Goal: Task Accomplishment & Management: Manage account settings

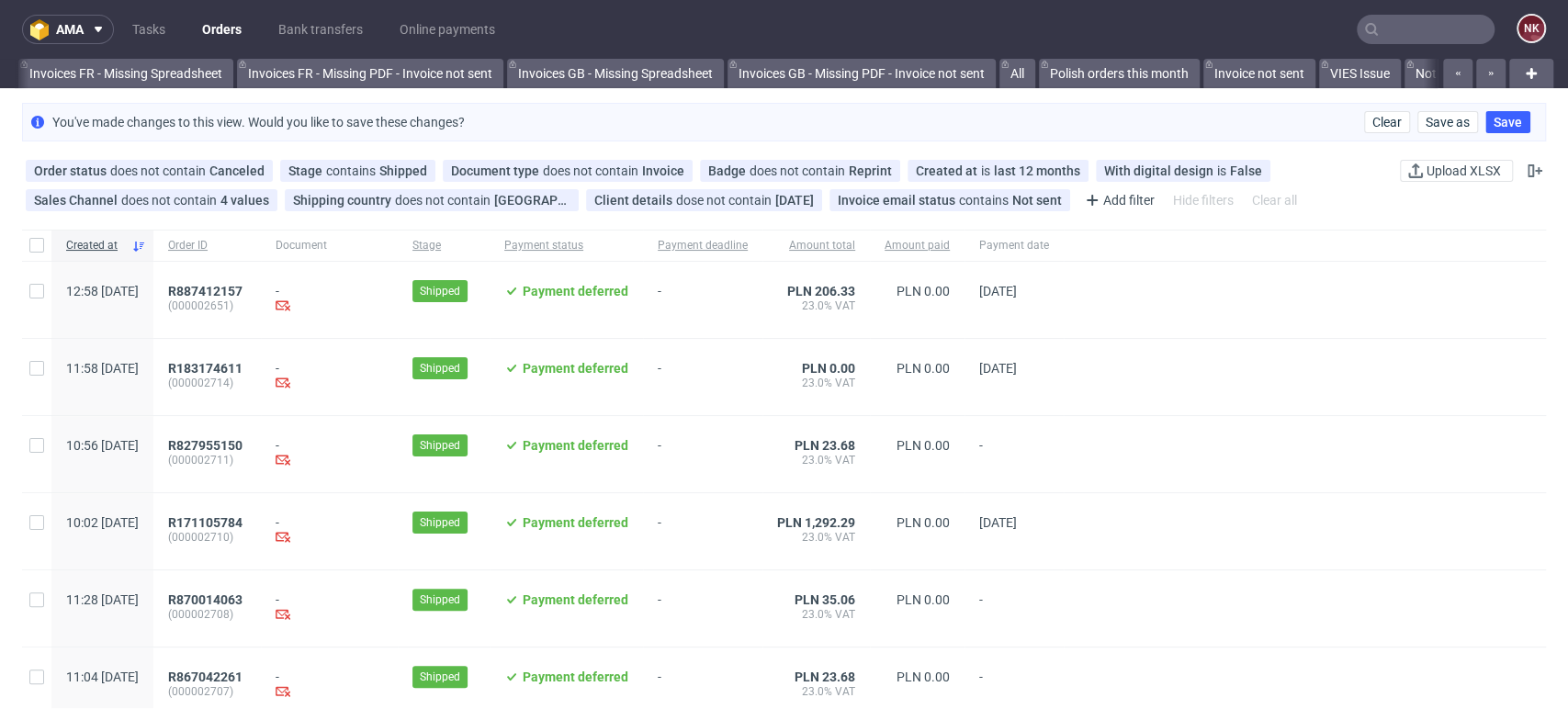
scroll to position [0, 2803]
click at [235, 20] on link "Orders" at bounding box center [222, 29] width 62 height 29
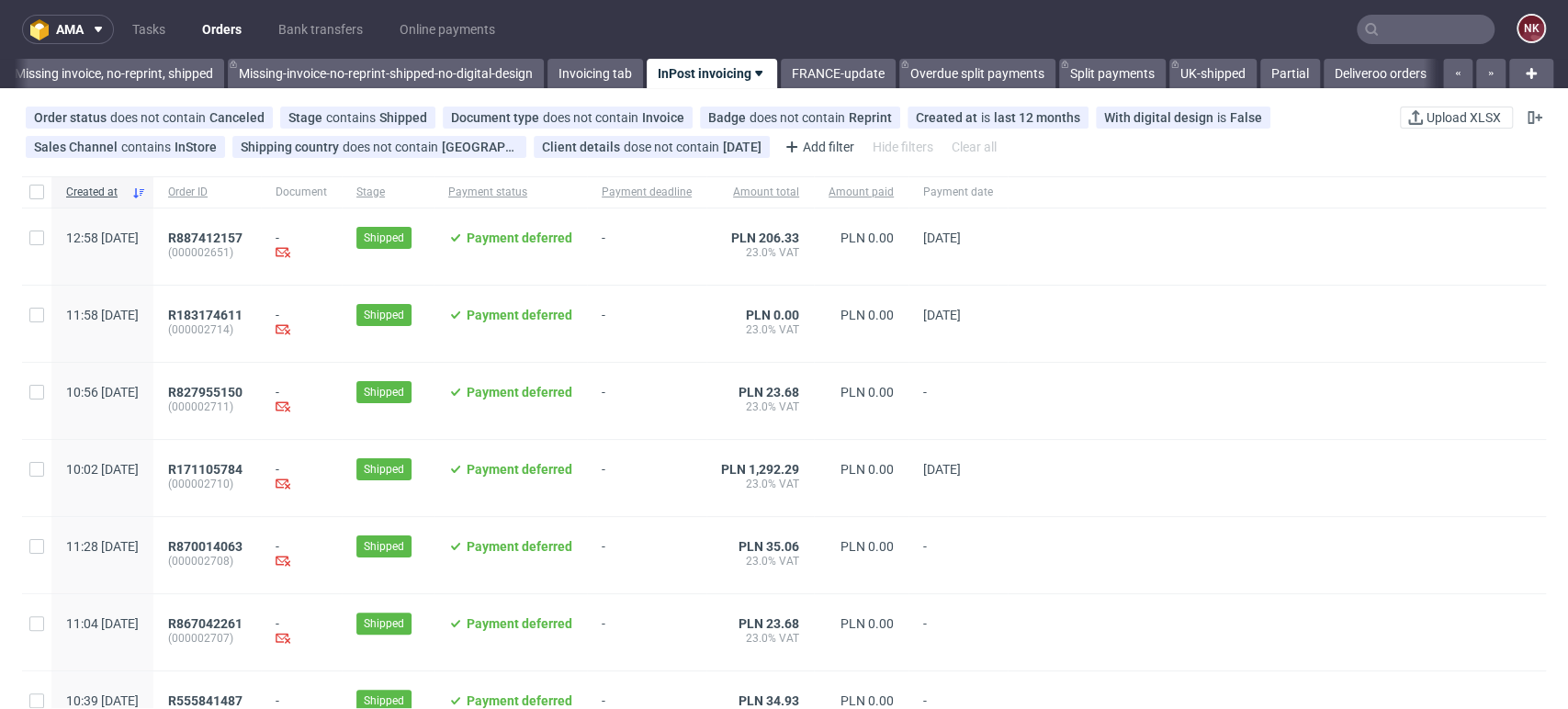
click at [1401, 28] on input "text" at bounding box center [1426, 29] width 138 height 29
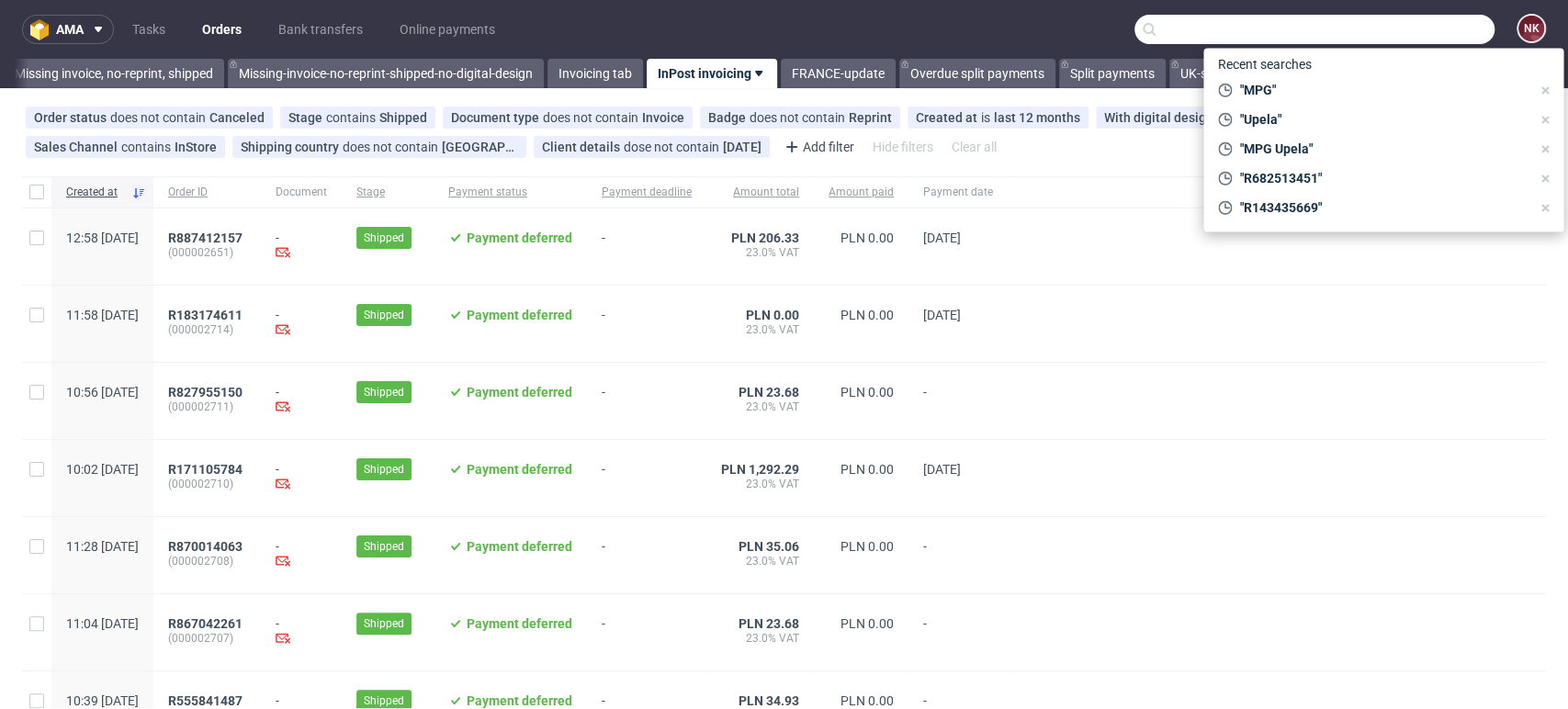
paste input "R863750314"
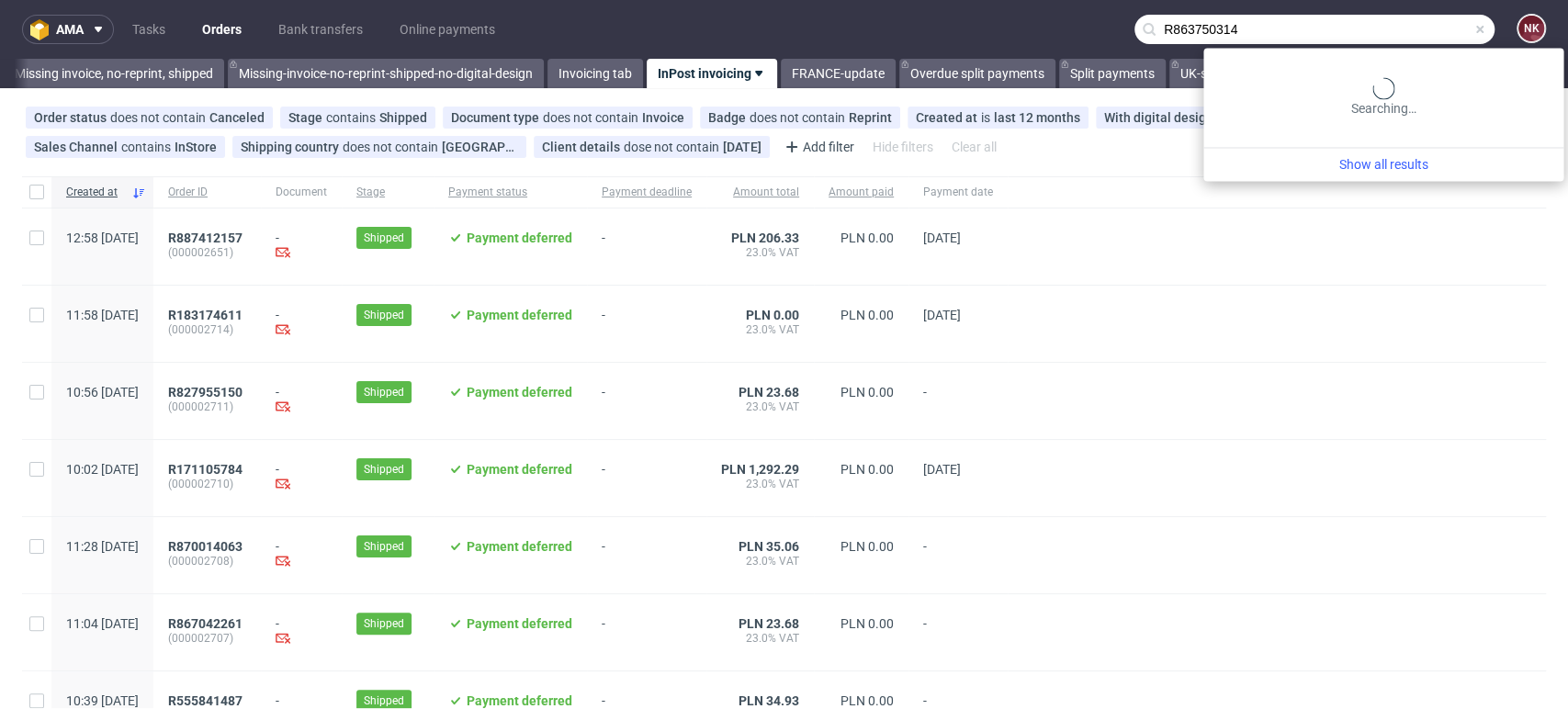
type input "R863750314"
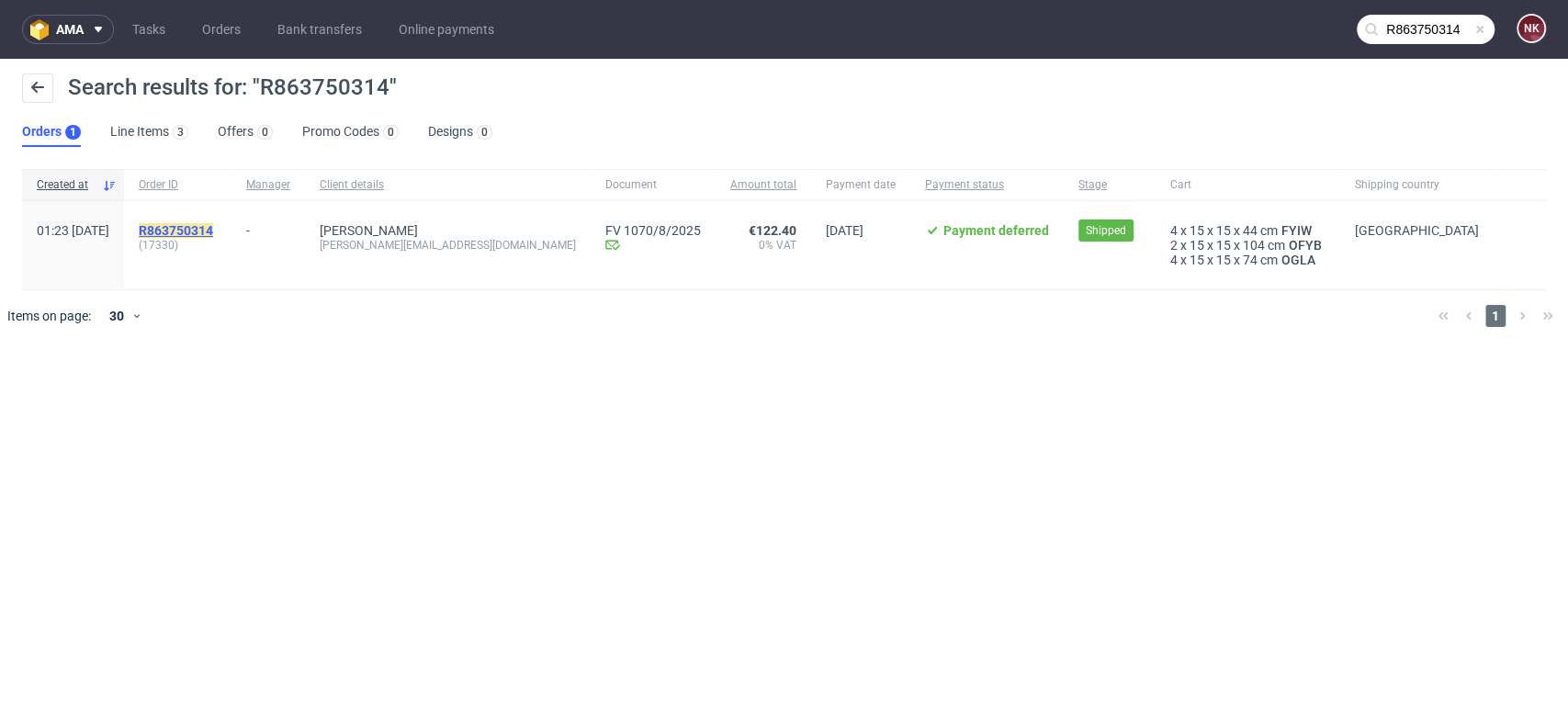
click at [213, 224] on mark "R863750314" at bounding box center [176, 231] width 75 height 15
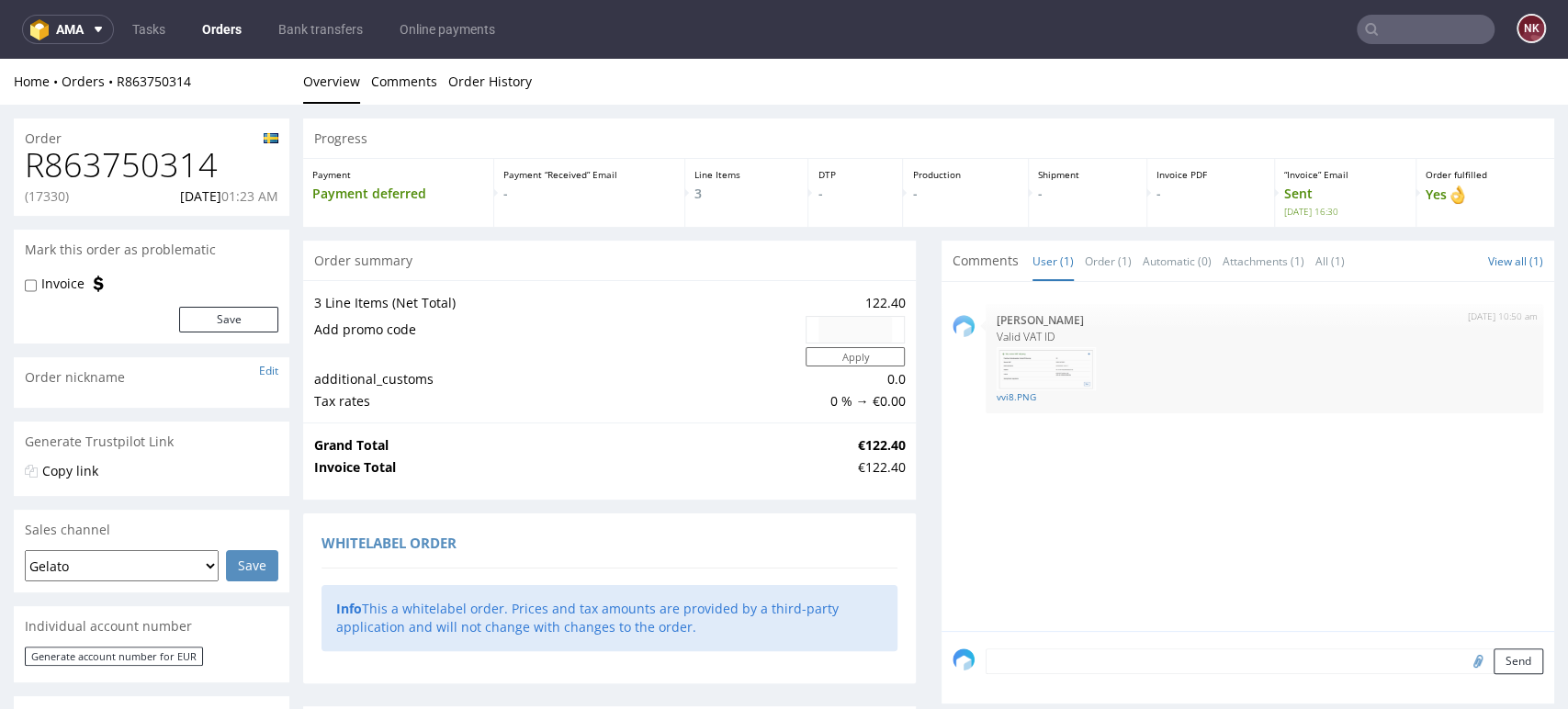
click at [1502, 147] on div "Progress" at bounding box center [928, 139] width 1251 height 40
click at [1491, 204] on p "Yes" at bounding box center [1485, 195] width 120 height 20
click at [1364, 25] on input "text" at bounding box center [1426, 29] width 138 height 29
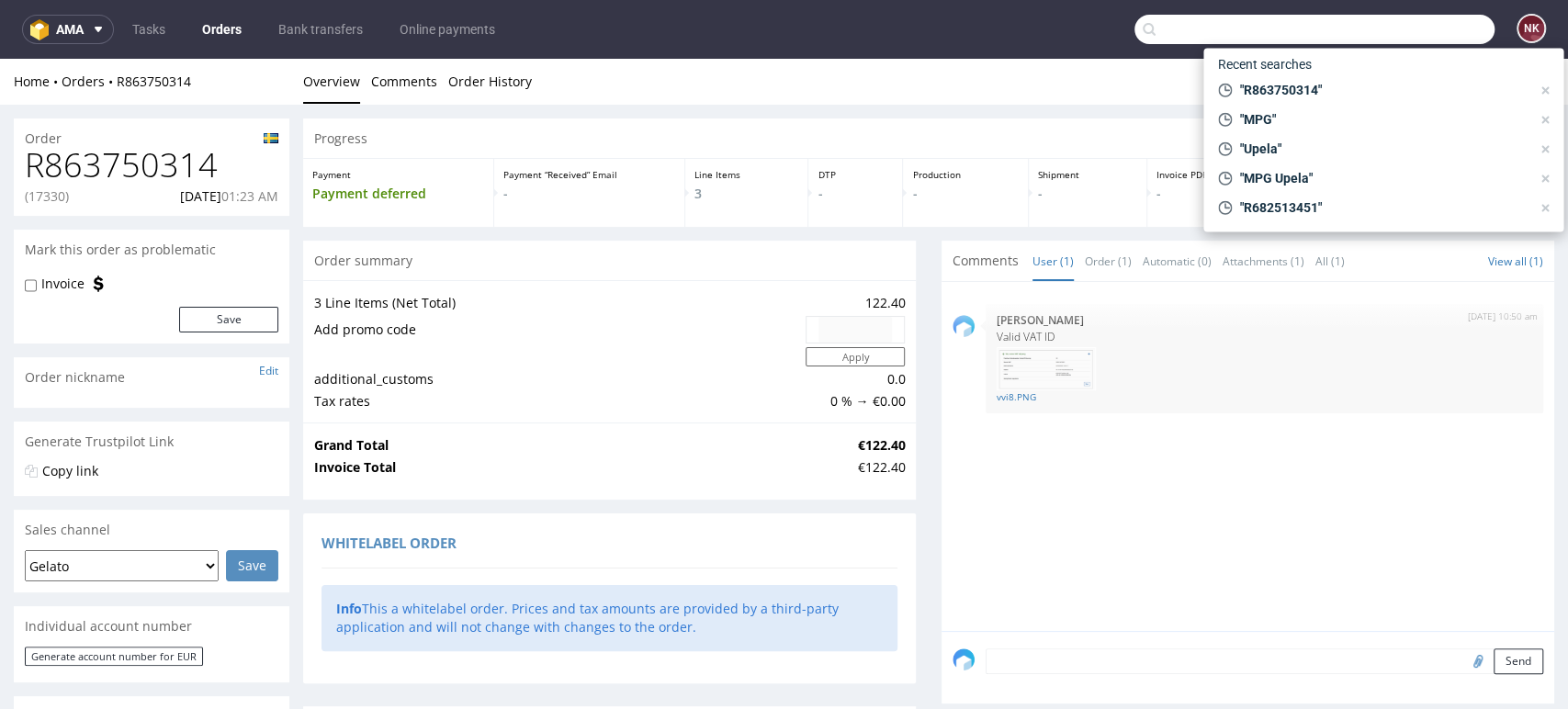
paste input "FV 1415/7/2025"
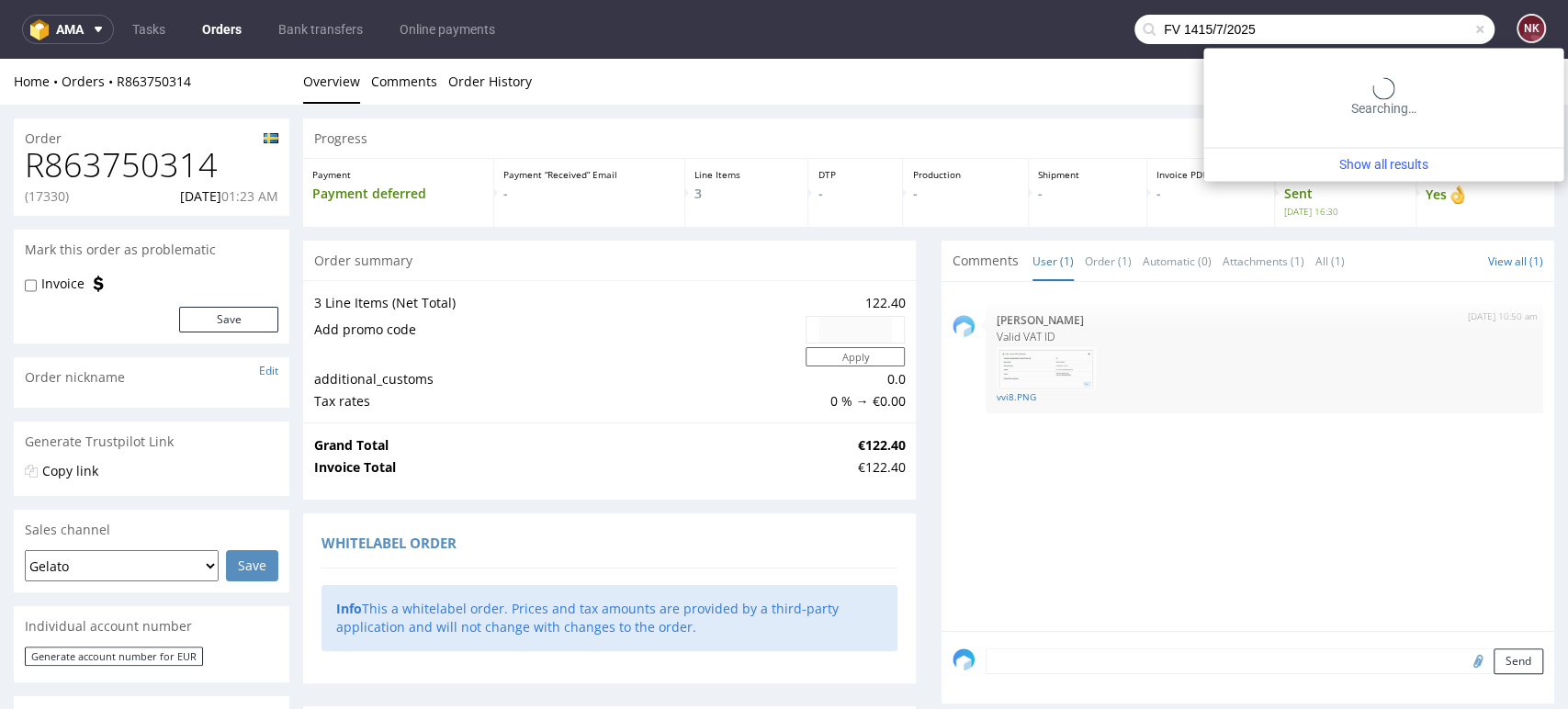
type input "FV 1415/7/2025"
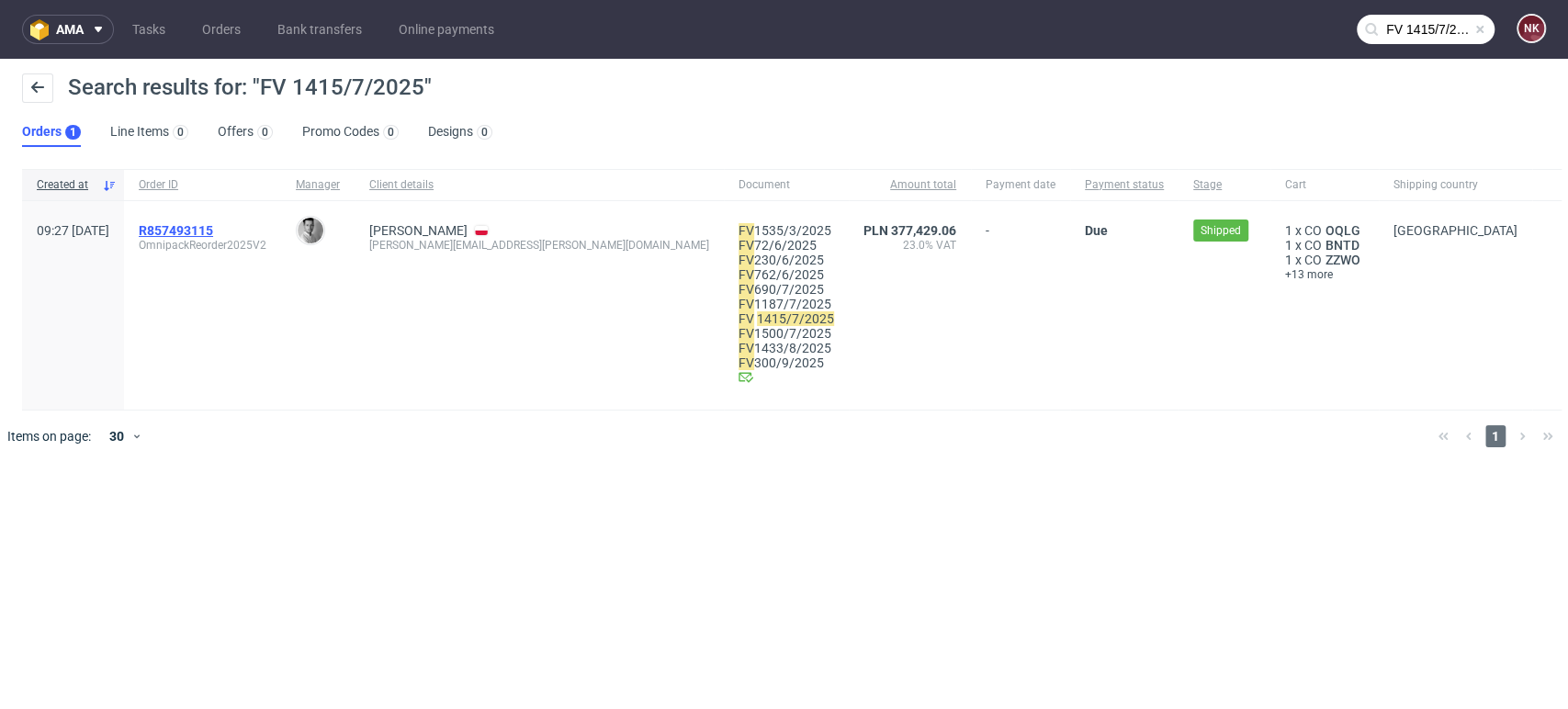
click at [213, 223] on span "R857493115" at bounding box center [176, 231] width 75 height 15
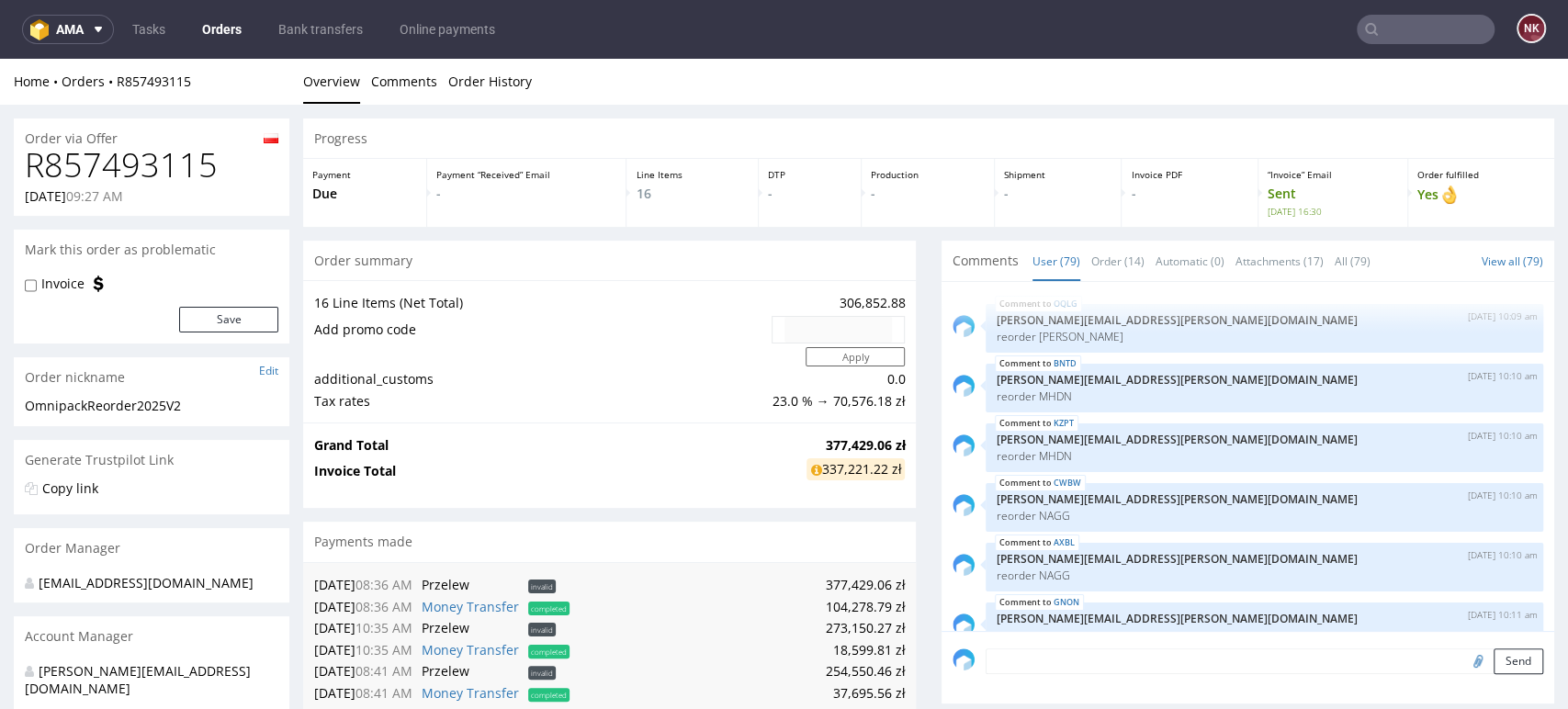
click at [139, 166] on h1 "R857493115" at bounding box center [152, 166] width 254 height 37
copy h1 "R857493115"
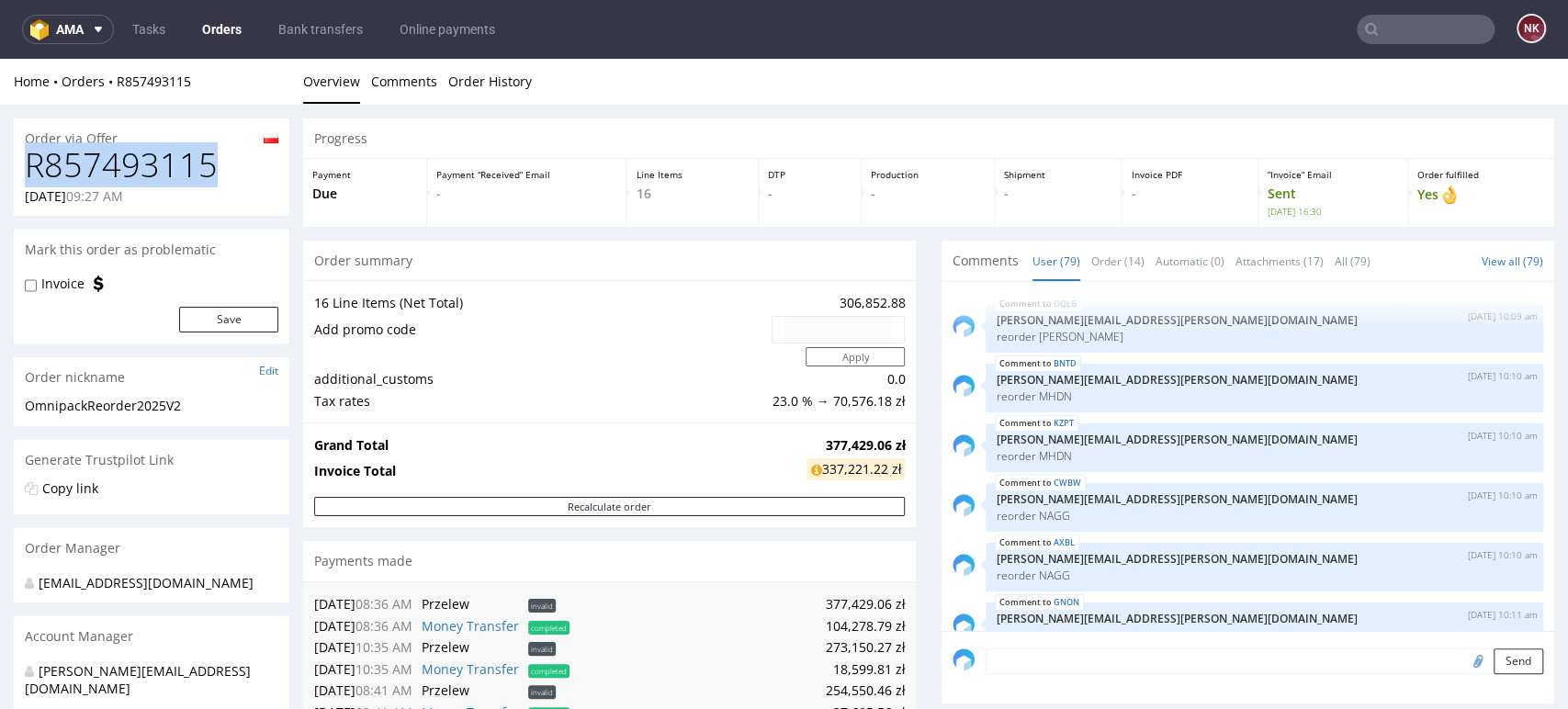
scroll to position [5703, 0]
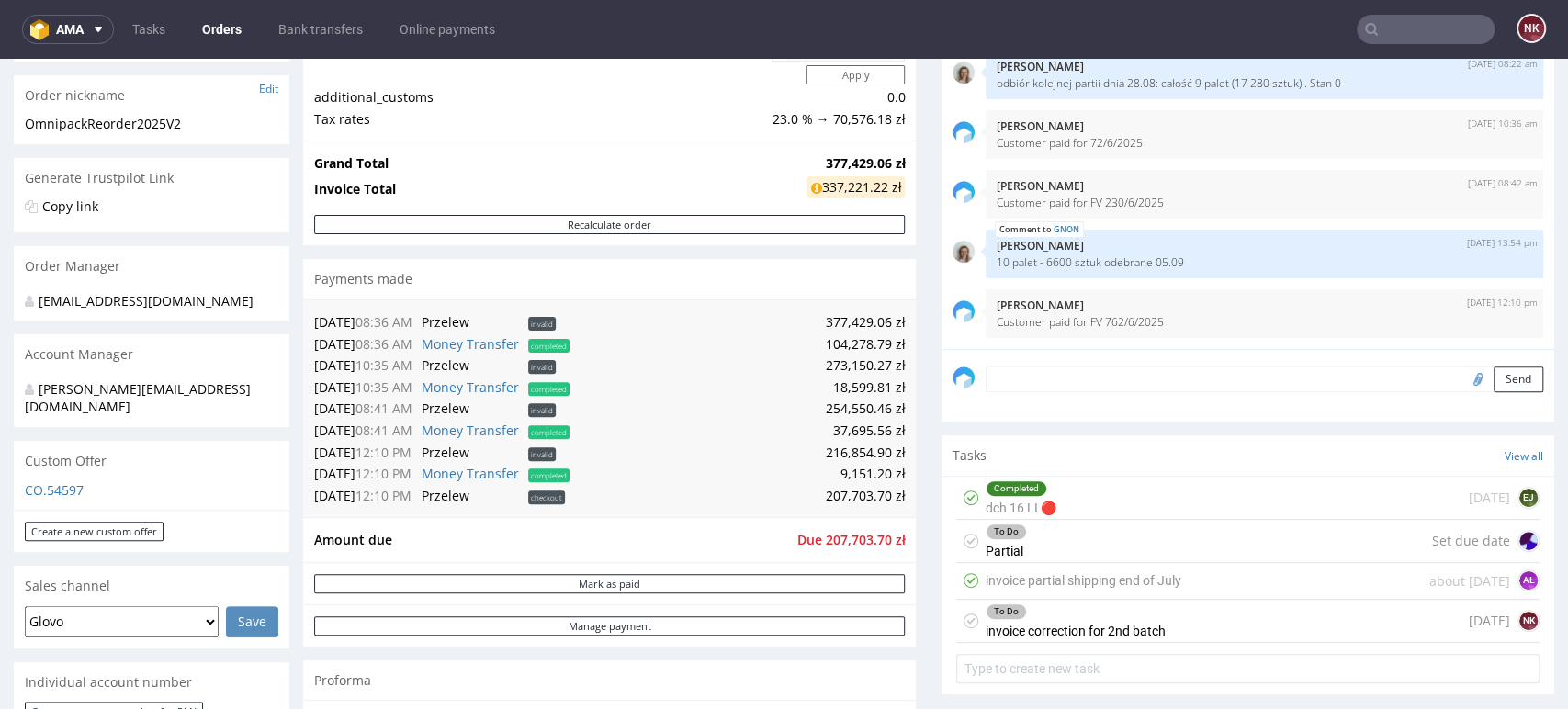
scroll to position [0, 0]
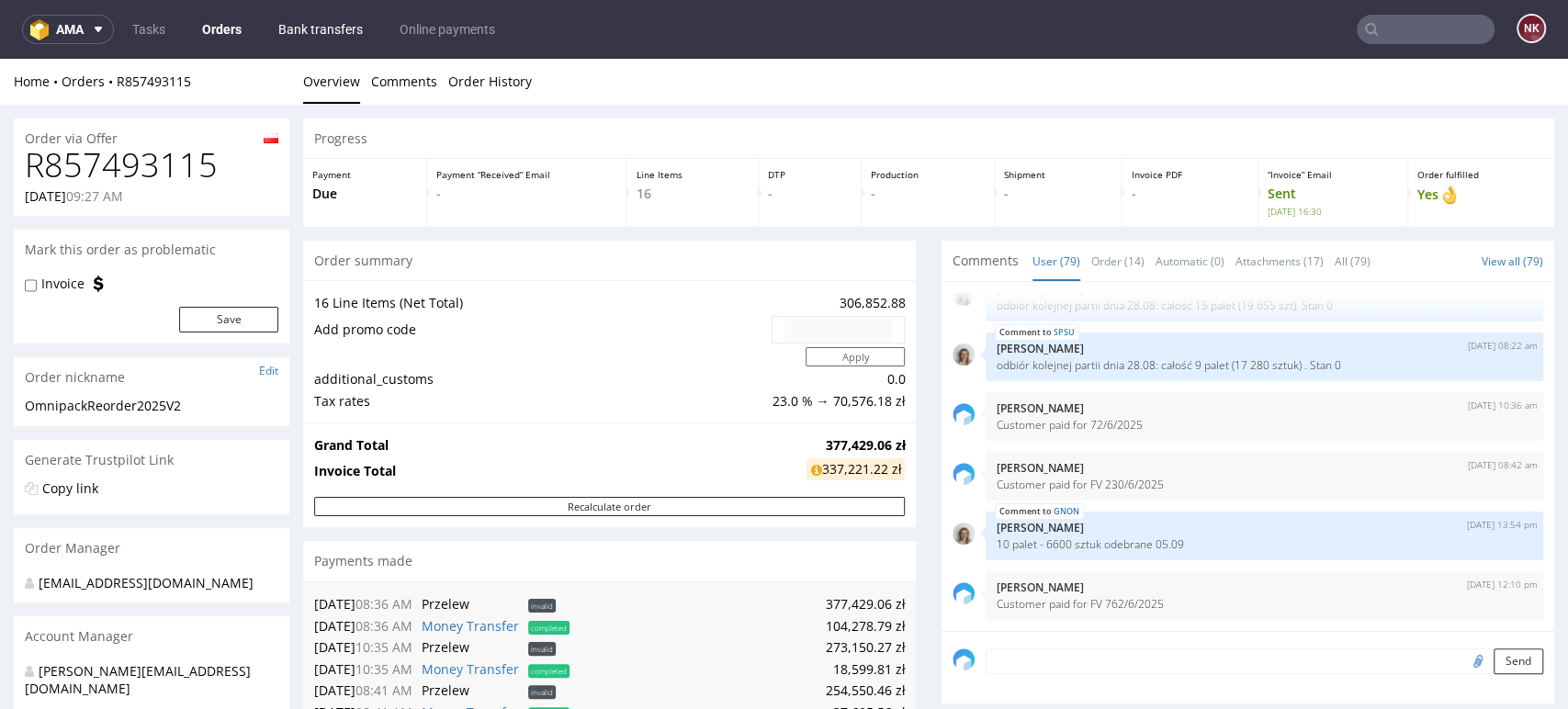
click at [336, 31] on link "Bank transfers" at bounding box center [321, 29] width 107 height 29
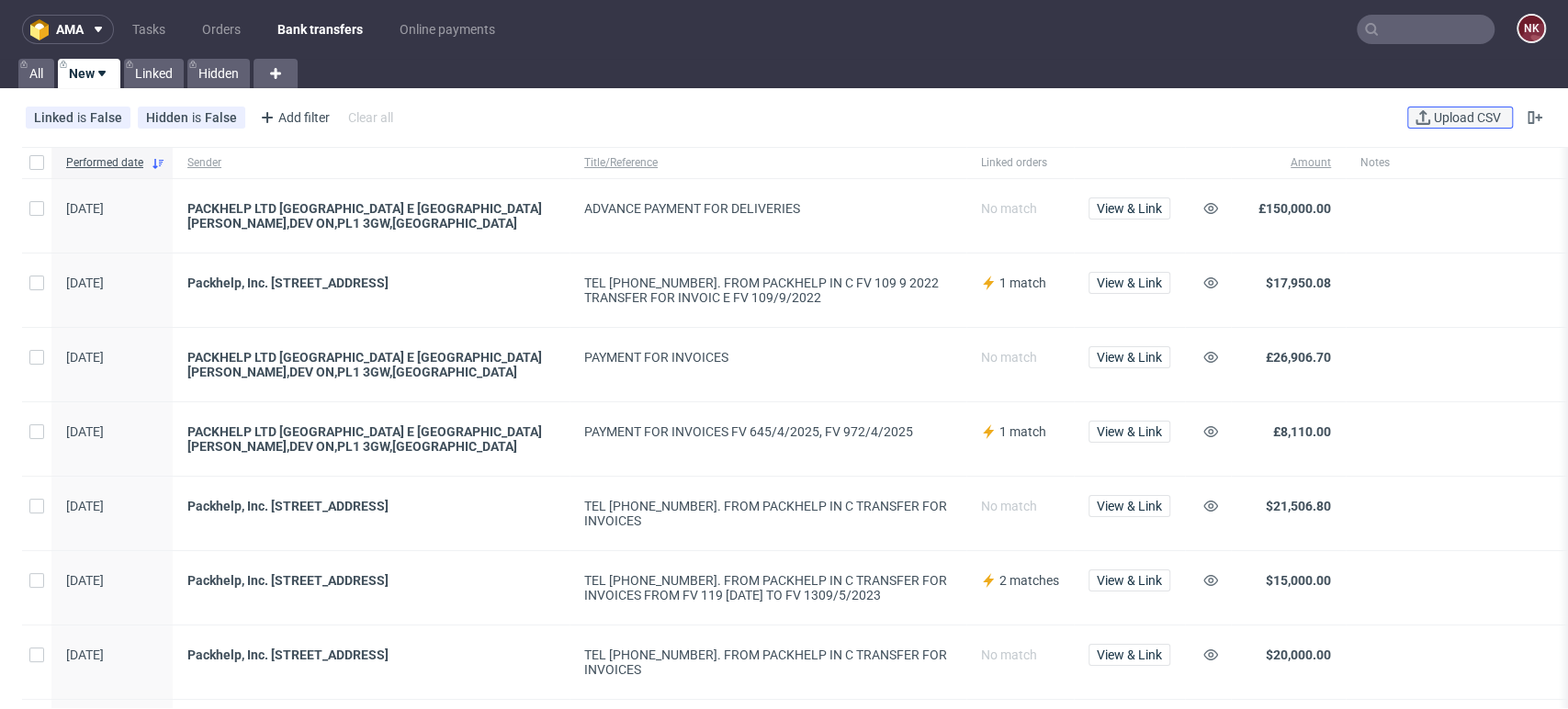
click at [1462, 117] on span "Upload CSV" at bounding box center [1467, 118] width 75 height 13
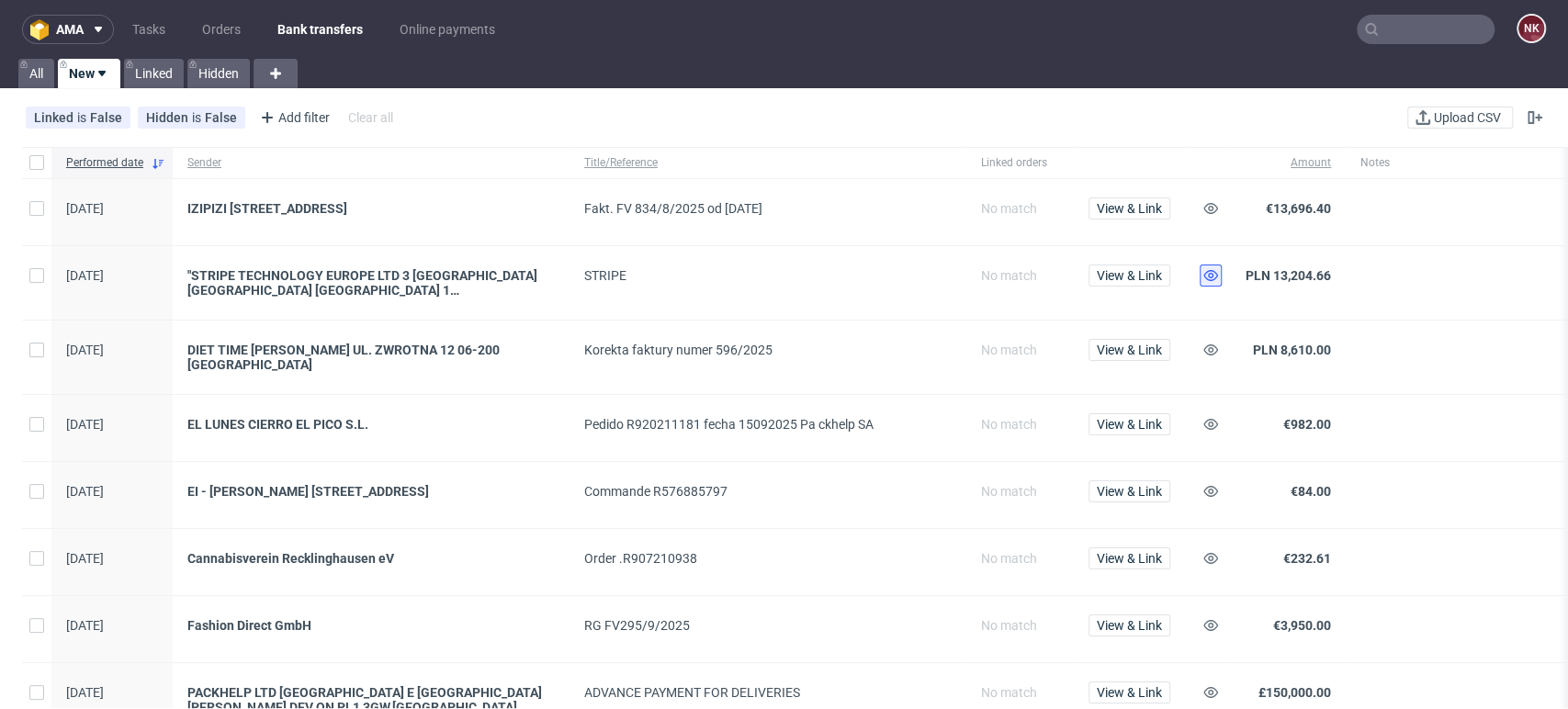
click at [1213, 276] on use at bounding box center [1211, 276] width 15 height 11
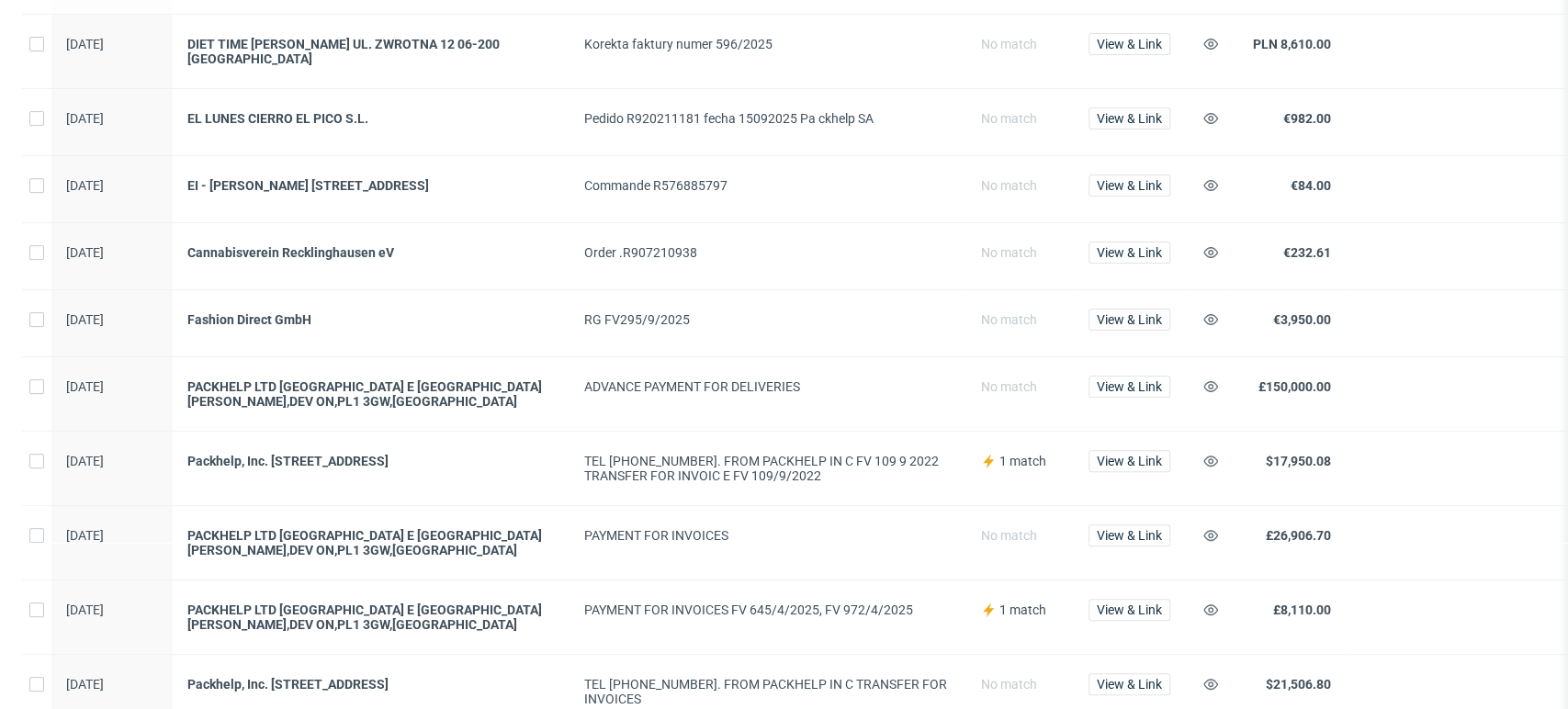
scroll to position [204, 0]
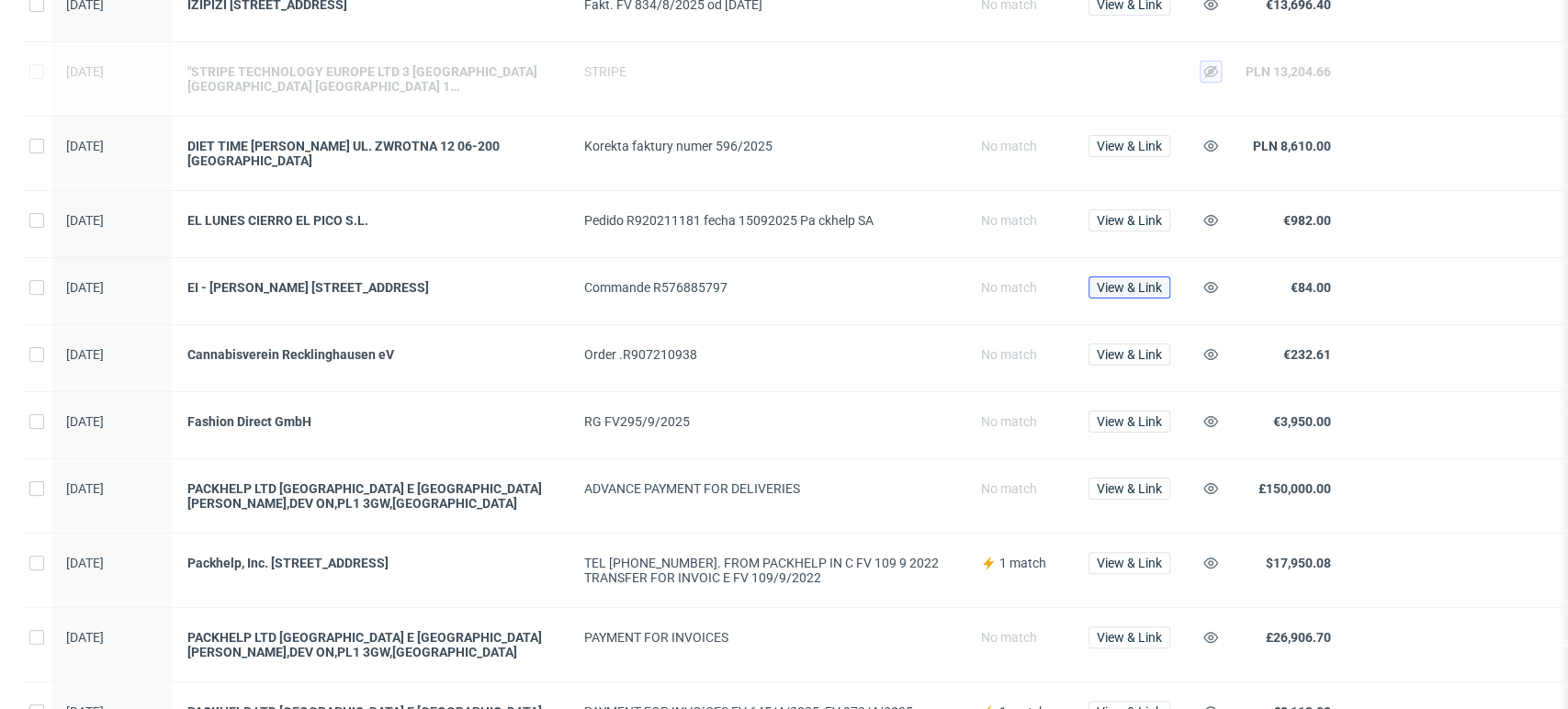
click at [1135, 293] on button "View & Link" at bounding box center [1129, 288] width 82 height 22
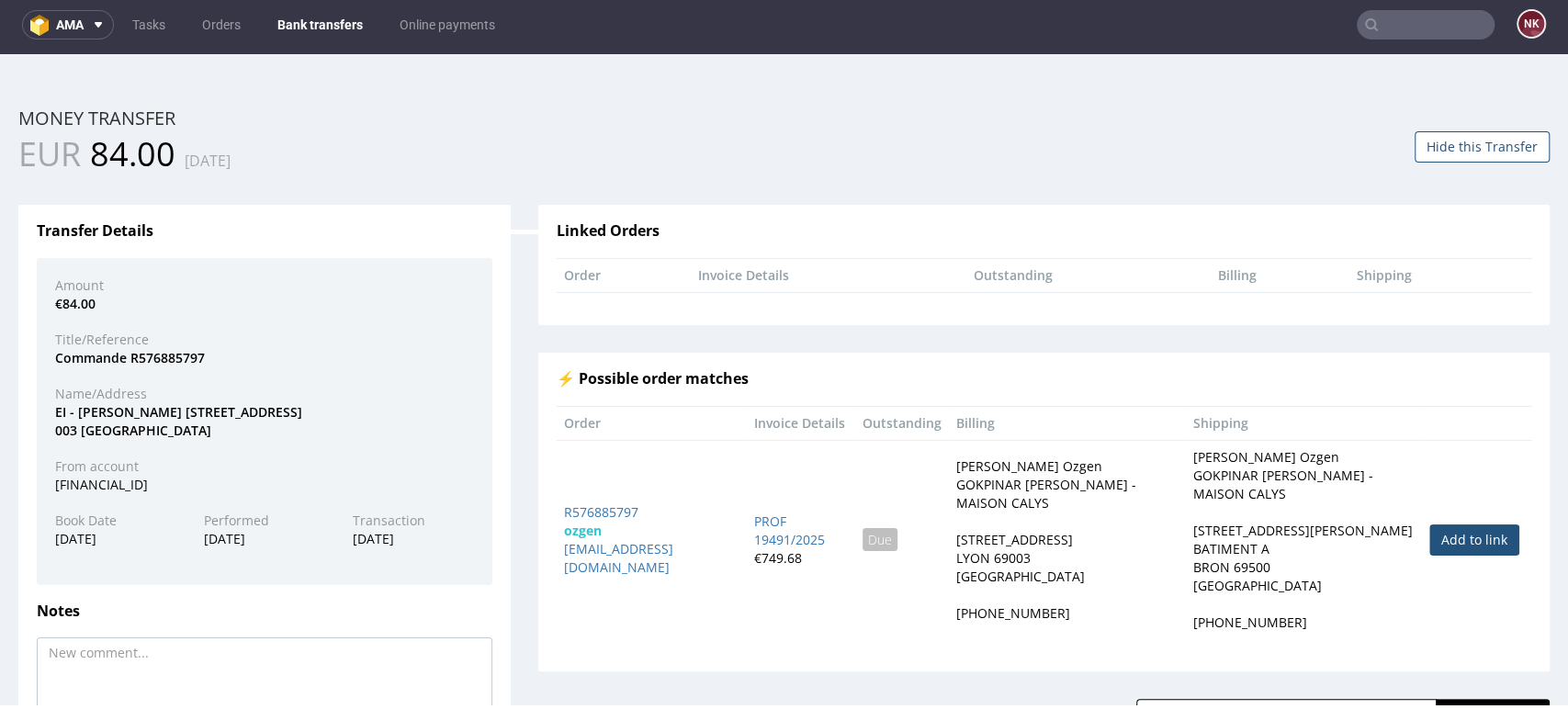
click at [1438, 544] on link "Add to link" at bounding box center [1474, 540] width 90 height 31
type input "R576885797"
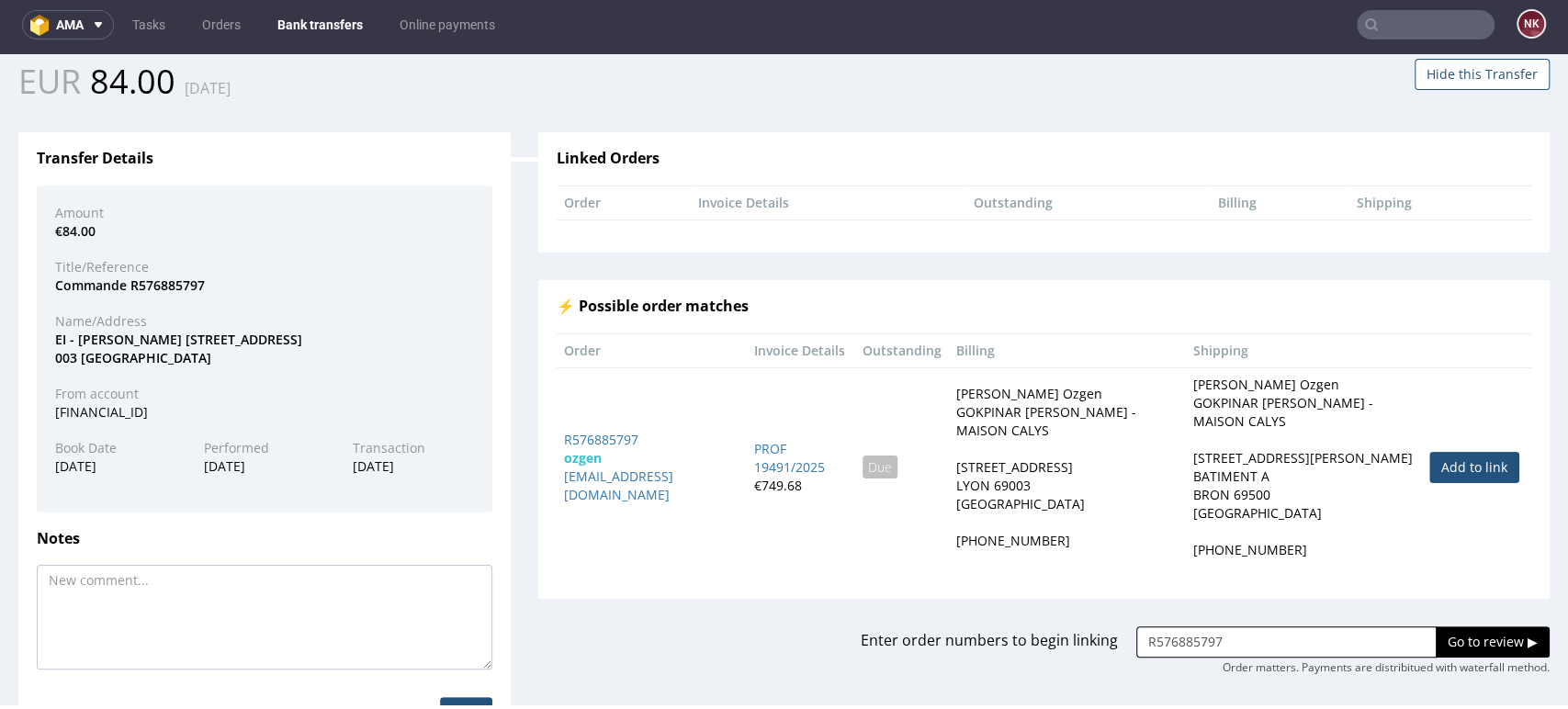
scroll to position [146, 0]
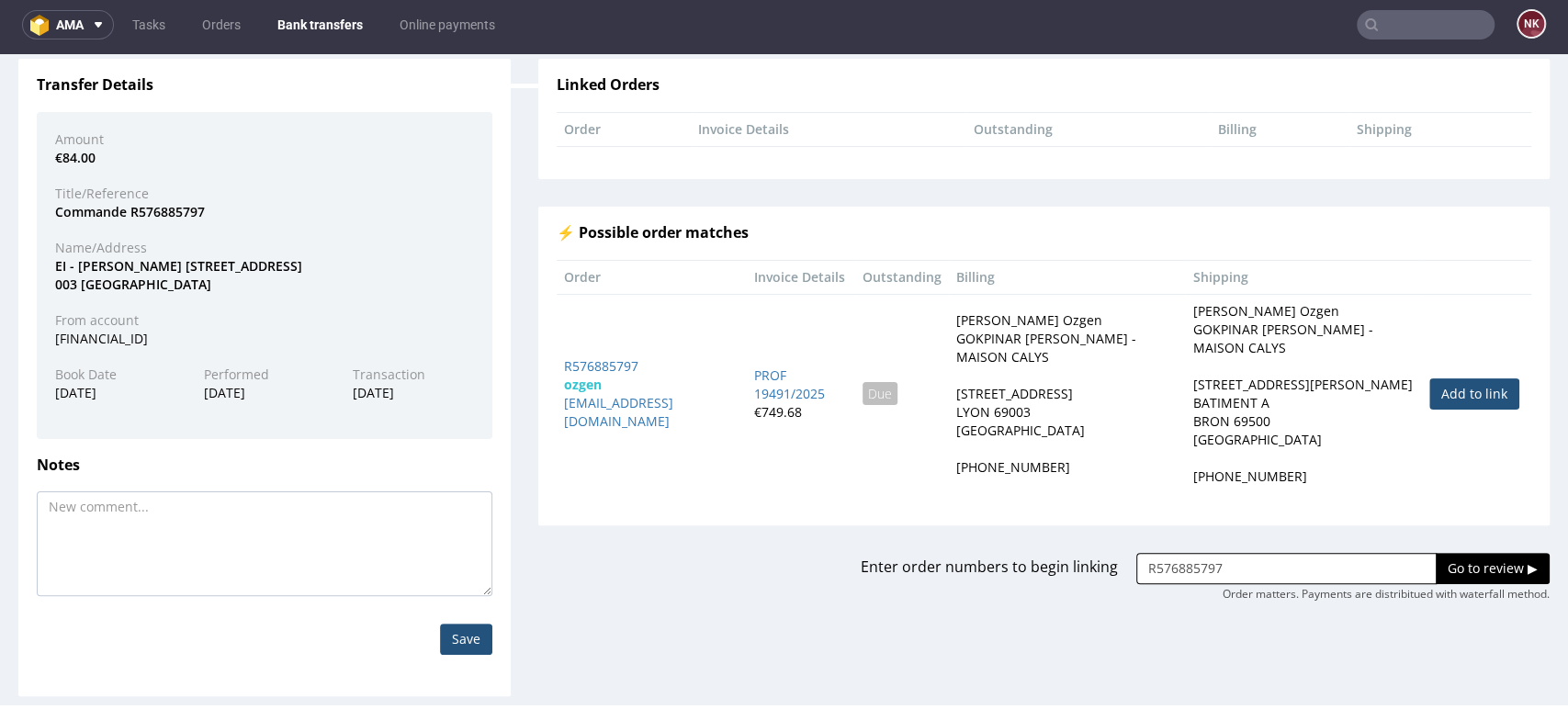
click at [1438, 560] on input "Go to review ▶" at bounding box center [1493, 568] width 114 height 31
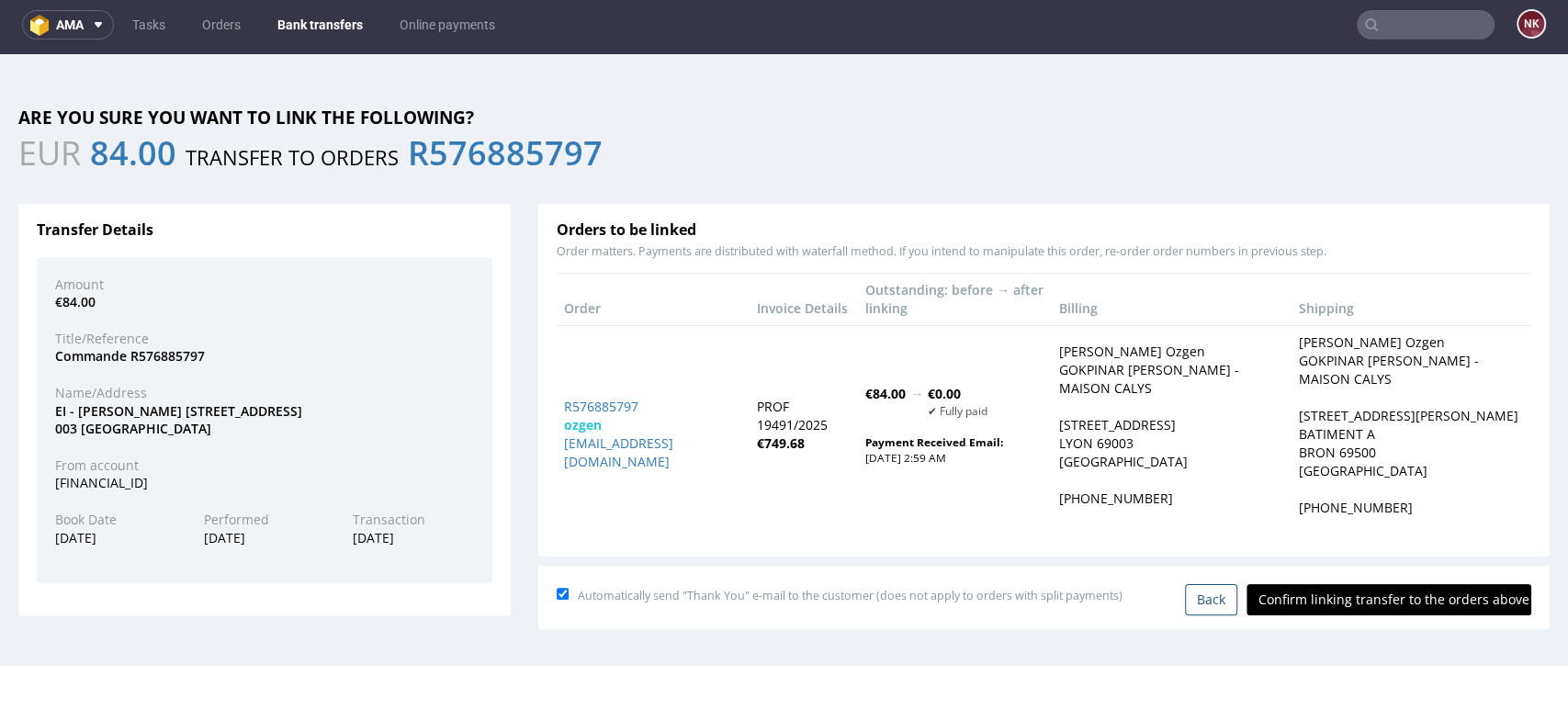
scroll to position [0, 0]
click at [1400, 601] on input "Confirm linking transfer to the orders above" at bounding box center [1389, 600] width 284 height 31
type input "In progress..."
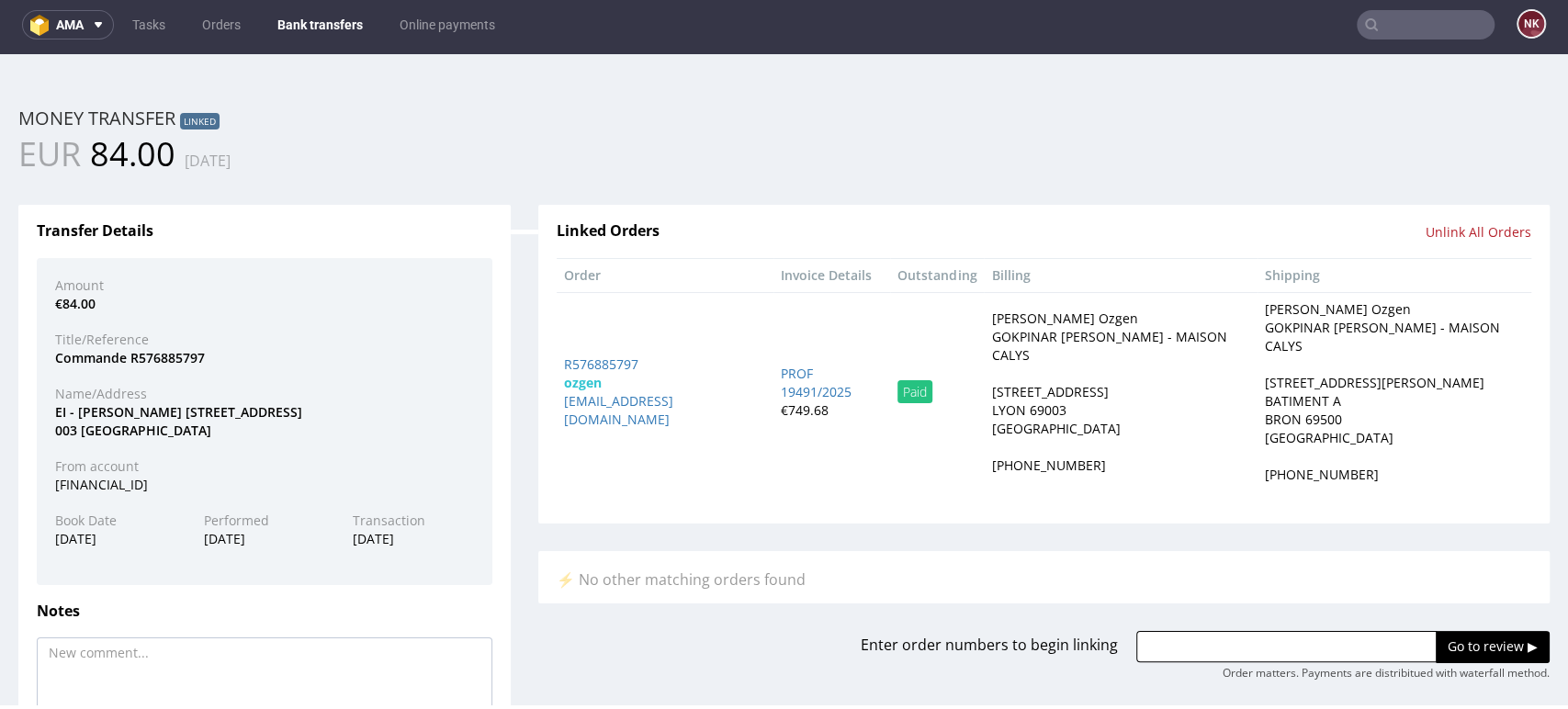
click at [1468, 180] on div "Linked Orders Unlink All Orders Order Invoice Details Outstanding Billing Shipp…" at bounding box center [1043, 429] width 1039 height 503
click at [322, 20] on link "Bank transfers" at bounding box center [320, 25] width 108 height 29
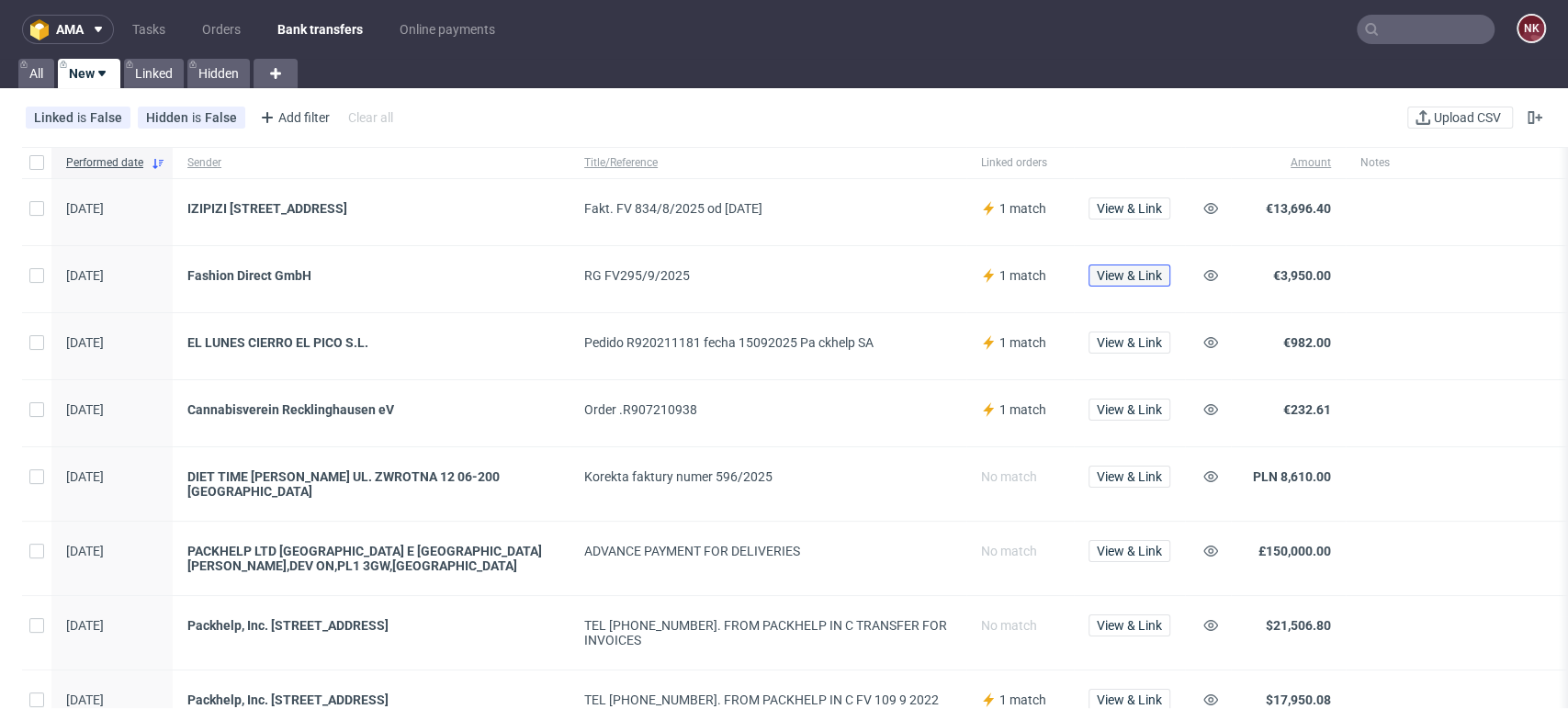
click at [1117, 279] on span "View & Link" at bounding box center [1129, 276] width 65 height 13
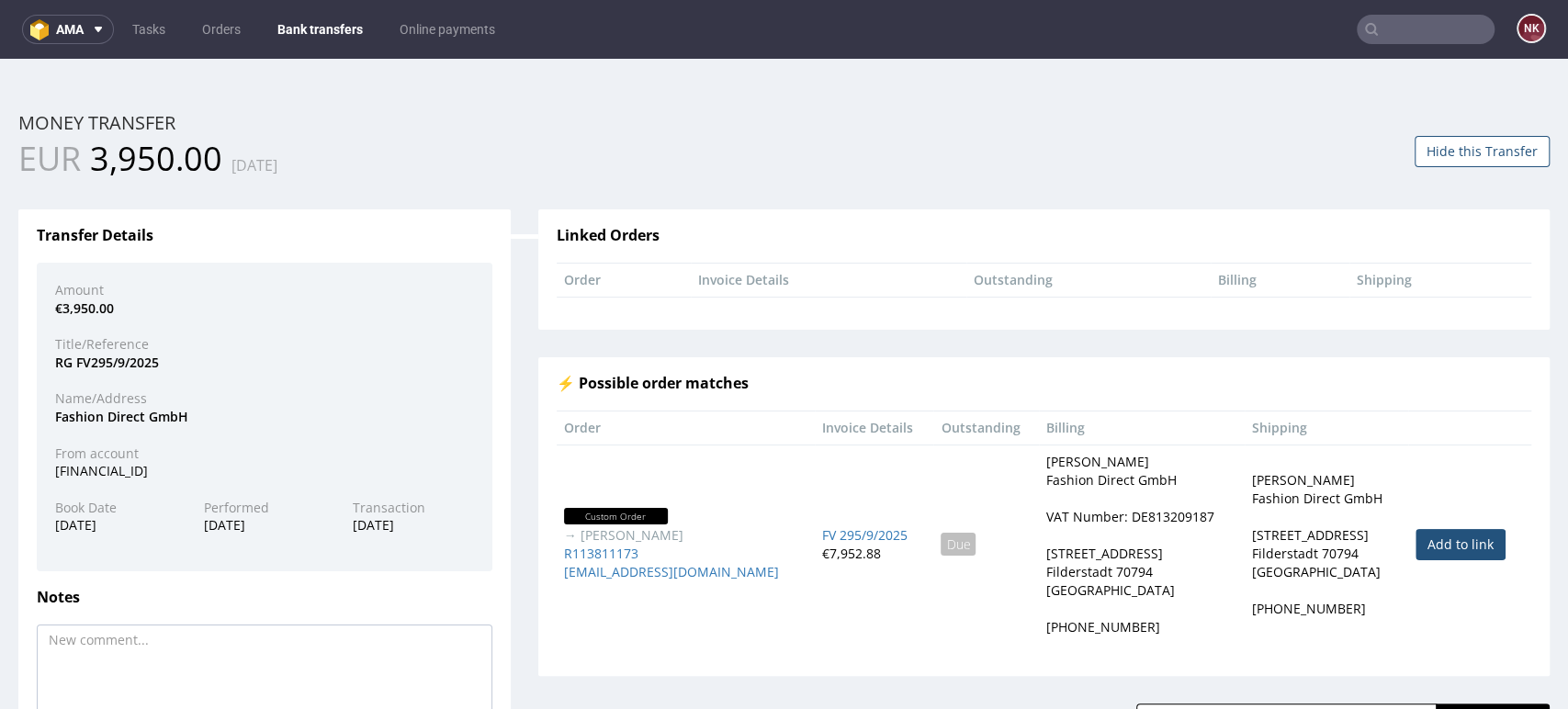
click at [1415, 539] on link "Add to link" at bounding box center [1460, 544] width 90 height 31
type input "R113811173"
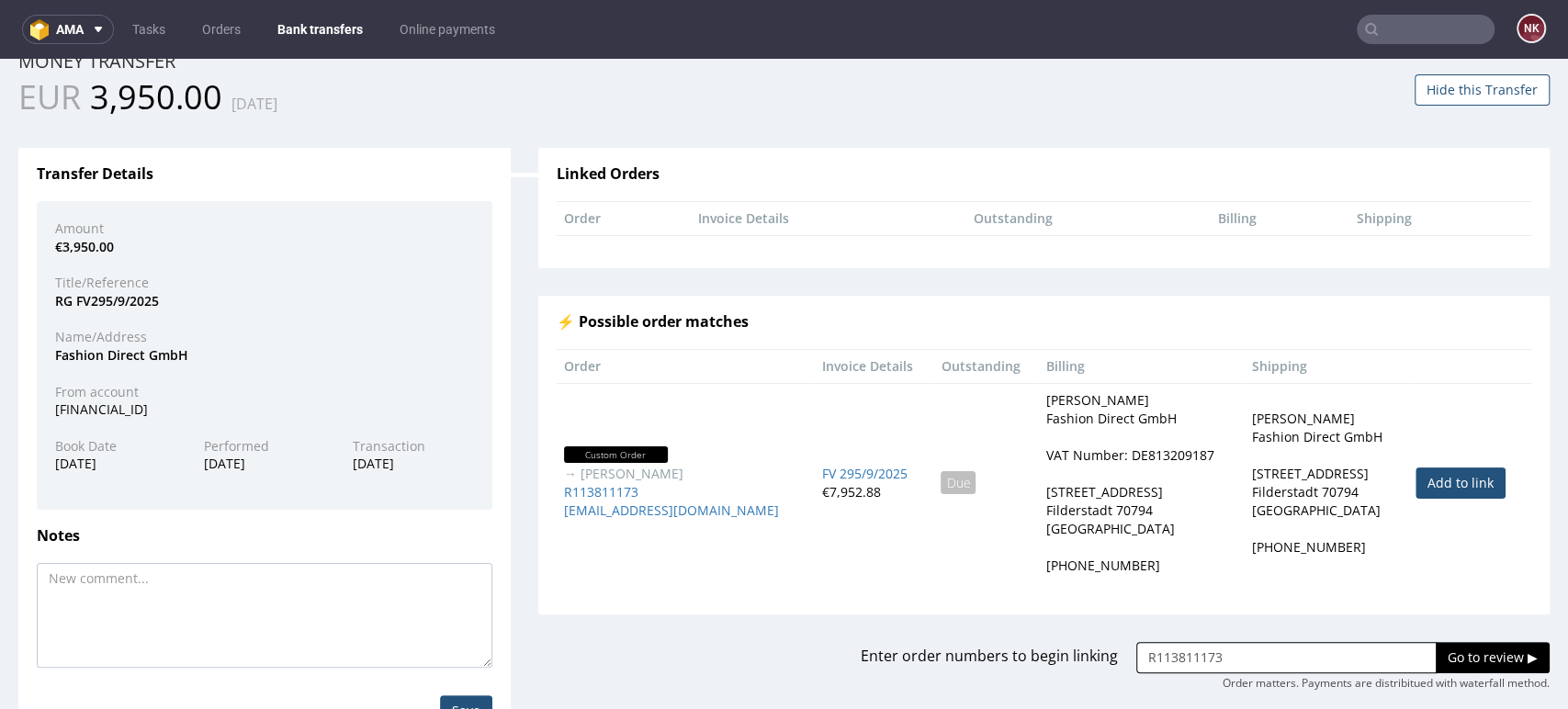
scroll to position [128, 0]
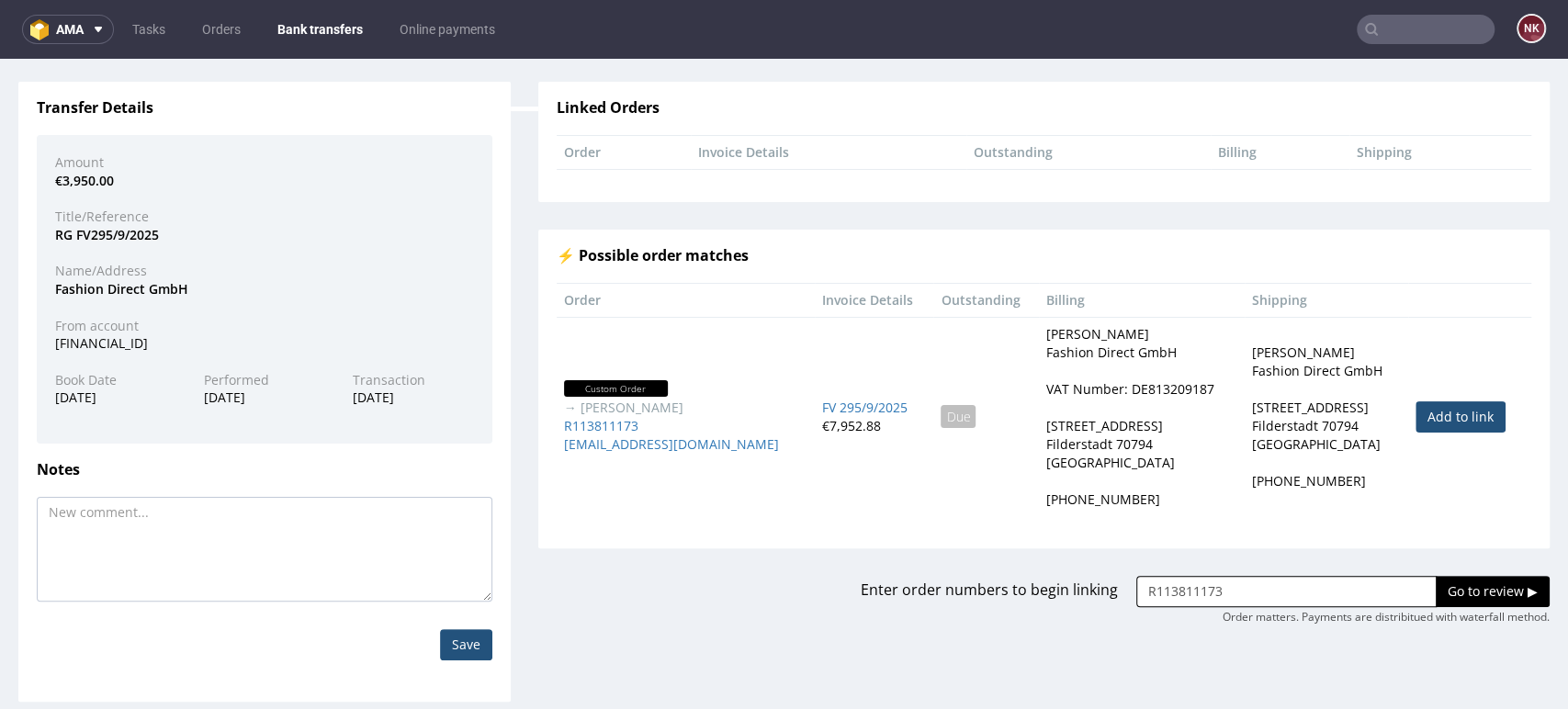
click at [1442, 589] on input "Go to review ▶" at bounding box center [1493, 591] width 114 height 31
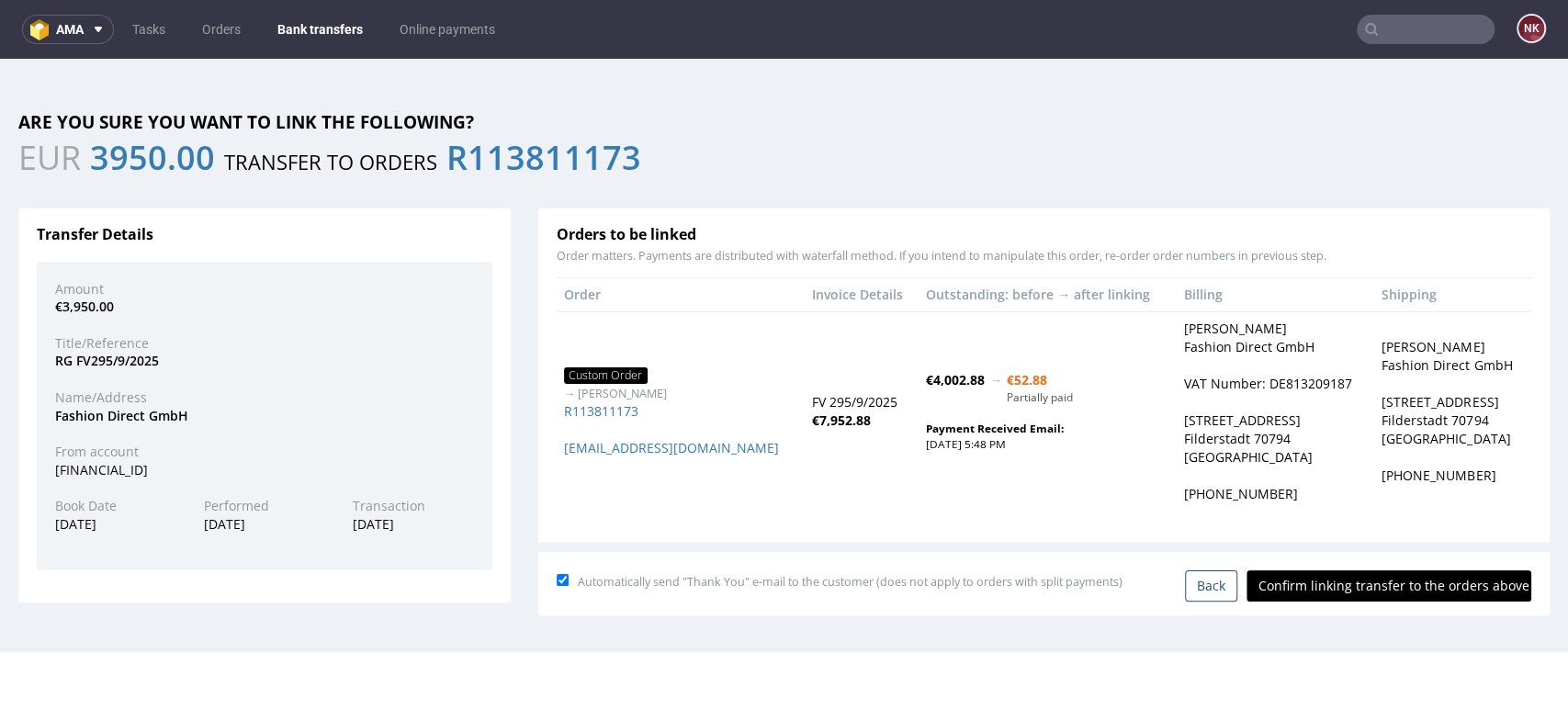
scroll to position [0, 0]
click at [1410, 595] on input "Confirm linking transfer to the orders above" at bounding box center [1389, 586] width 284 height 31
type input "In progress..."
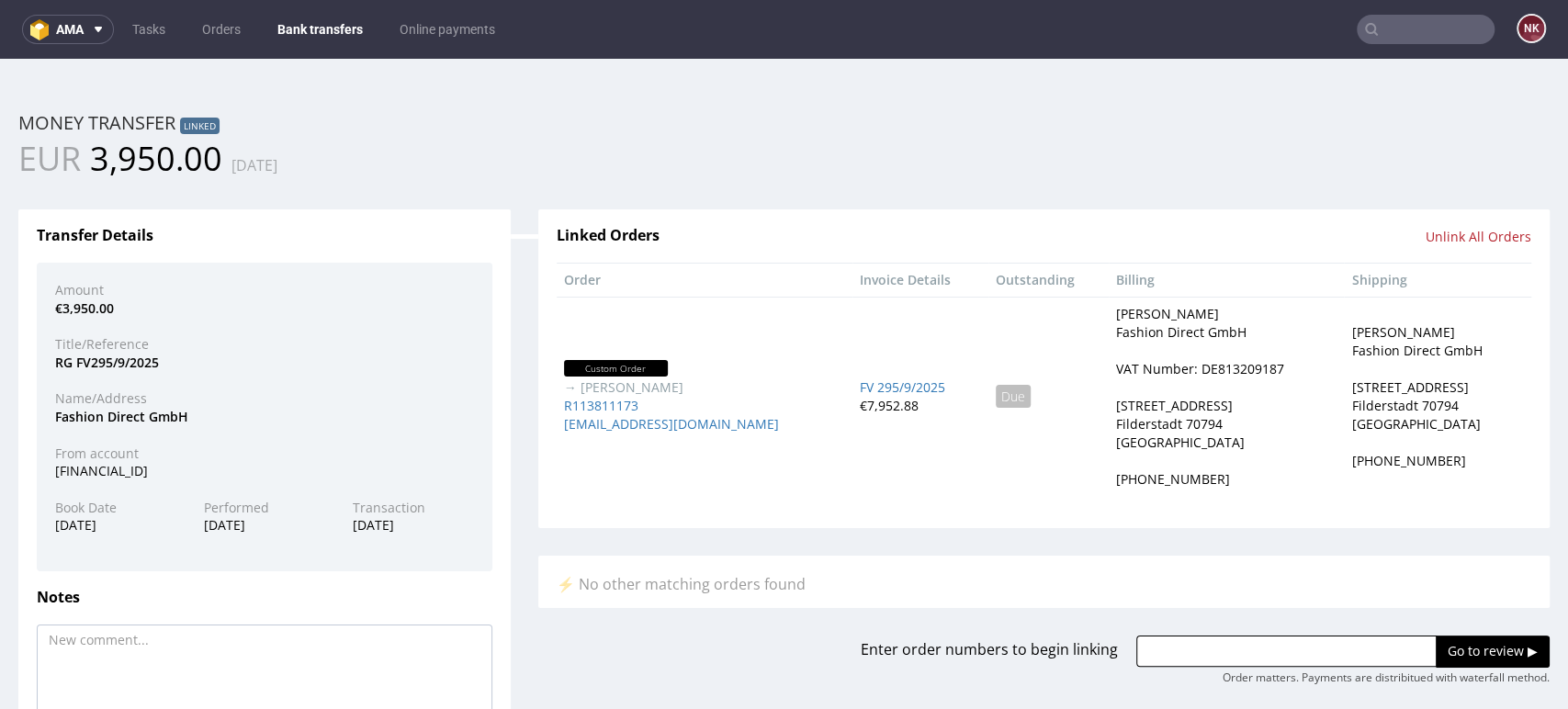
click at [307, 20] on link "Bank transfers" at bounding box center [320, 29] width 108 height 29
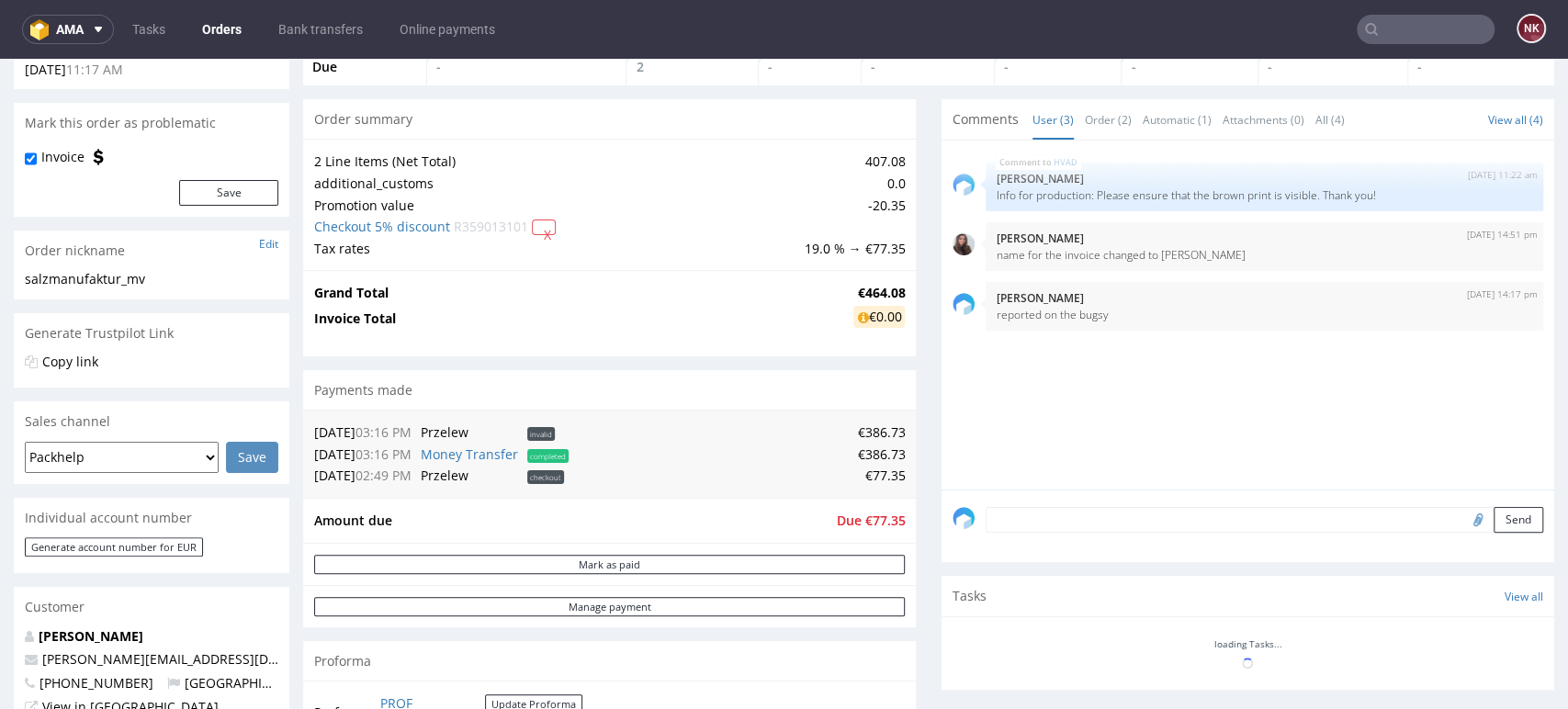
scroll to position [81, 0]
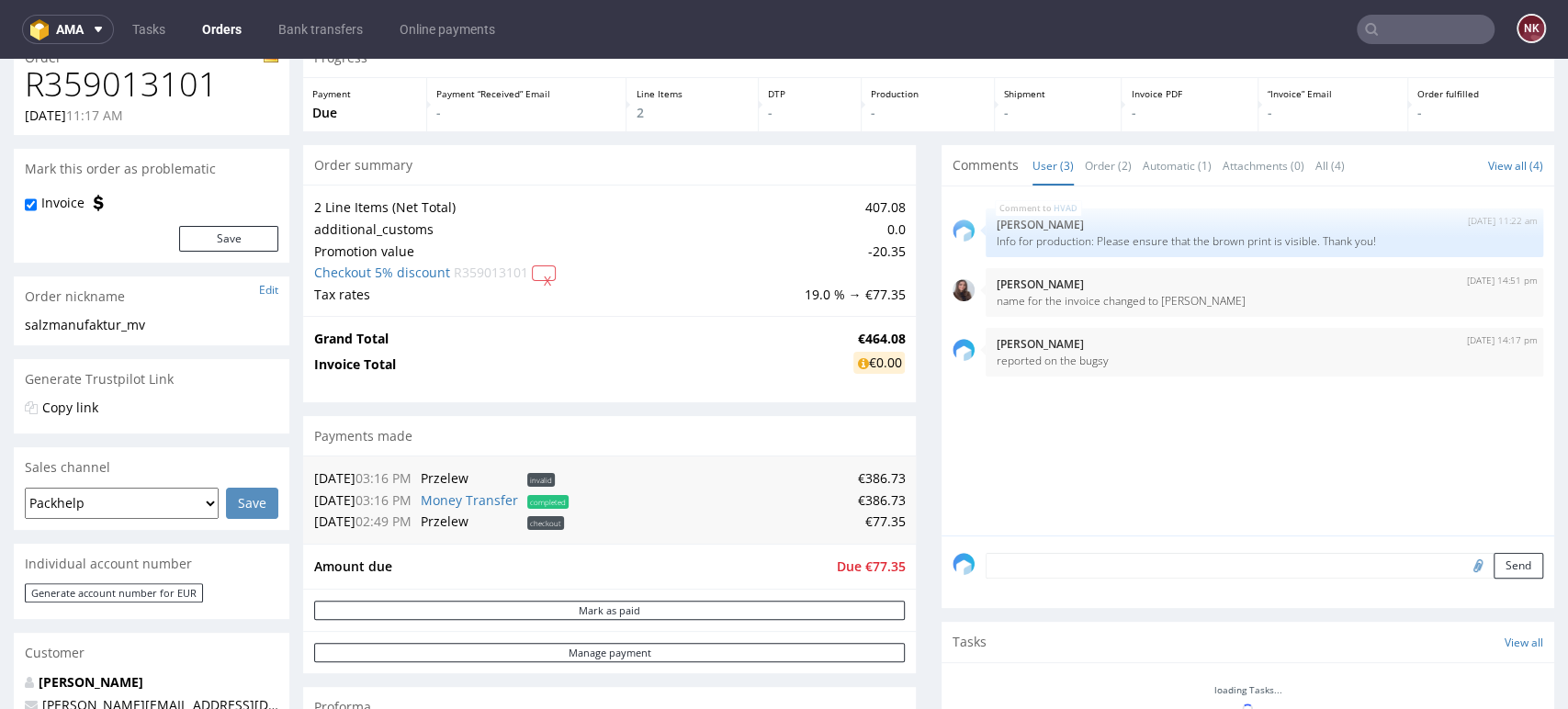
click at [1486, 100] on div "Order fulfilled -" at bounding box center [1482, 105] width 146 height 53
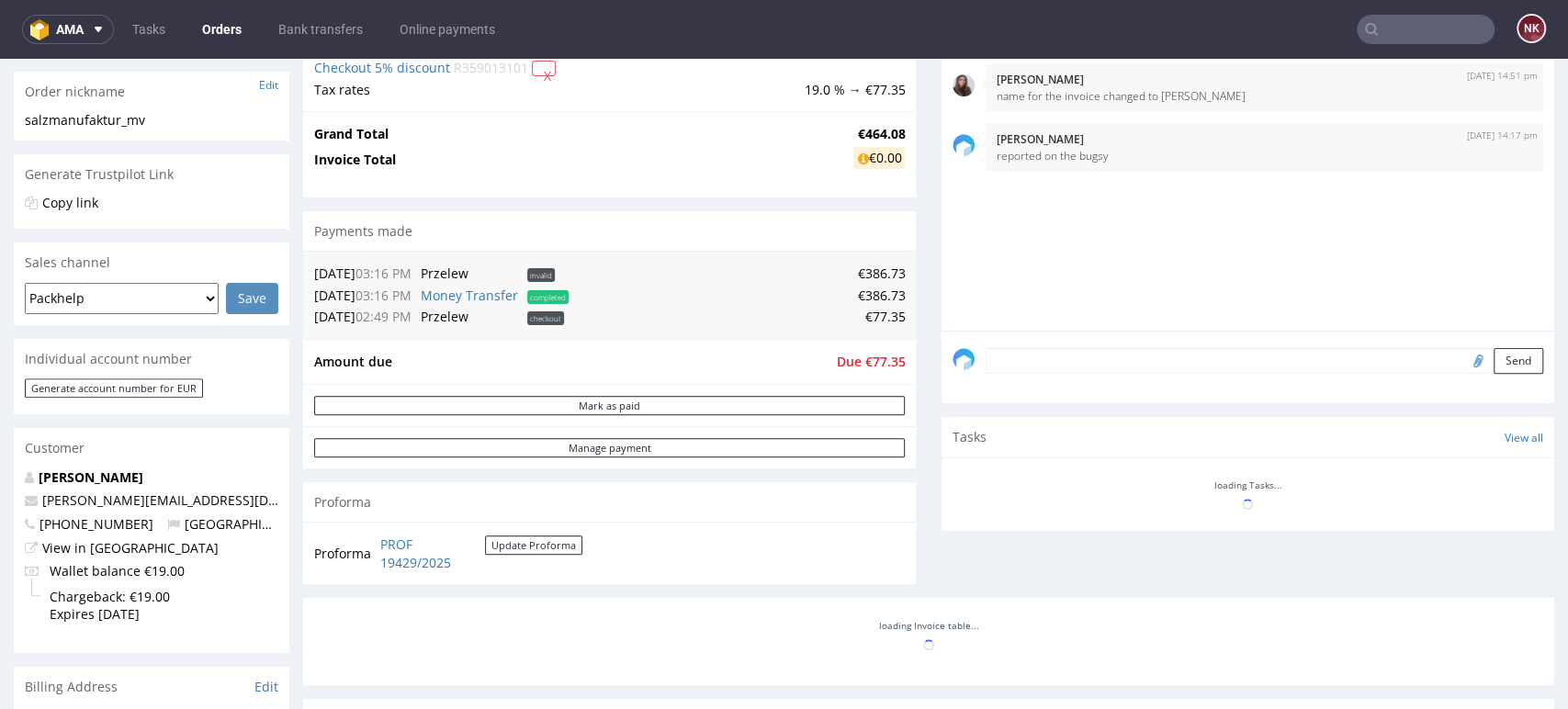
scroll to position [0, 0]
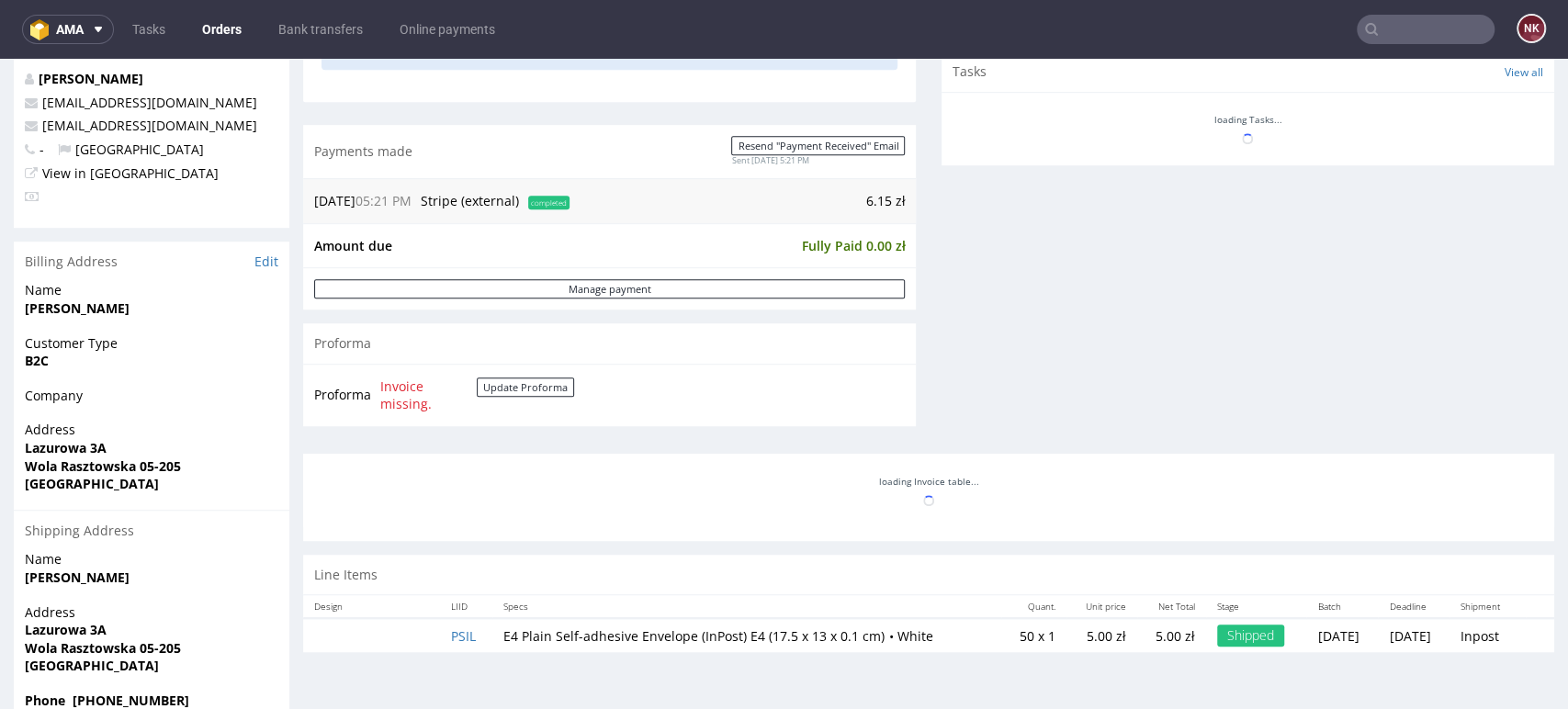
scroll to position [753, 0]
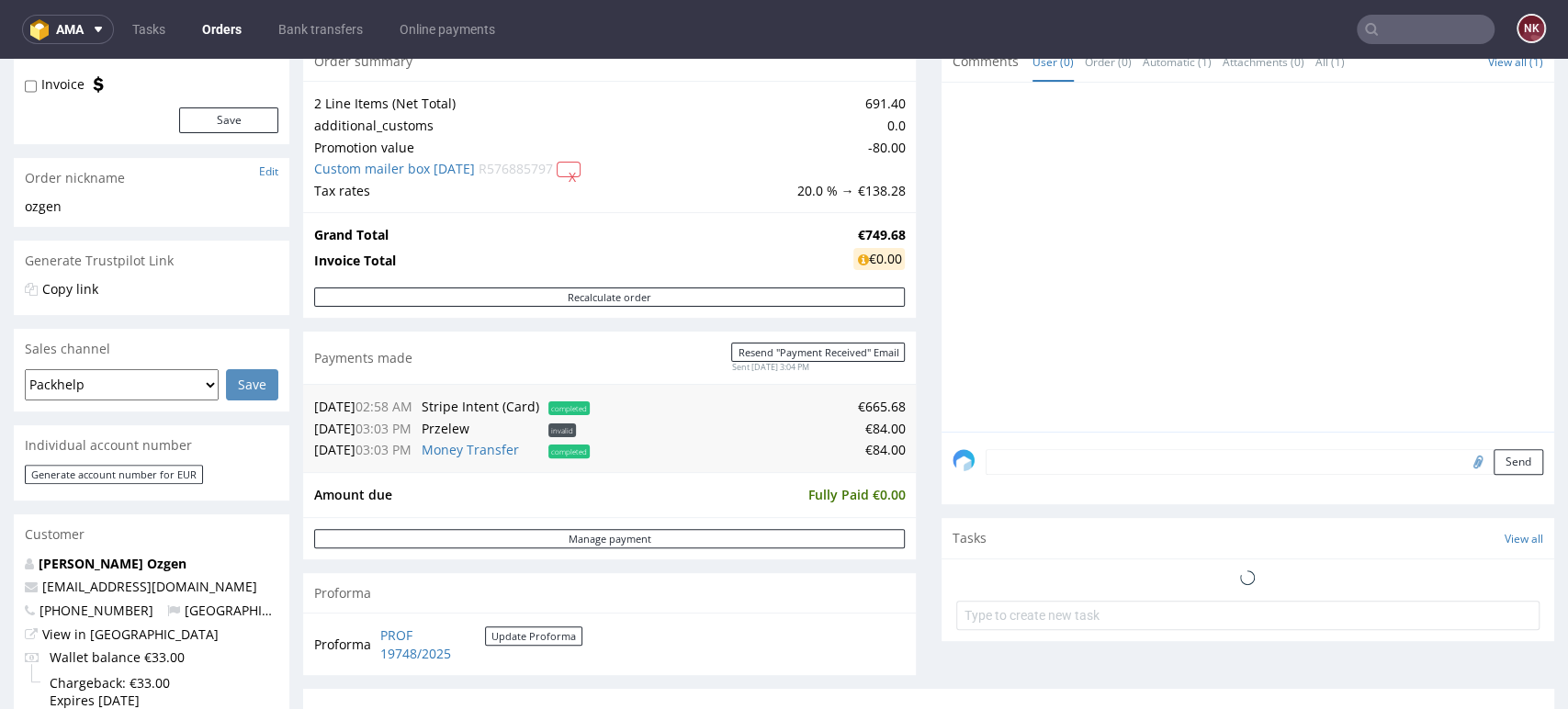
scroll to position [407, 0]
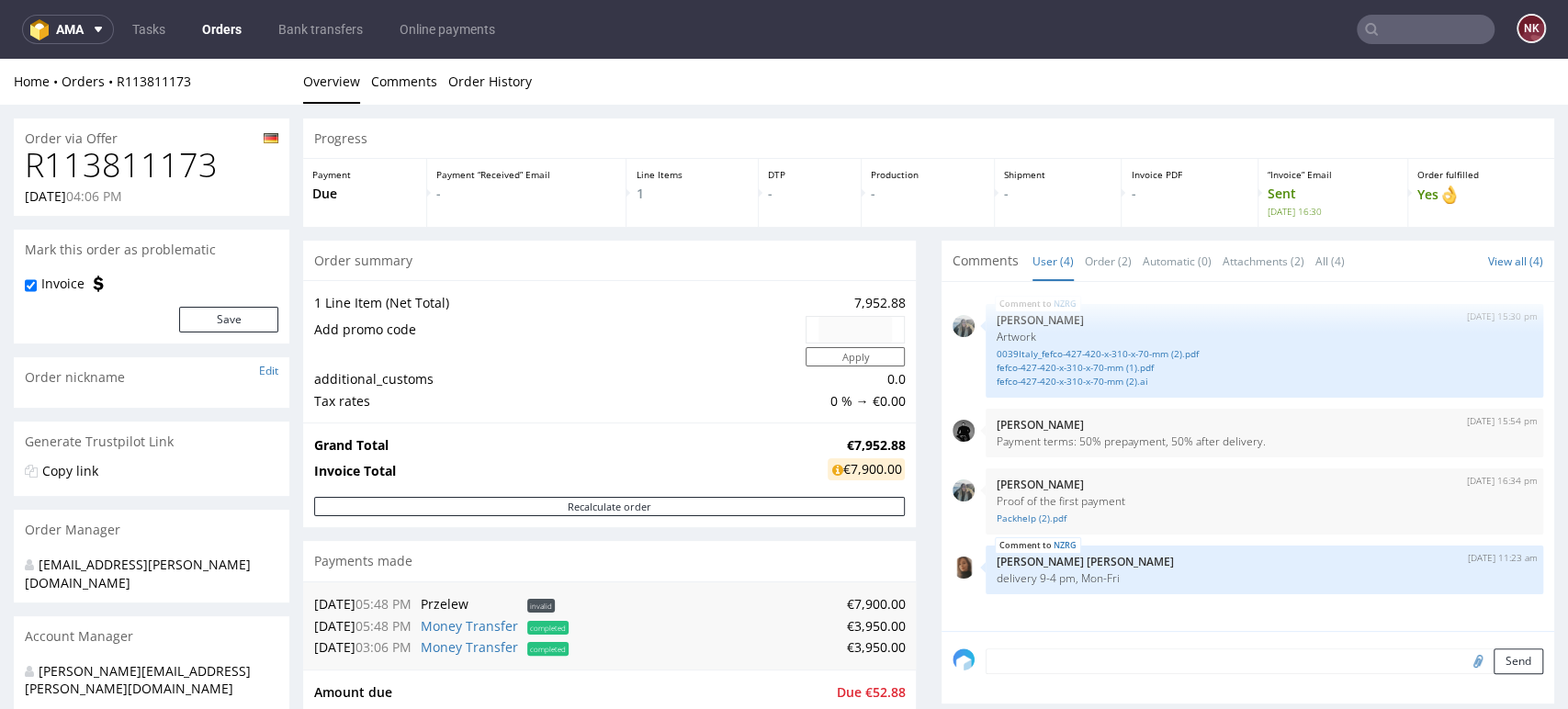
click at [163, 177] on h1 "R113811173" at bounding box center [152, 166] width 254 height 37
copy h1 "R113811173"
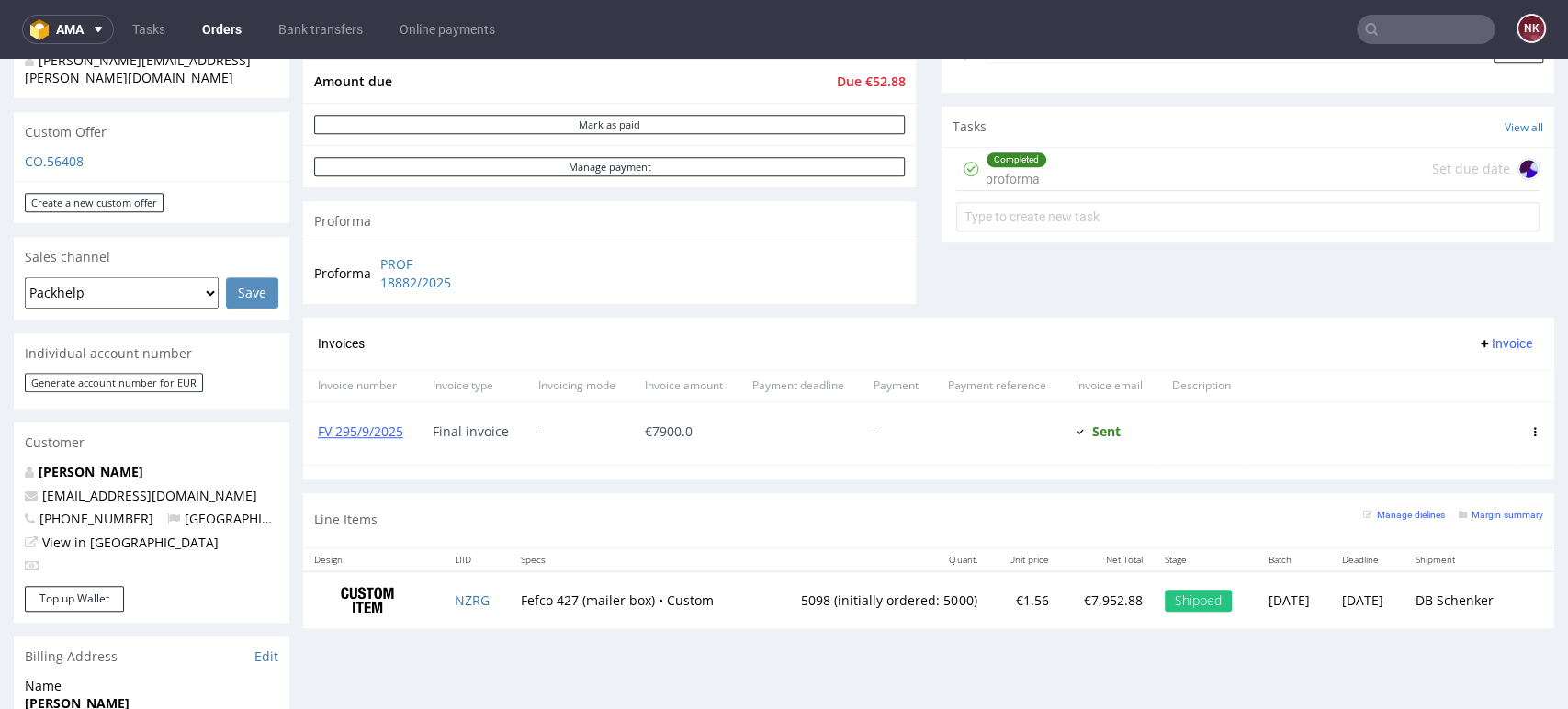
scroll to position [612, 0]
click at [392, 423] on link "FV 295/9/2025" at bounding box center [360, 429] width 86 height 17
click at [226, 27] on link "Orders" at bounding box center [222, 29] width 62 height 29
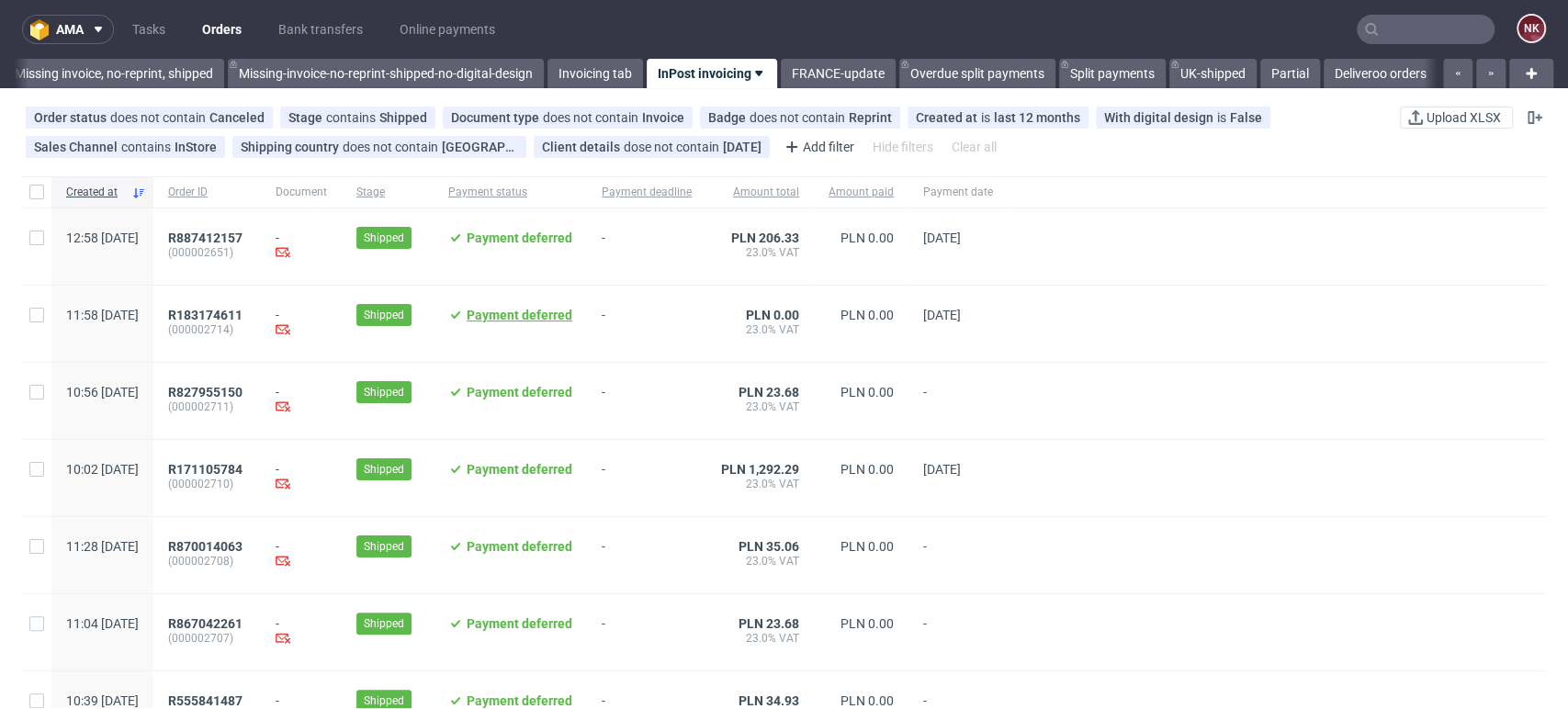
scroll to position [0, 2911]
click at [306, 15] on link "Bank transfers" at bounding box center [321, 29] width 107 height 29
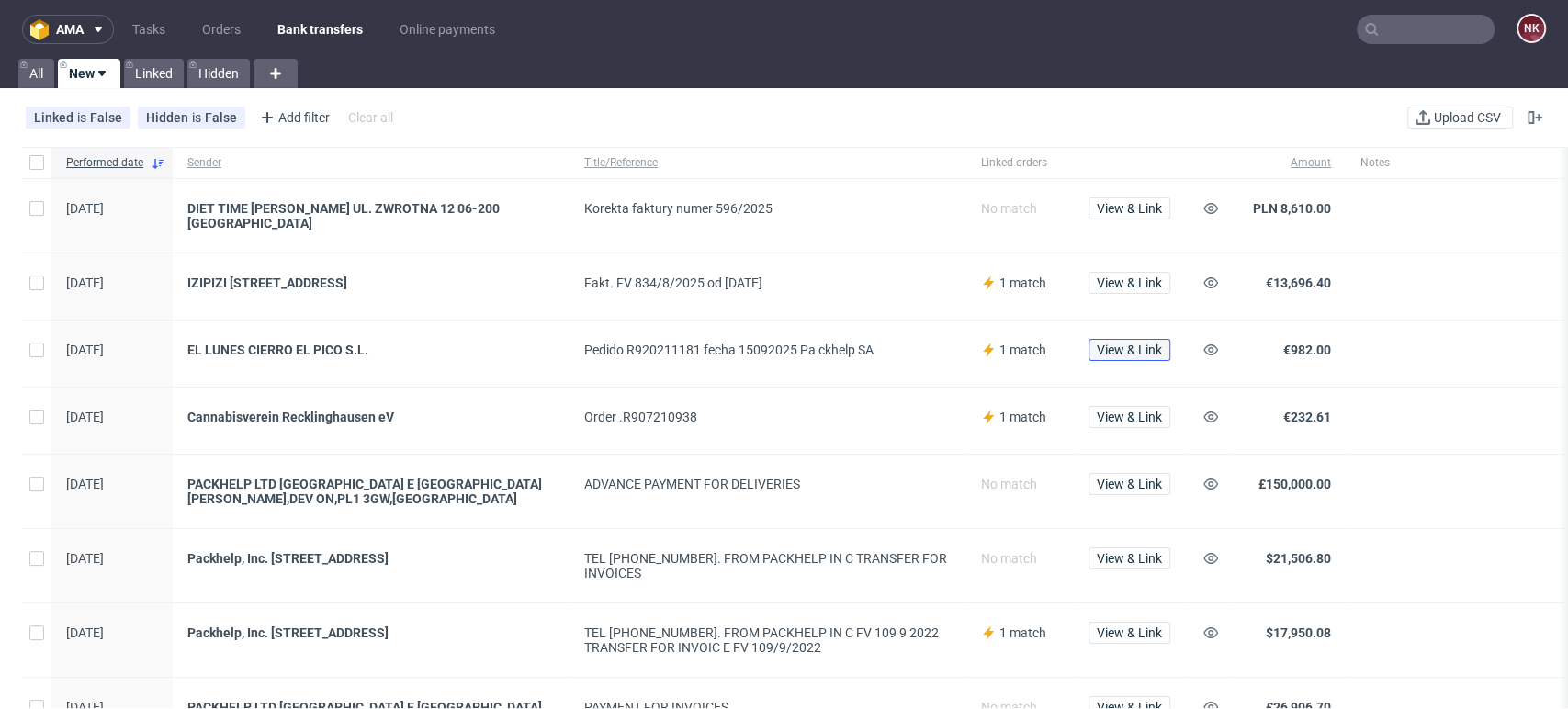
click at [1124, 348] on span "View & Link" at bounding box center [1129, 349] width 65 height 13
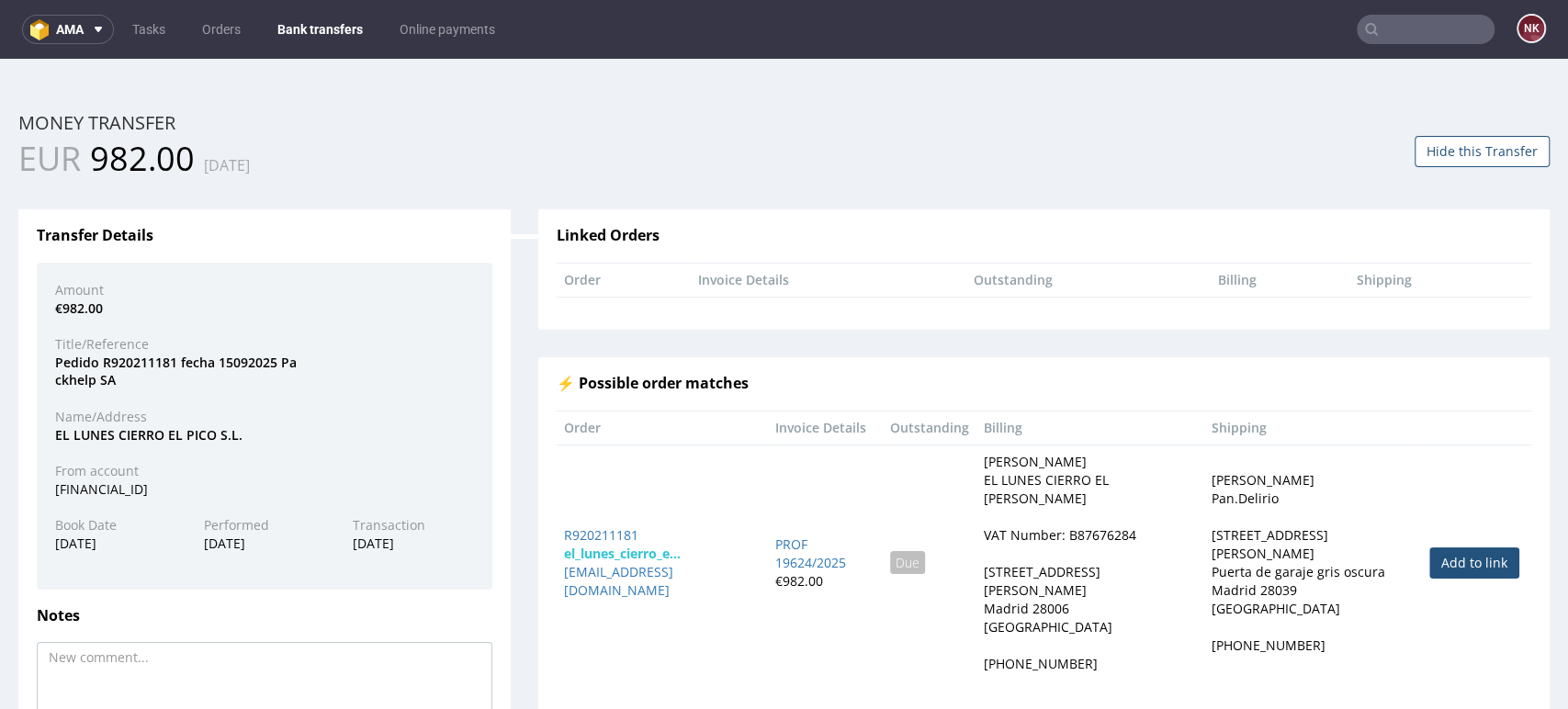
scroll to position [102, 0]
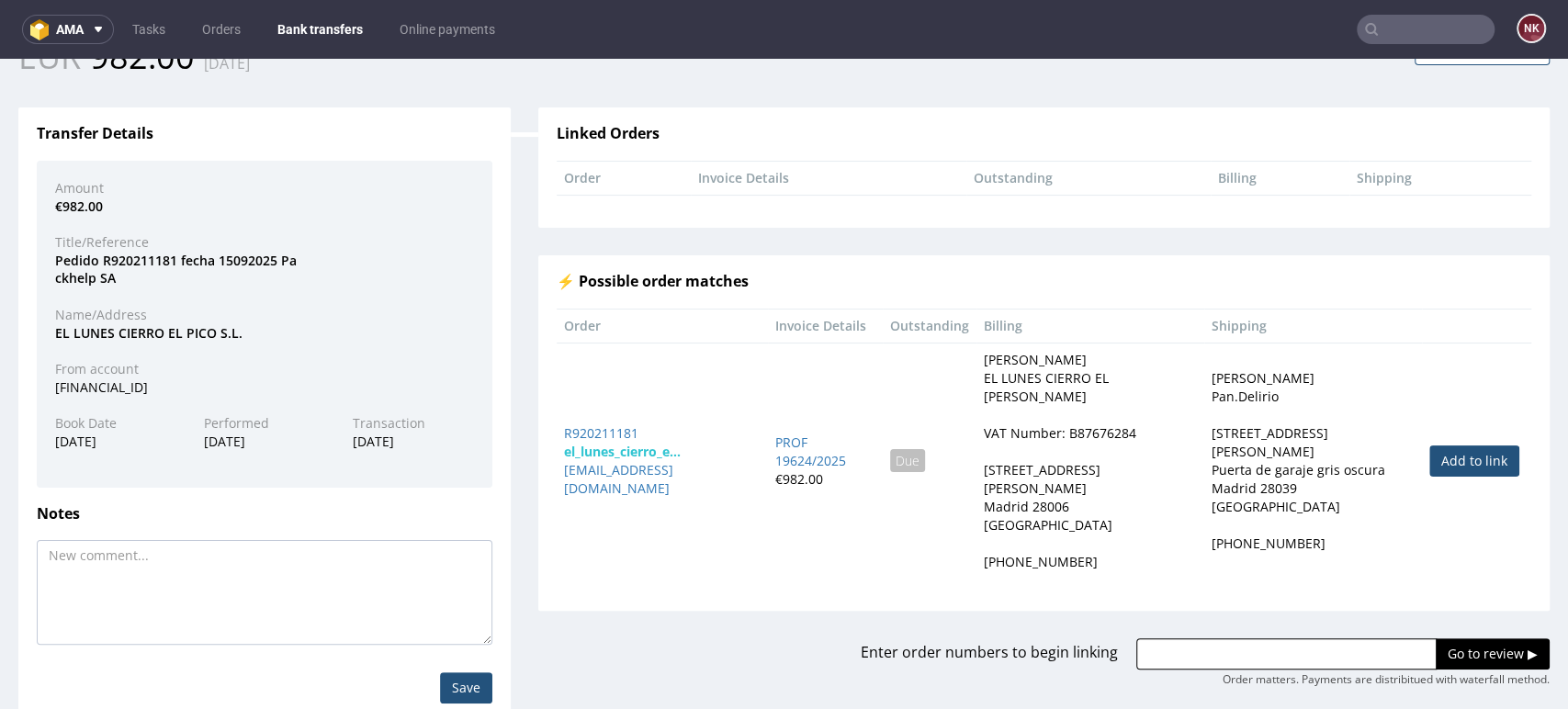
click at [1429, 446] on link "Add to link" at bounding box center [1474, 461] width 90 height 31
type input "R920211181"
click at [1435, 638] on input "Go to review ▶" at bounding box center [1493, 654] width 114 height 31
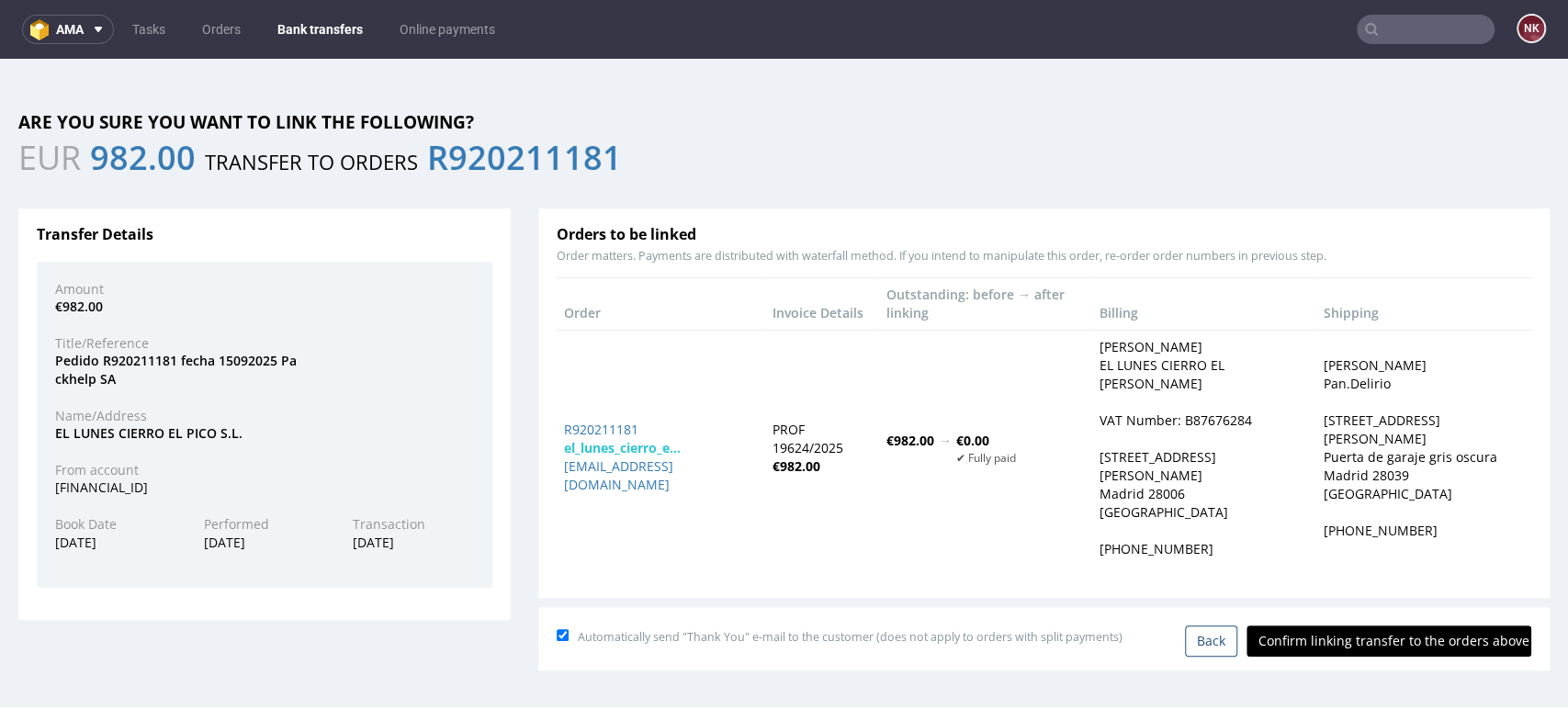
scroll to position [0, 0]
click at [1397, 625] on input "Confirm linking transfer to the orders above" at bounding box center [1389, 641] width 284 height 31
type input "In progress..."
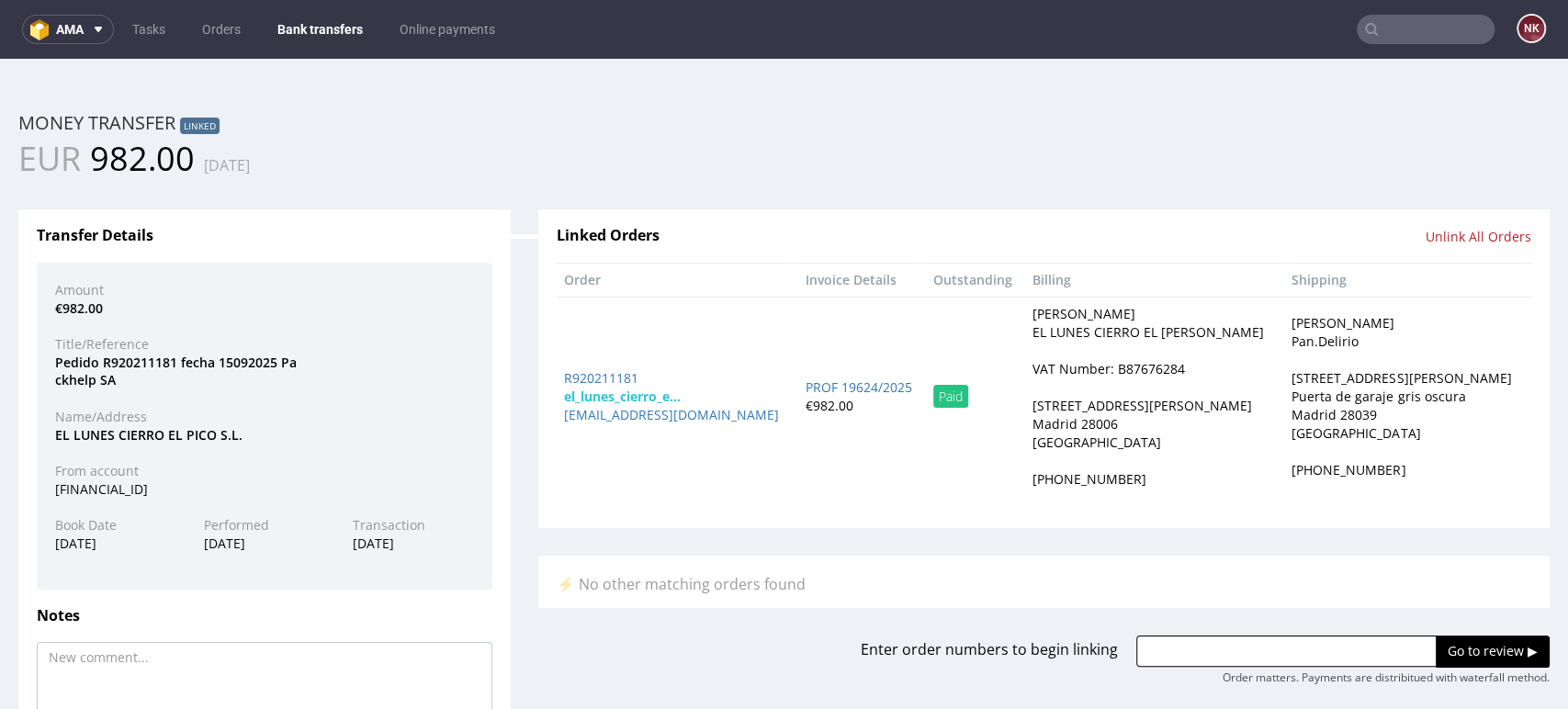
click at [295, 29] on link "Bank transfers" at bounding box center [320, 29] width 108 height 29
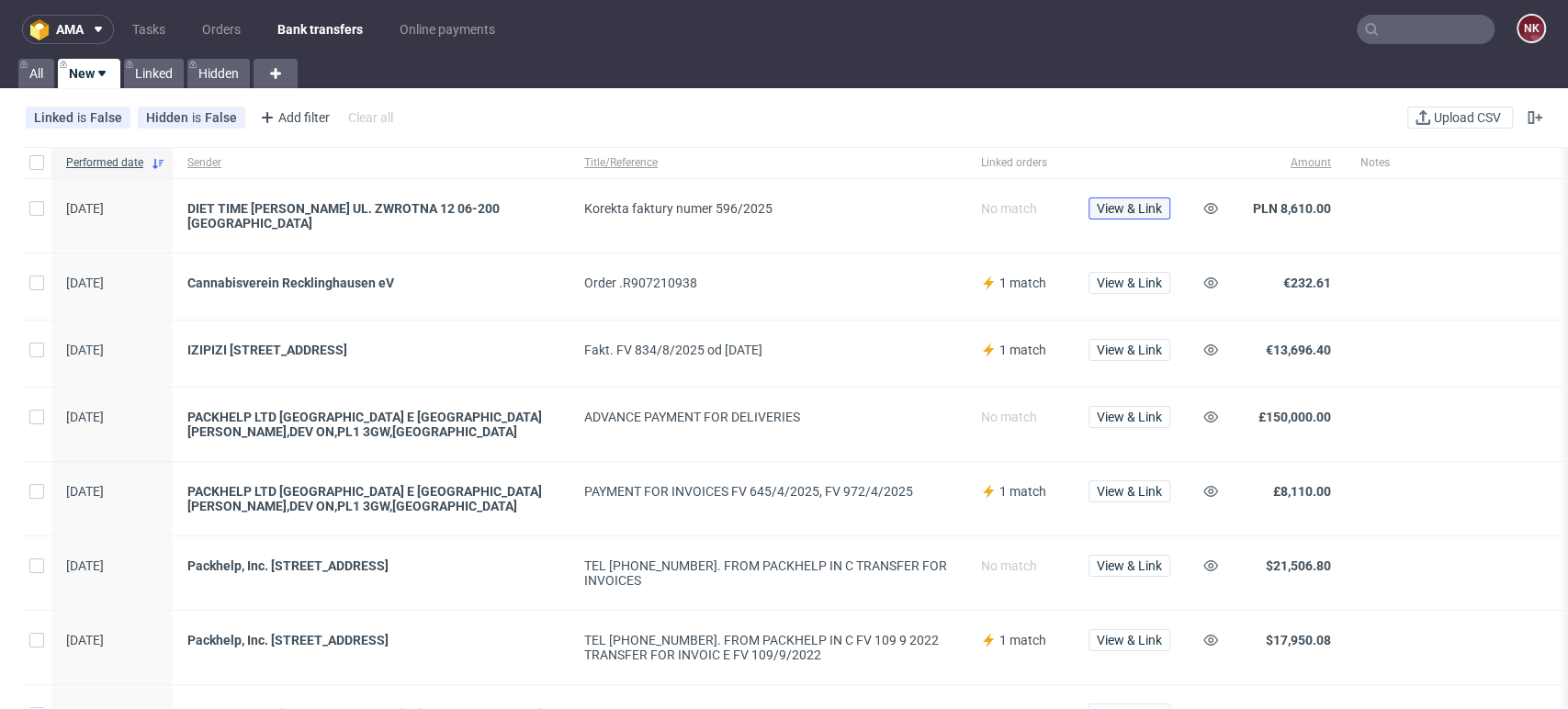
click at [1120, 208] on span "View & Link" at bounding box center [1129, 209] width 65 height 13
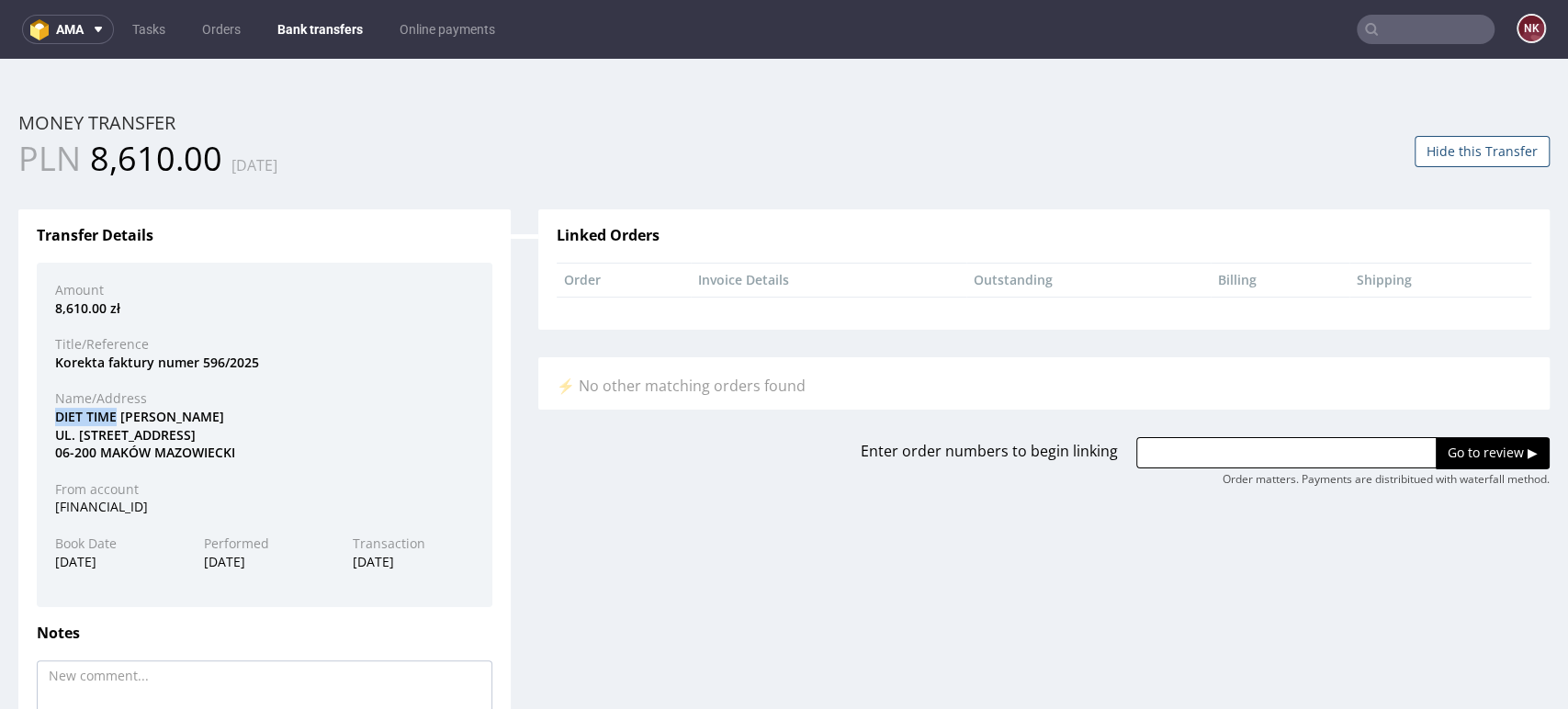
drag, startPoint x: 116, startPoint y: 417, endPoint x: 49, endPoint y: 409, distance: 67.5
click at [49, 409] on div "DIET TIME MICHAŁ KUKAWKA UL. ZWROTNA 12 06-200 MAKÓW MAZOWIECKI" at bounding box center [264, 434] width 446 height 54
copy div "DIET TIME"
drag, startPoint x: 1160, startPoint y: 461, endPoint x: 1172, endPoint y: 455, distance: 13.4
click at [1160, 460] on input "text" at bounding box center [1286, 452] width 300 height 31
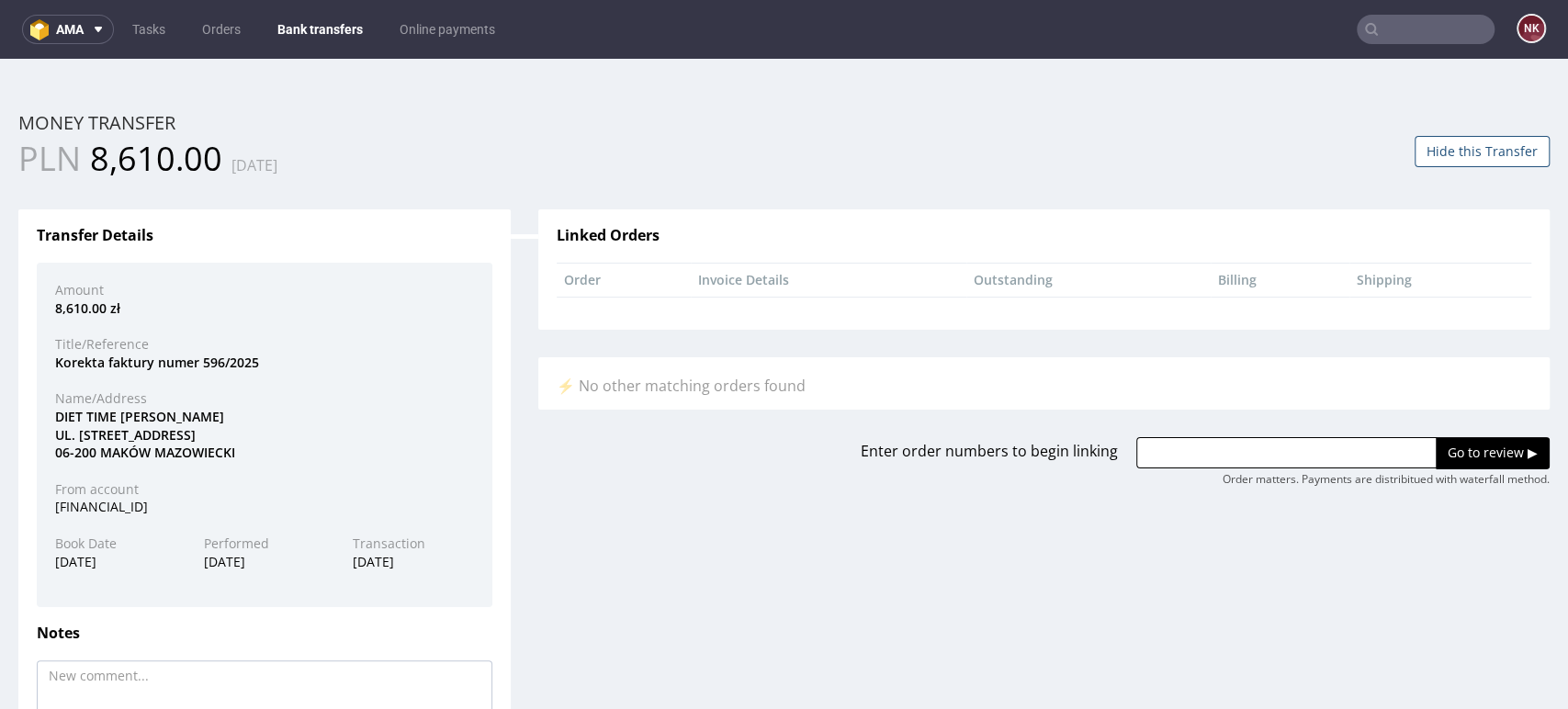
paste input "R147880580"
type input "R147880580"
click at [1456, 453] on input "Go to review ▶" at bounding box center [1493, 452] width 114 height 31
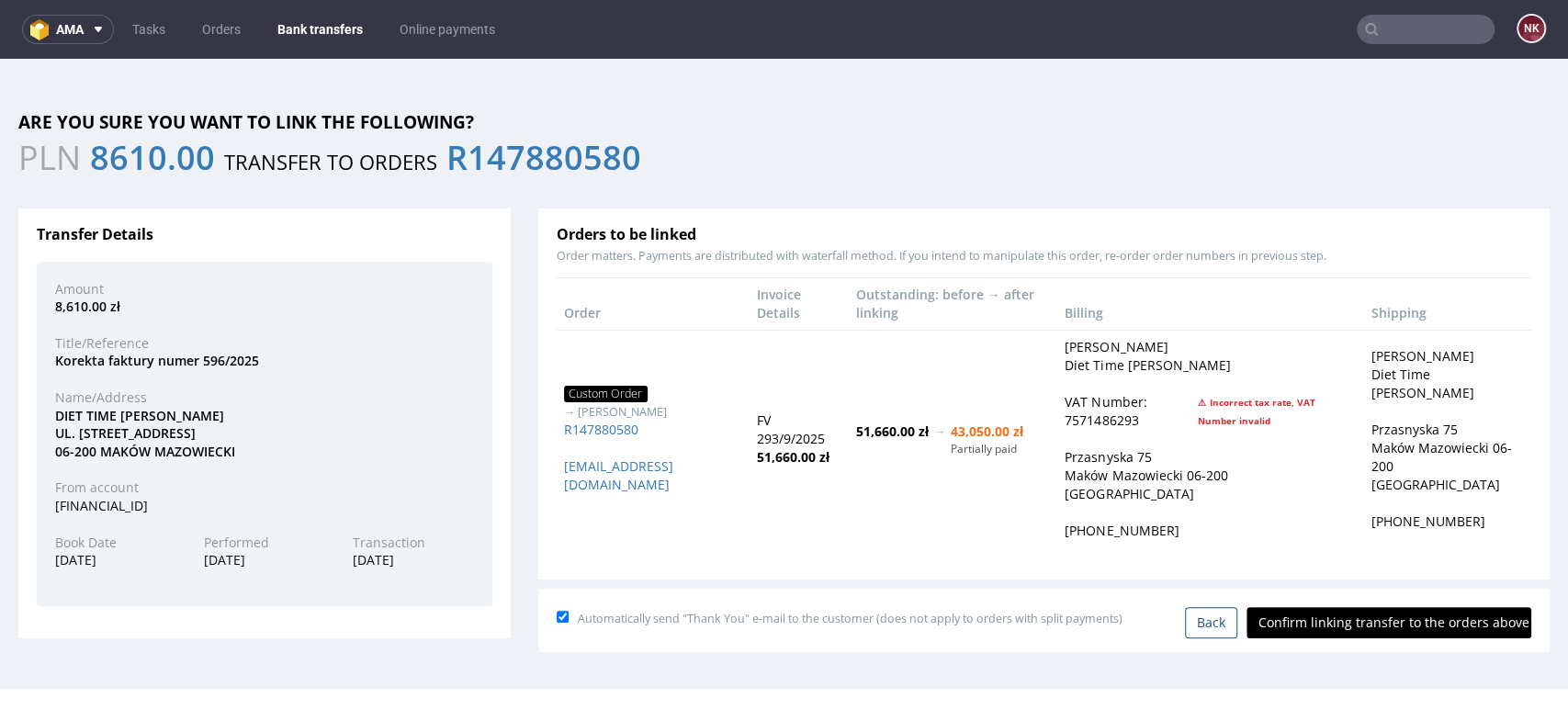
click at [1331, 618] on input "Confirm linking transfer to the orders above" at bounding box center [1389, 623] width 284 height 31
type input "In progress..."
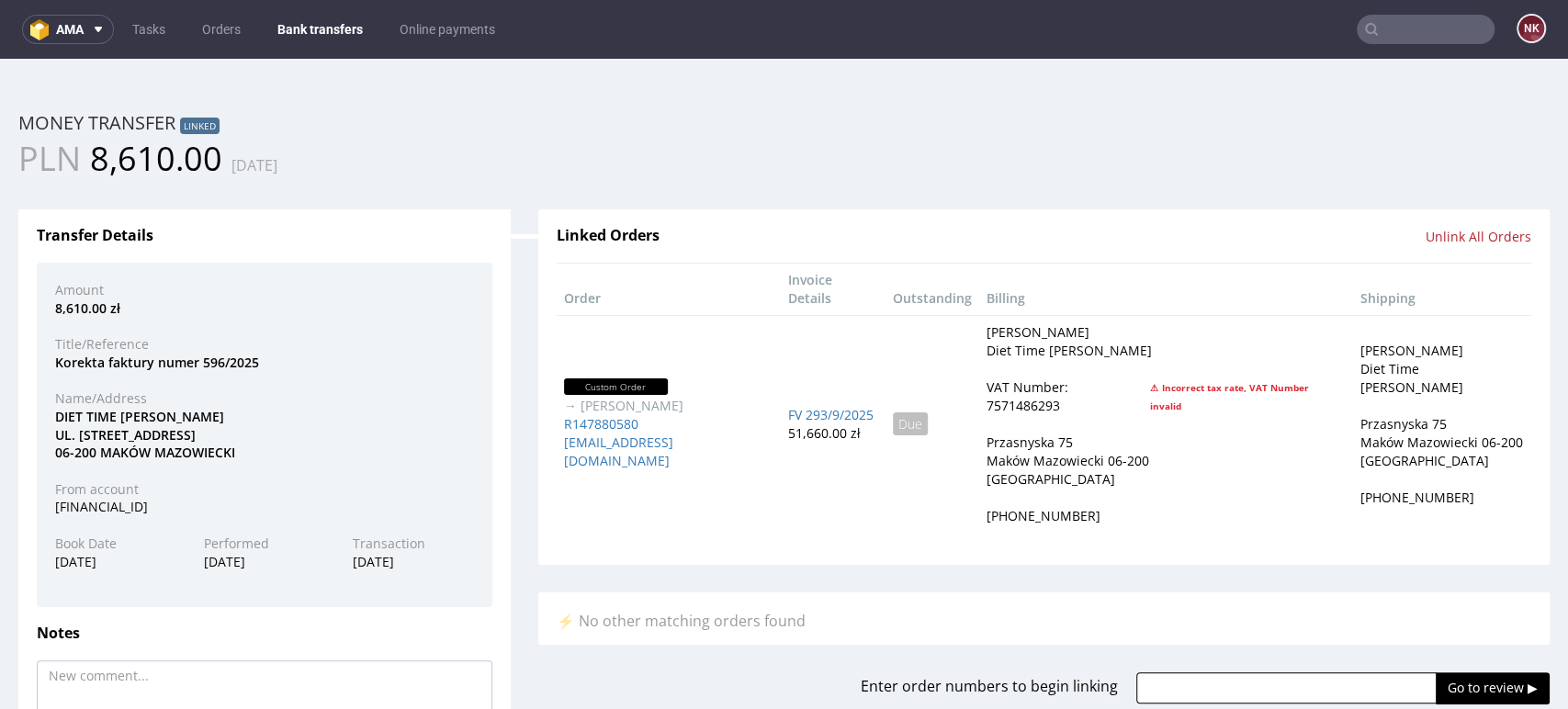
click at [308, 20] on link "Bank transfers" at bounding box center [320, 29] width 108 height 29
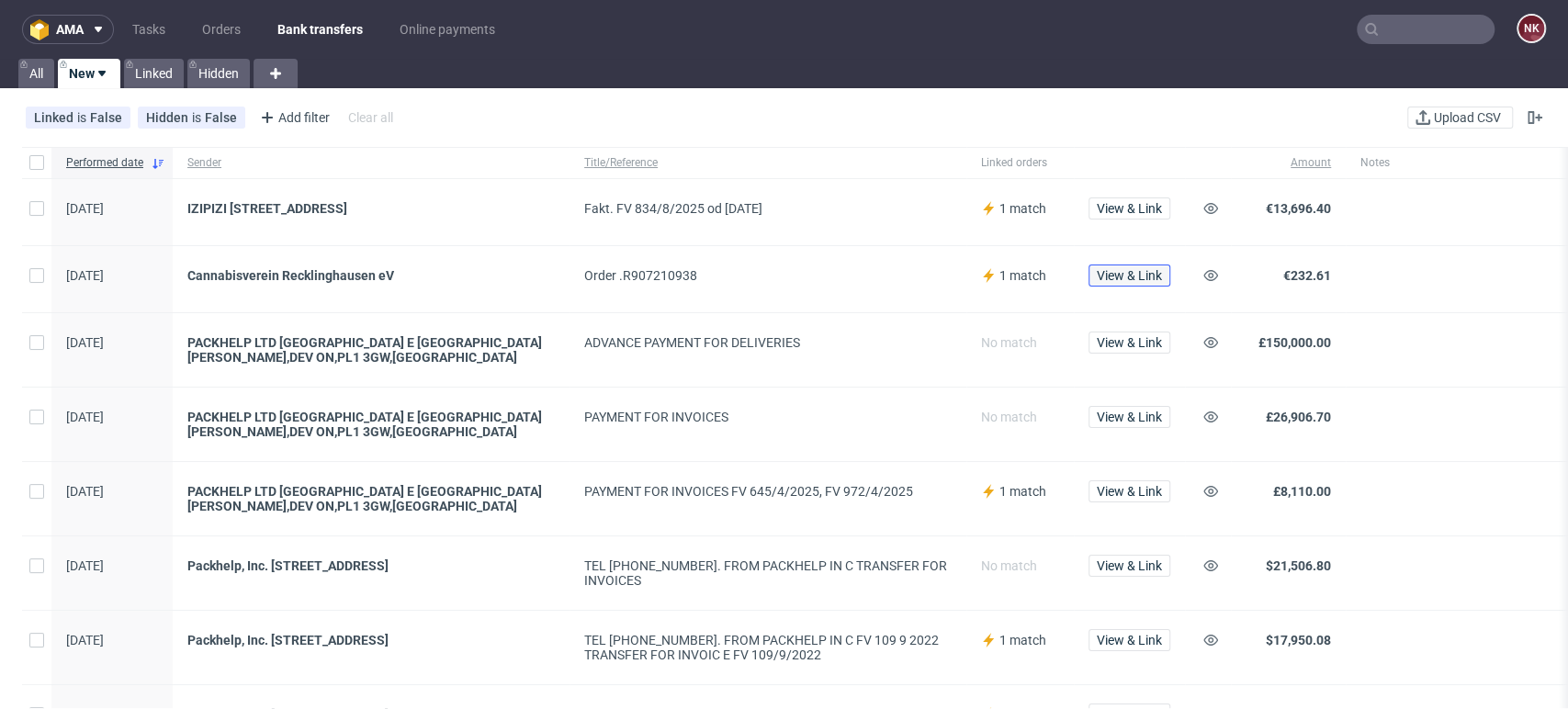
click at [1131, 269] on span "View & Link" at bounding box center [1129, 276] width 65 height 13
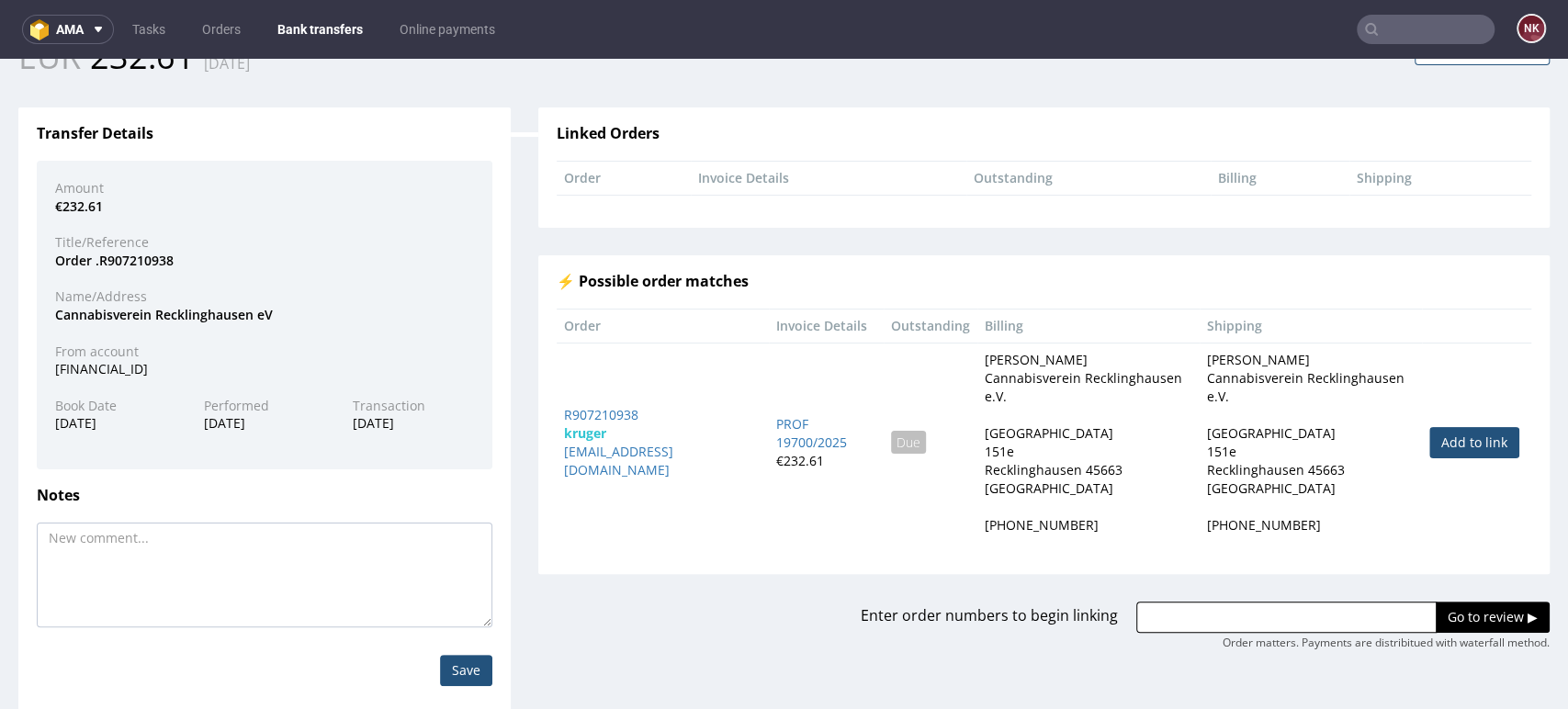
click at [1429, 427] on link "Add to link" at bounding box center [1474, 442] width 90 height 31
type input "R907210938"
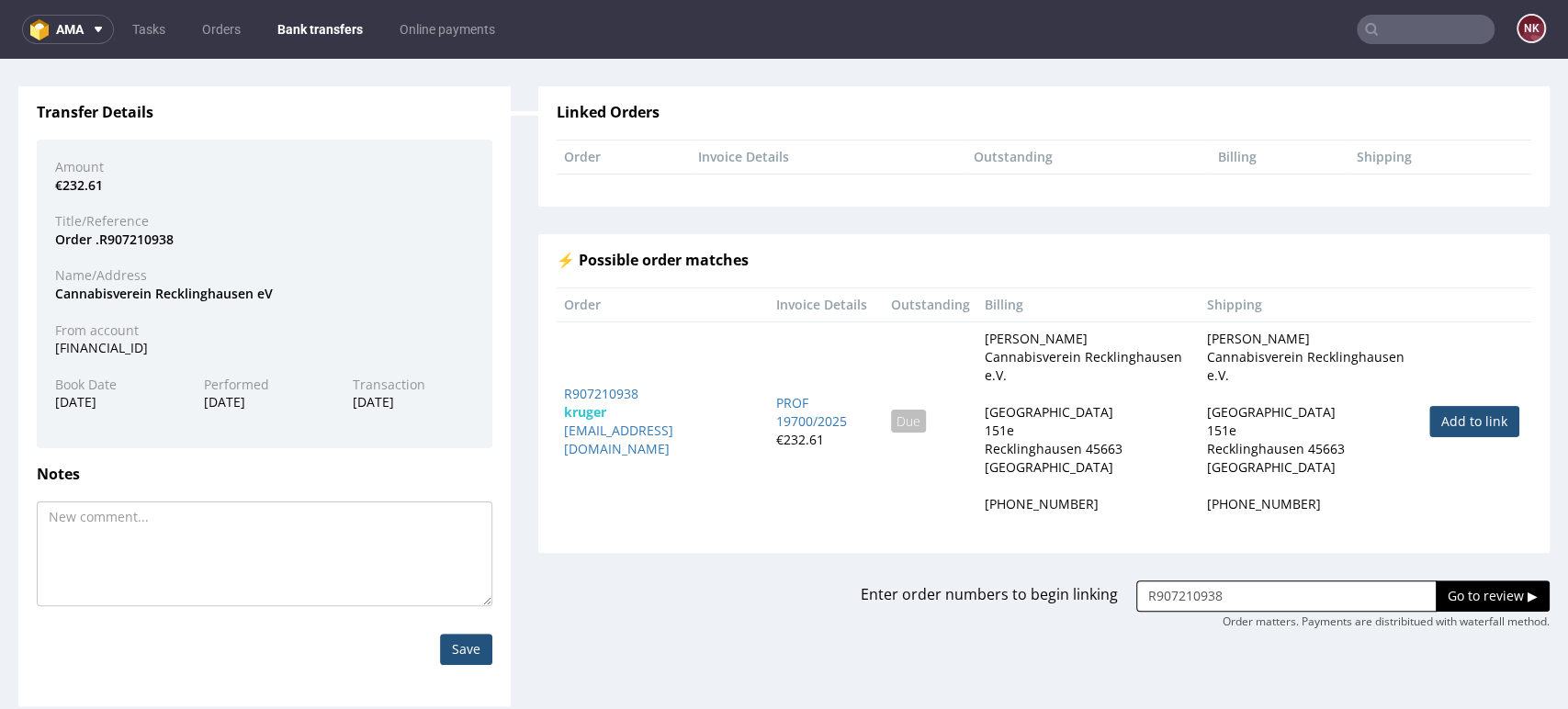
scroll to position [128, 0]
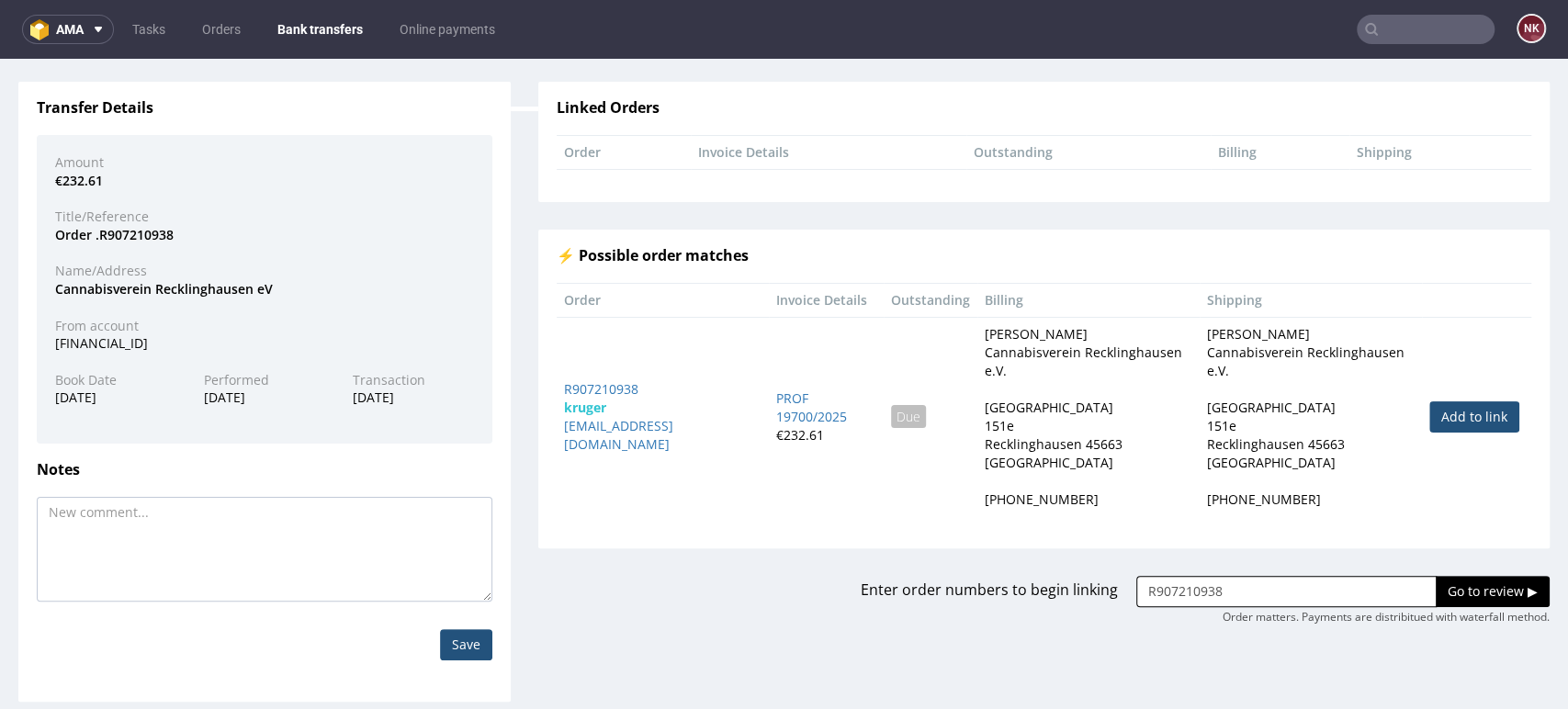
click at [1465, 576] on input "Go to review ▶" at bounding box center [1493, 591] width 114 height 31
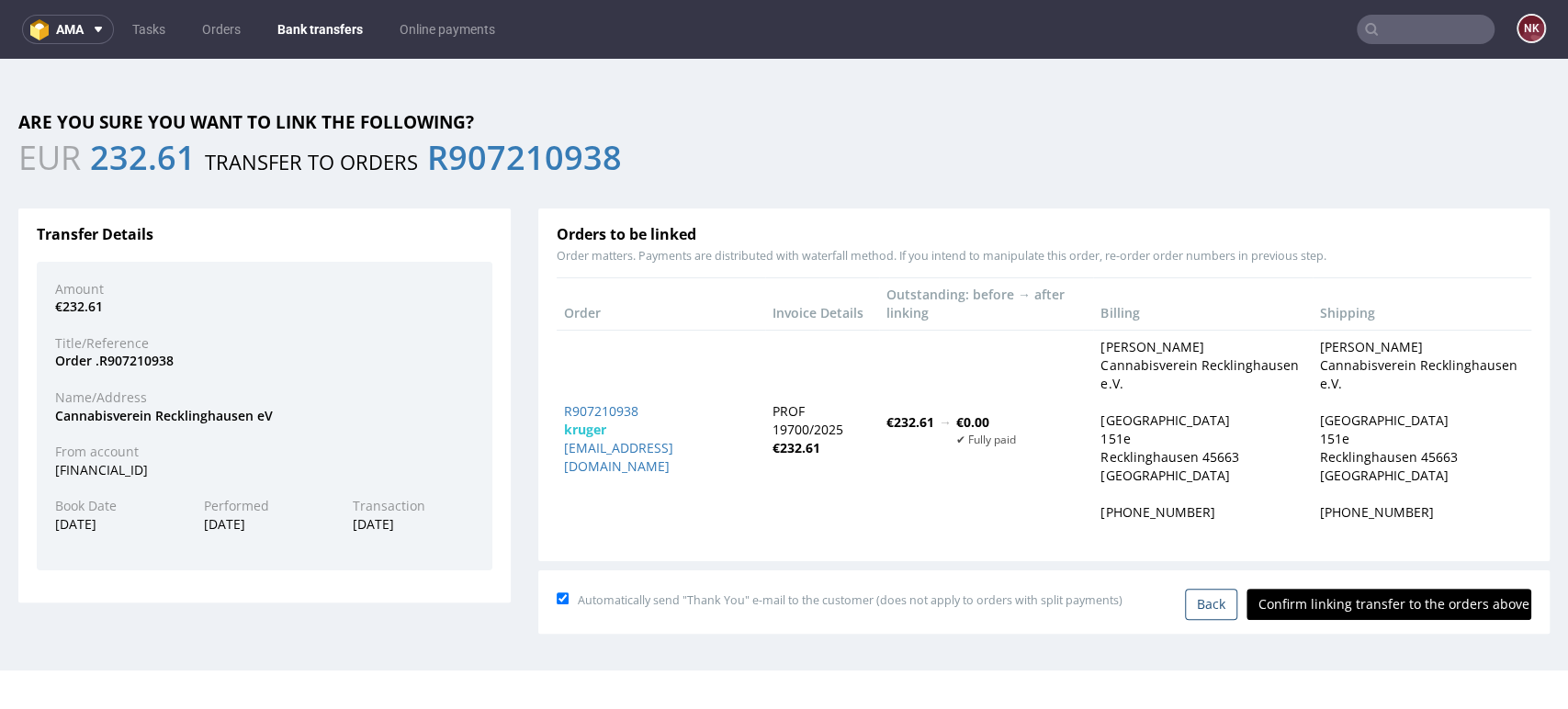
scroll to position [0, 0]
click at [1392, 599] on input "Confirm linking transfer to the orders above" at bounding box center [1389, 604] width 284 height 31
type input "In progress..."
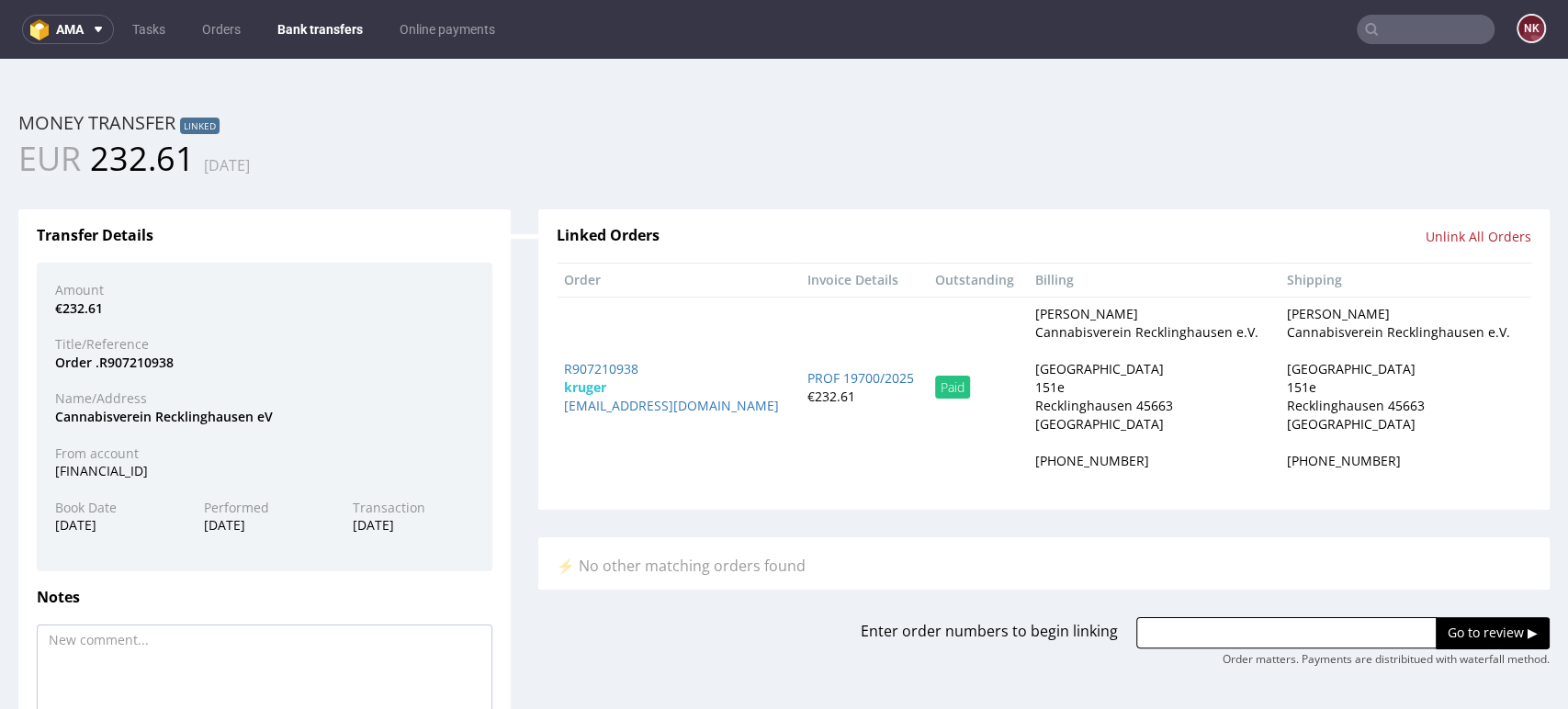
click at [297, 21] on link "Bank transfers" at bounding box center [320, 29] width 108 height 29
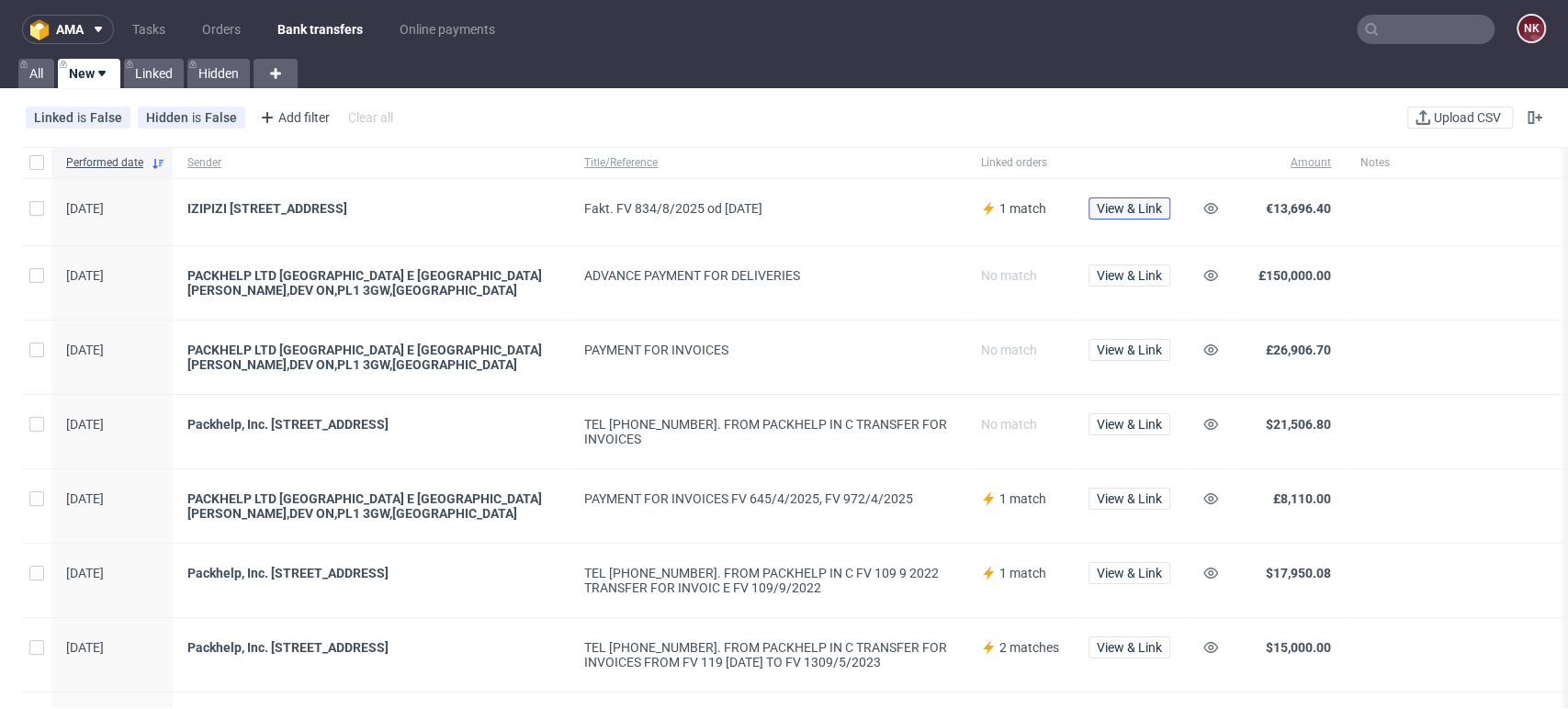
click at [1123, 212] on span "View & Link" at bounding box center [1129, 209] width 65 height 13
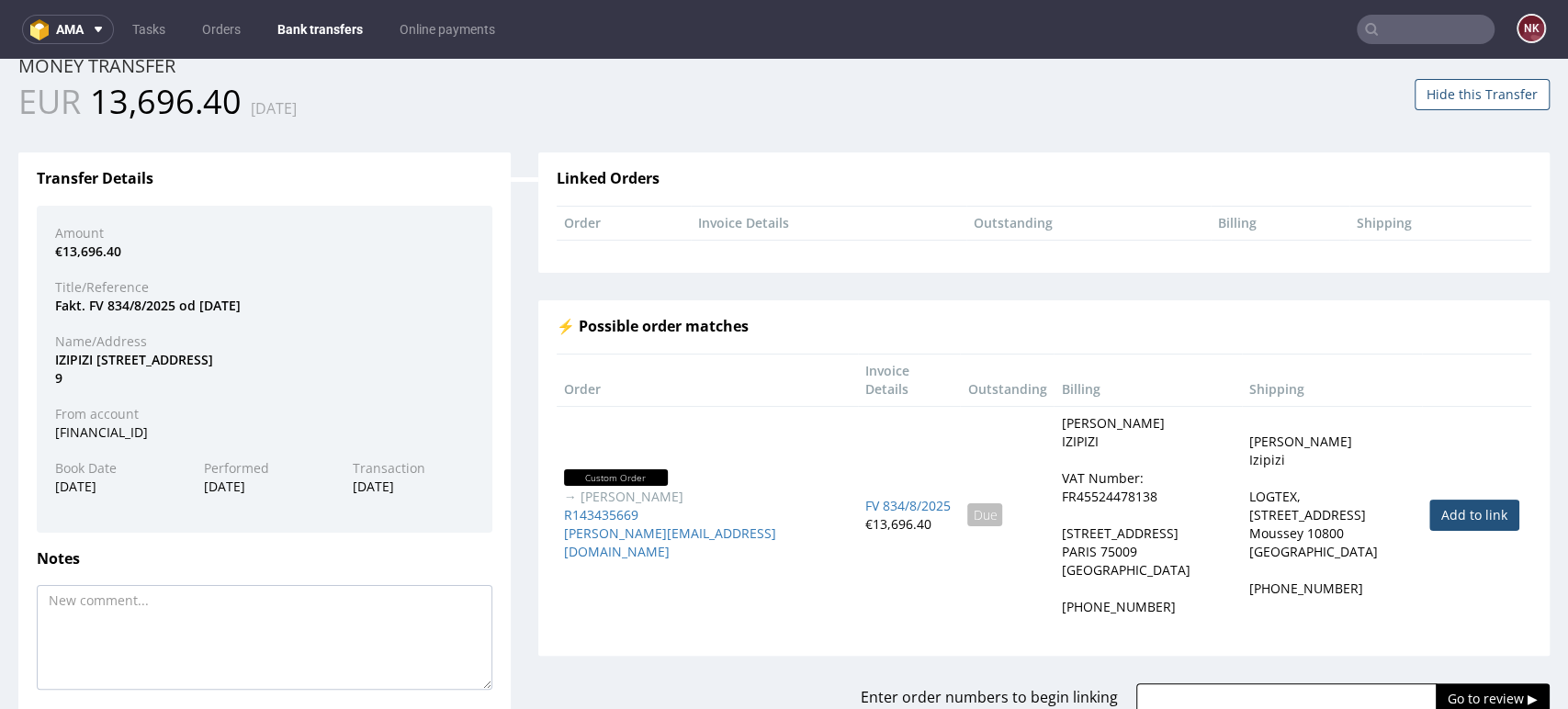
scroll to position [102, 0]
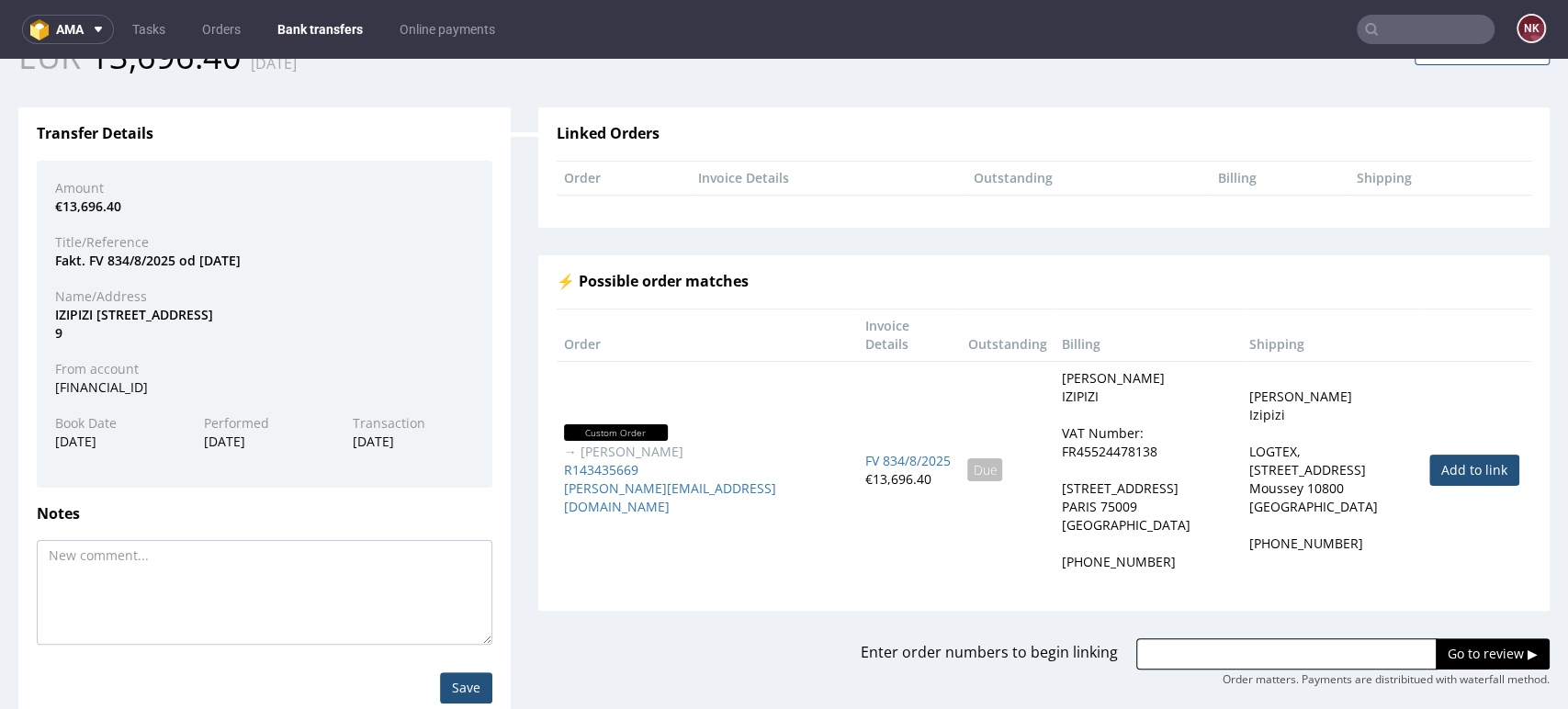
click at [1429, 454] on link "Add to link" at bounding box center [1474, 470] width 90 height 31
type input "R143435669"
click at [1442, 638] on input "Go to review ▶" at bounding box center [1493, 654] width 114 height 31
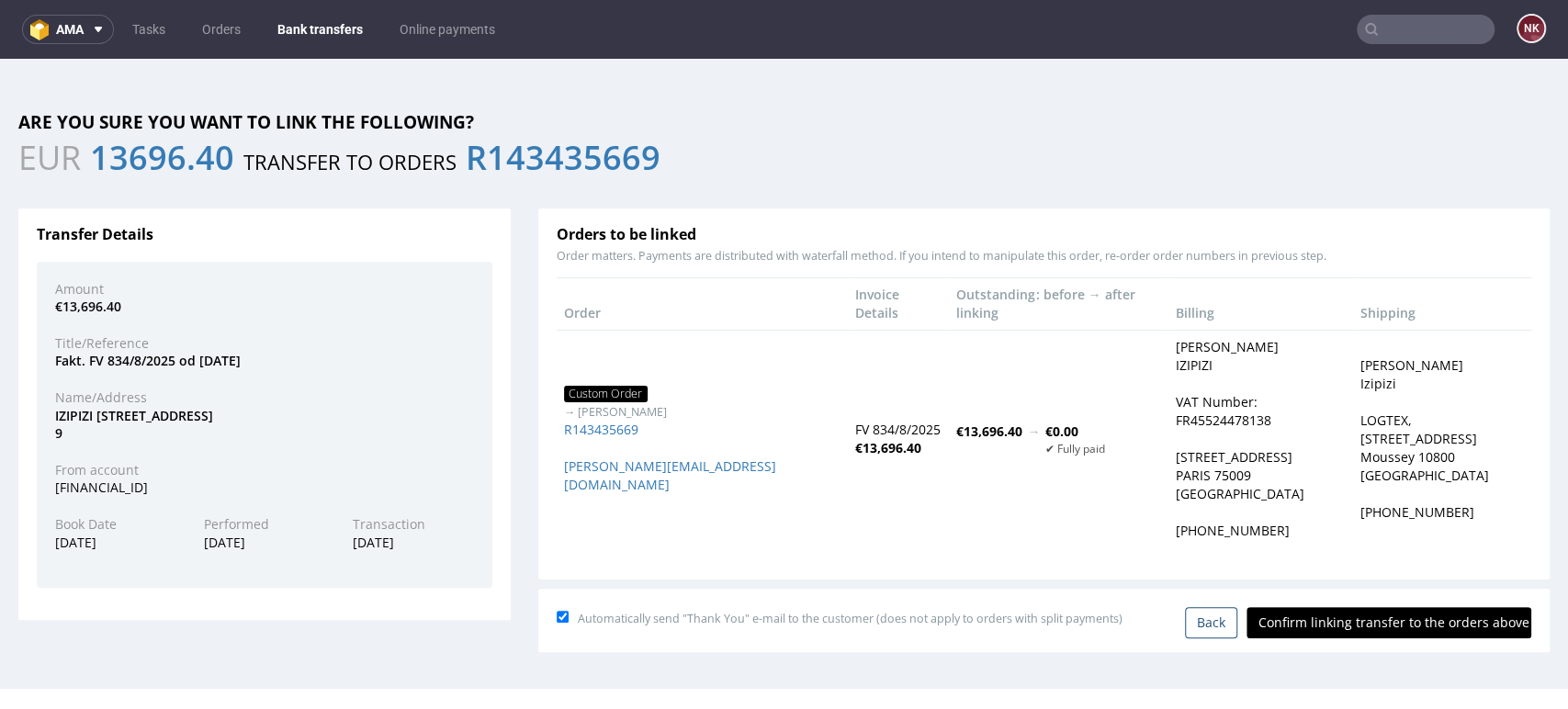
scroll to position [0, 0]
click at [1389, 607] on input "Confirm linking transfer to the orders above" at bounding box center [1389, 623] width 284 height 31
type input "In progress..."
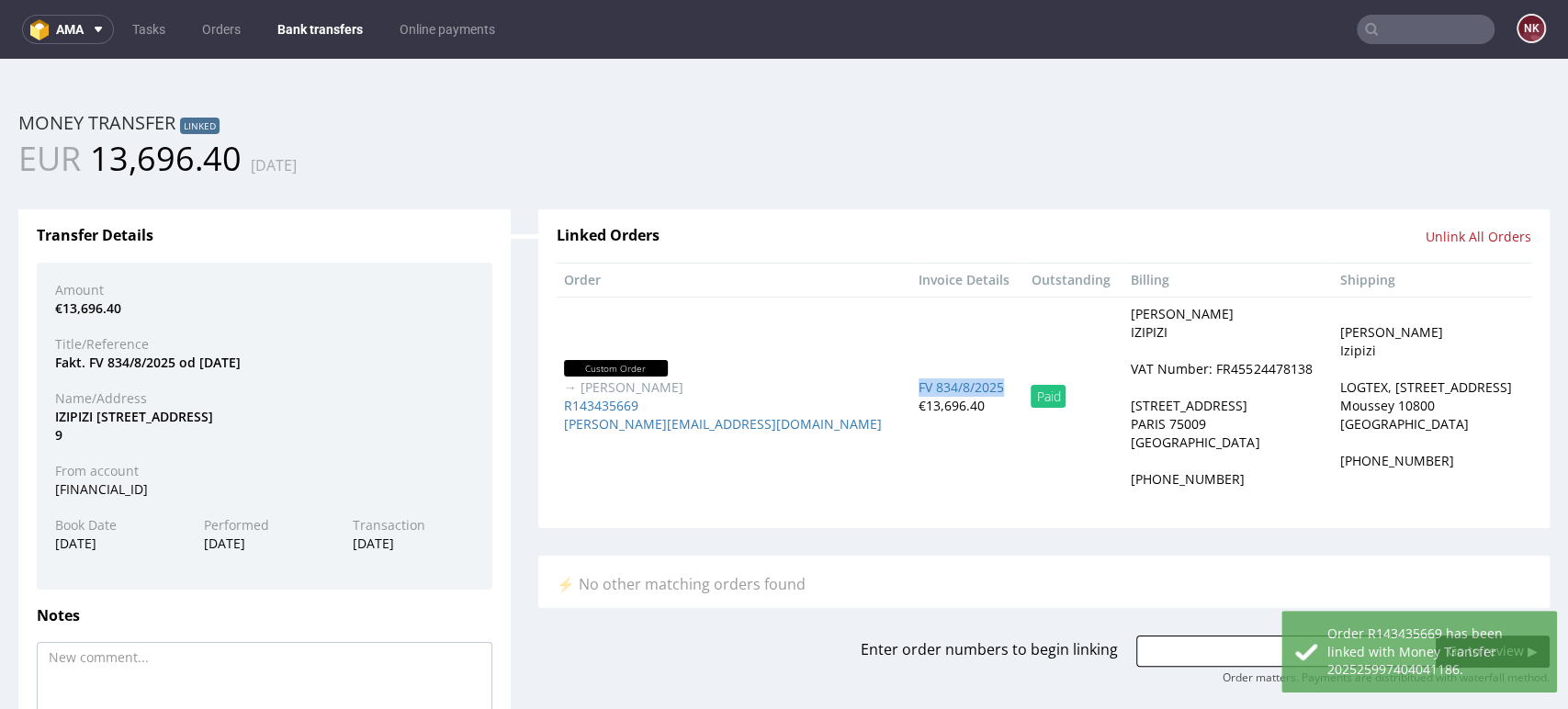
drag, startPoint x: 854, startPoint y: 385, endPoint x: 765, endPoint y: 386, distance: 89.0
click at [911, 386] on td "FV 834/8/2025 €13,696.40" at bounding box center [967, 395] width 113 height 200
copy span "FV 834/8/2025"
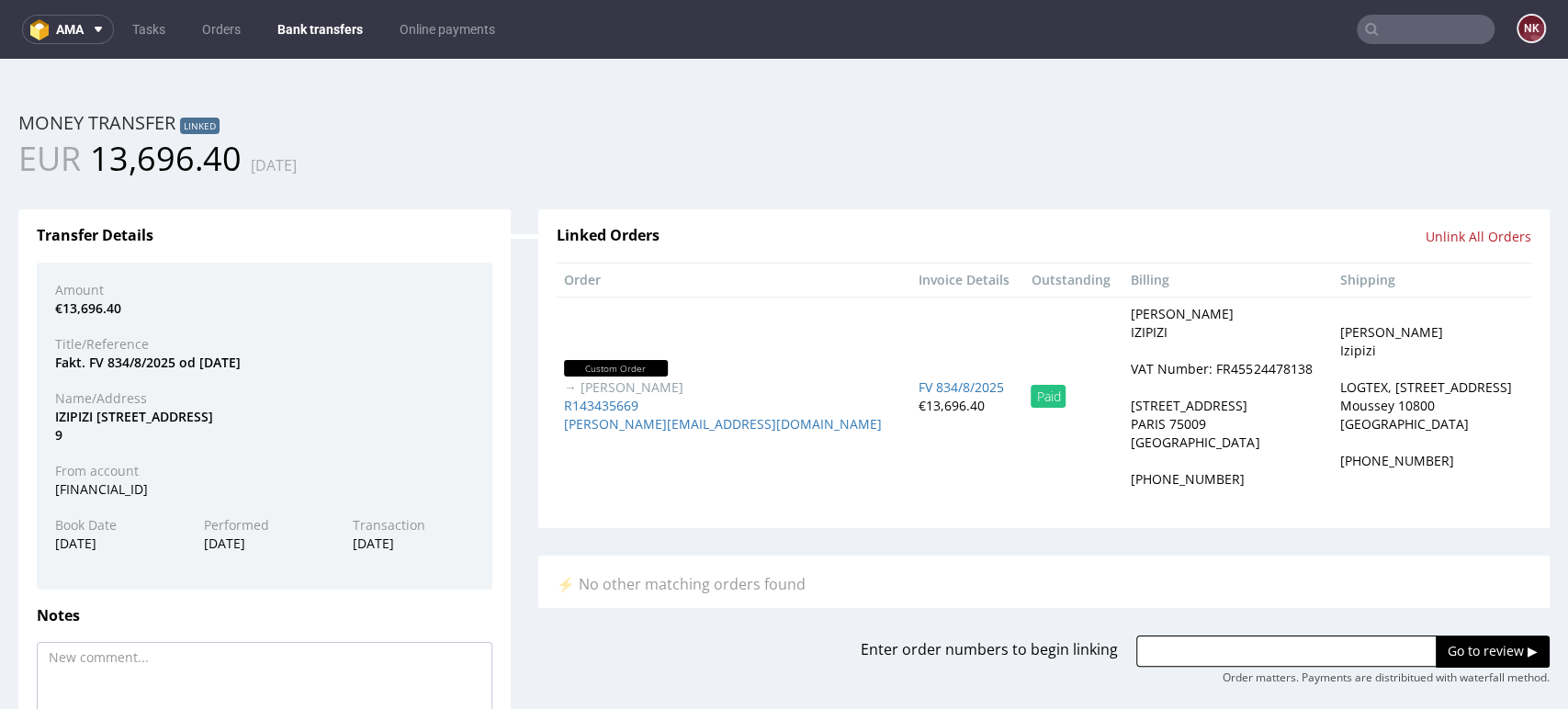
click at [470, 226] on div "Transfer Details Amount €13,696.40 Title/Reference Fakt. FV 834/8/2025 od 19.08…" at bounding box center [264, 527] width 455 height 612
click at [1478, 137] on div "EUR 13,696.40 16.09.2025" at bounding box center [784, 159] width 1559 height 46
click at [314, 20] on link "Bank transfers" at bounding box center [320, 29] width 108 height 29
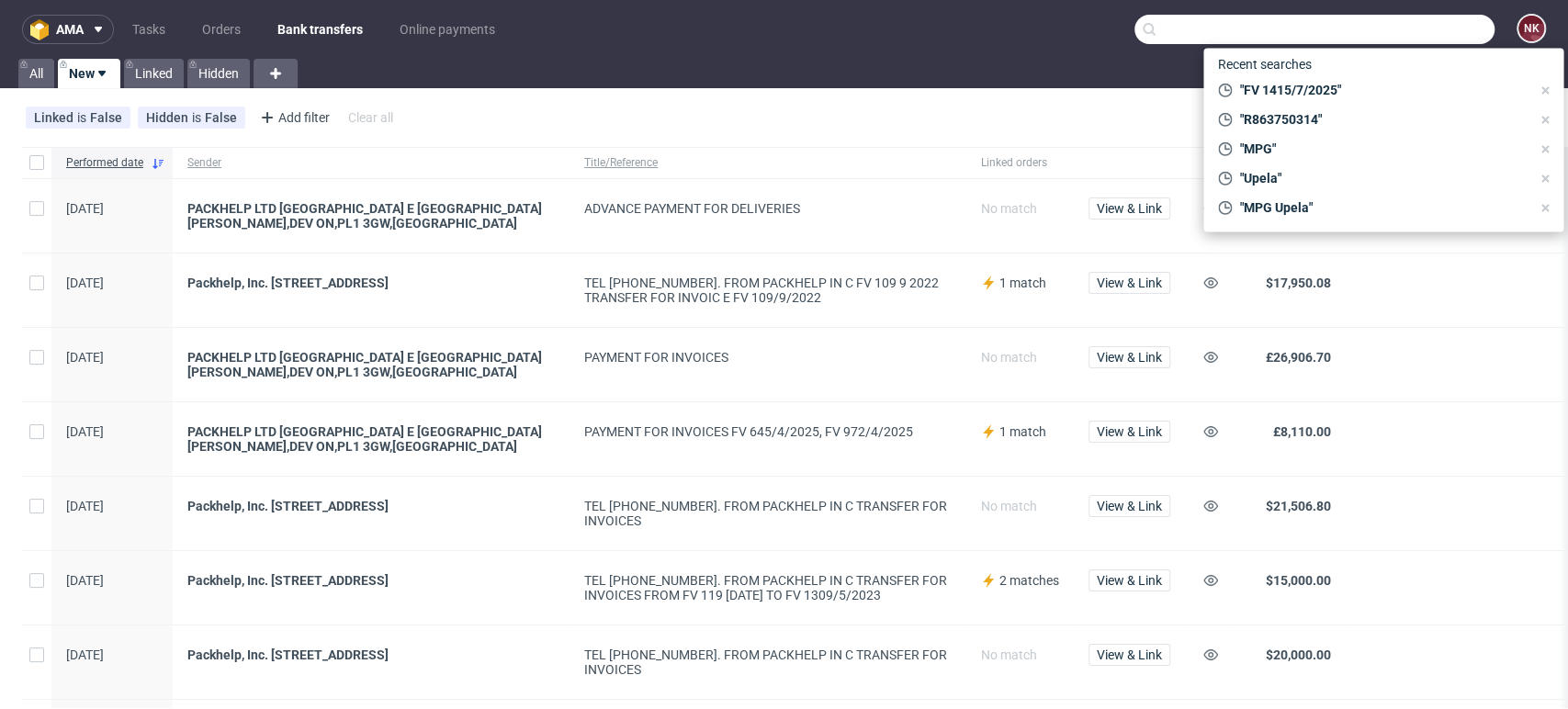
click at [1414, 34] on input "text" at bounding box center [1314, 29] width 360 height 29
paste input "R857493115"
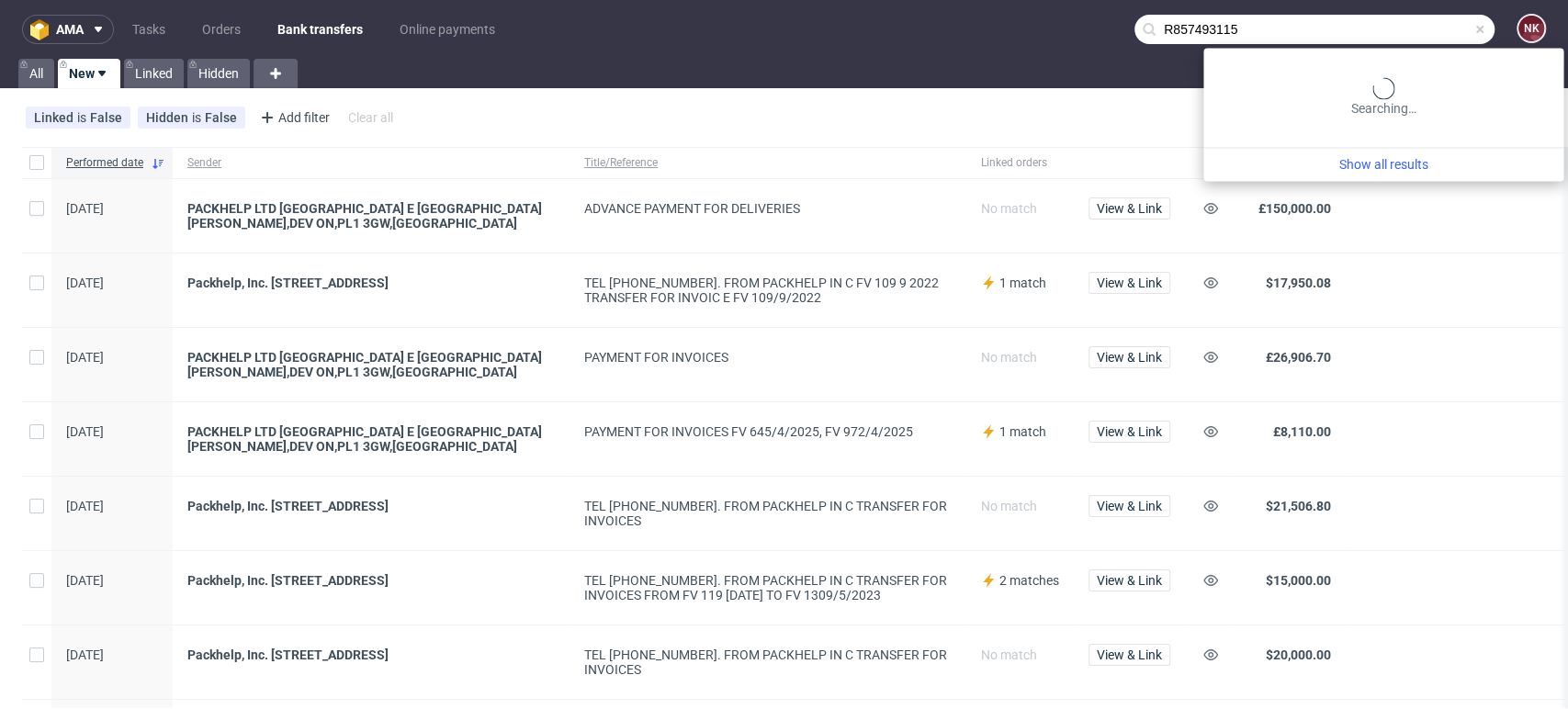
type input "R857493115"
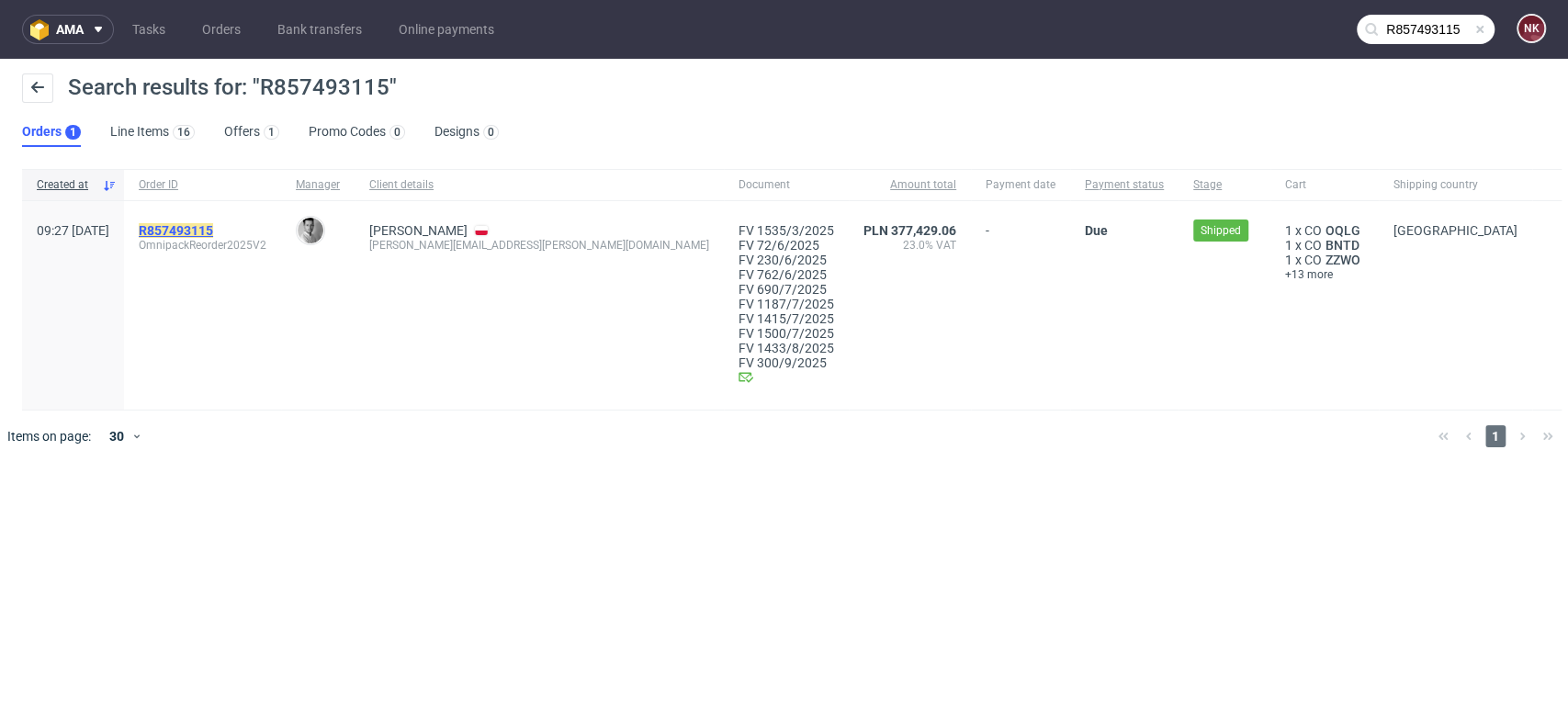
click at [213, 229] on mark "R857493115" at bounding box center [176, 231] width 75 height 15
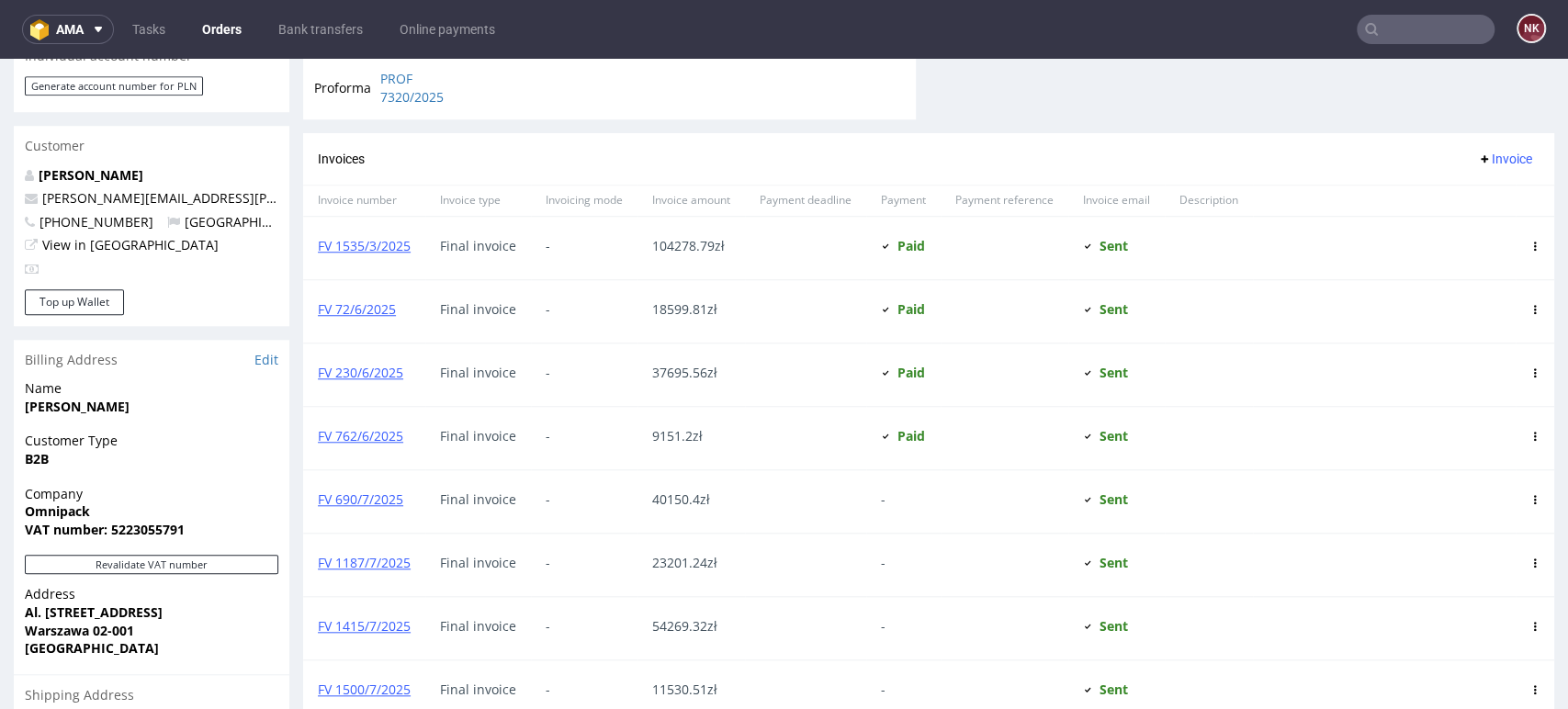
scroll to position [1122, 0]
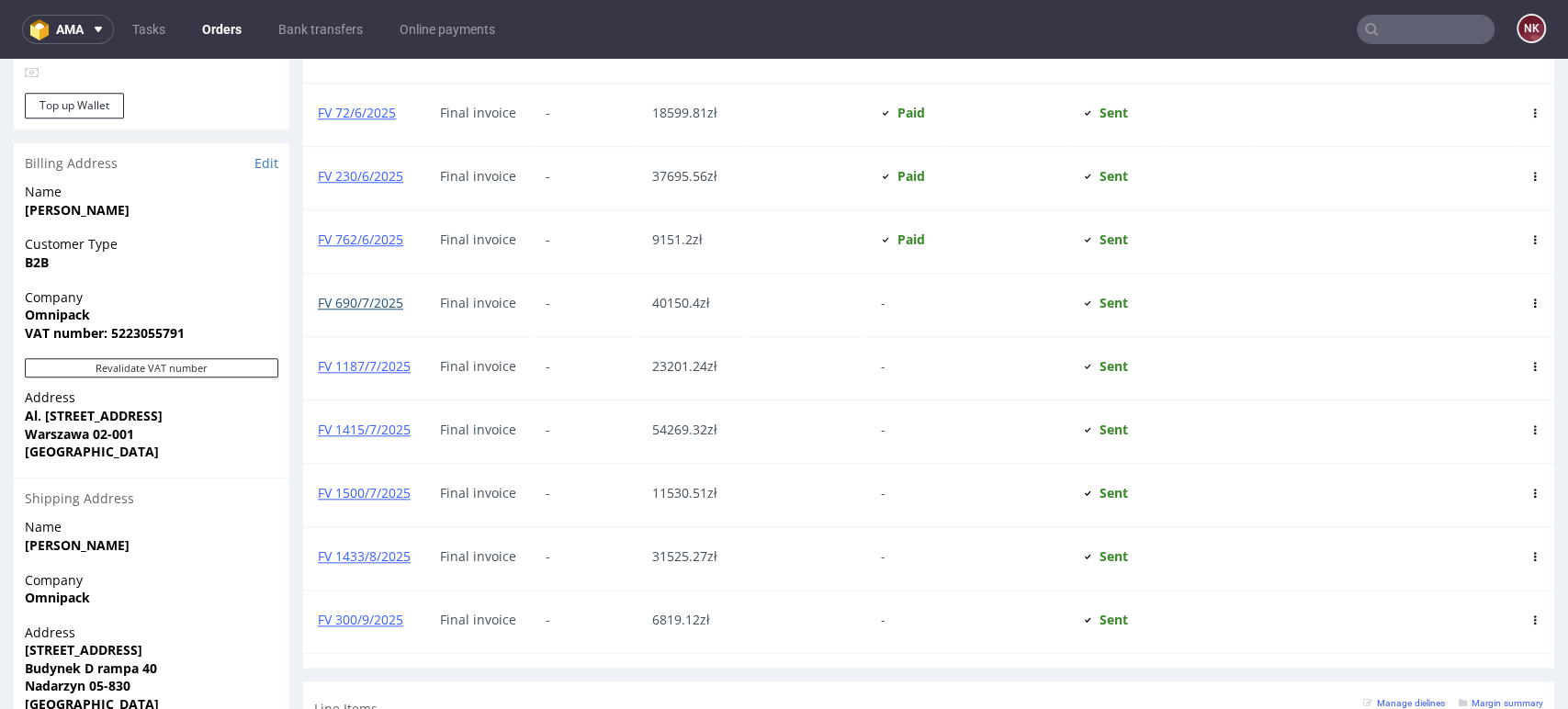
click at [361, 310] on link "FV 690/7/2025" at bounding box center [360, 302] width 86 height 17
click at [1420, 26] on input "text" at bounding box center [1426, 29] width 138 height 29
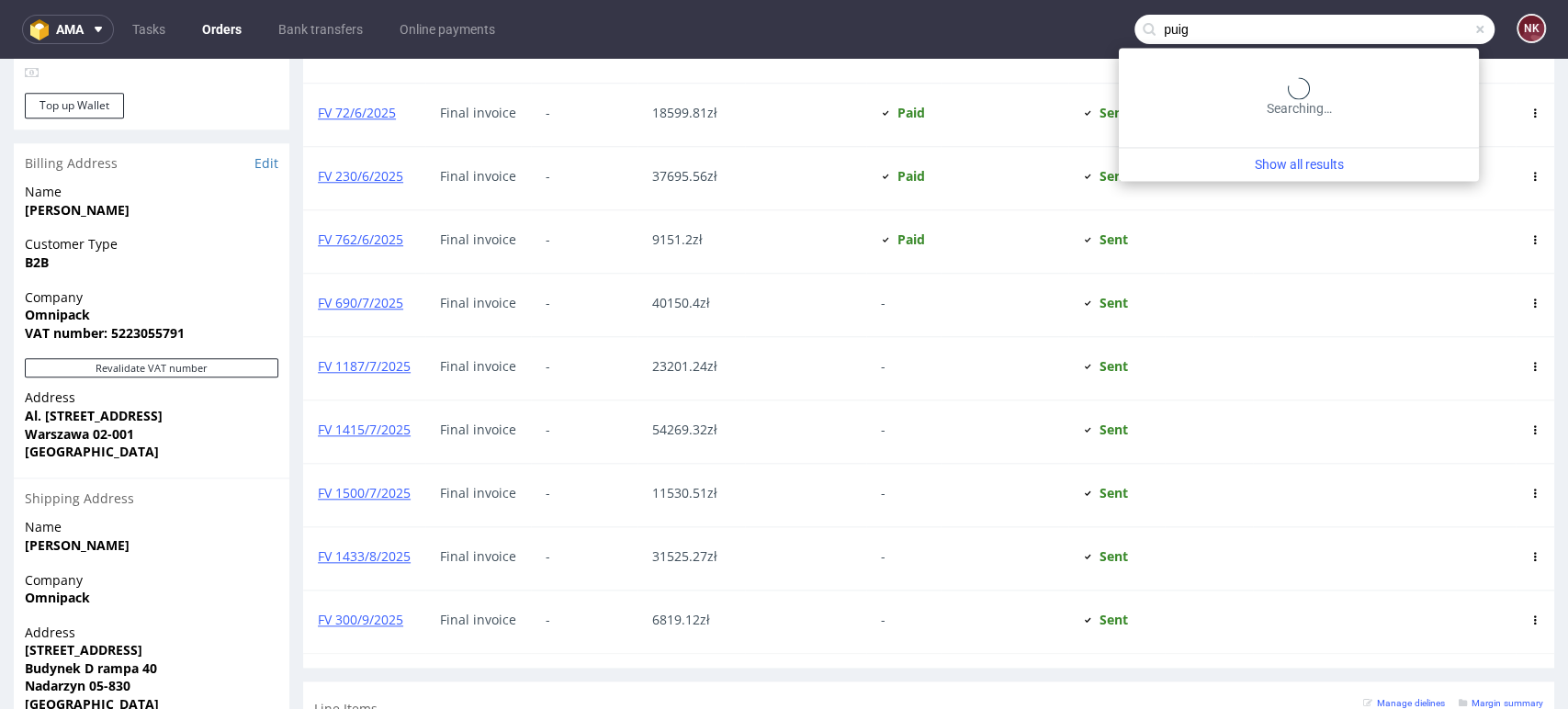
type input "puig"
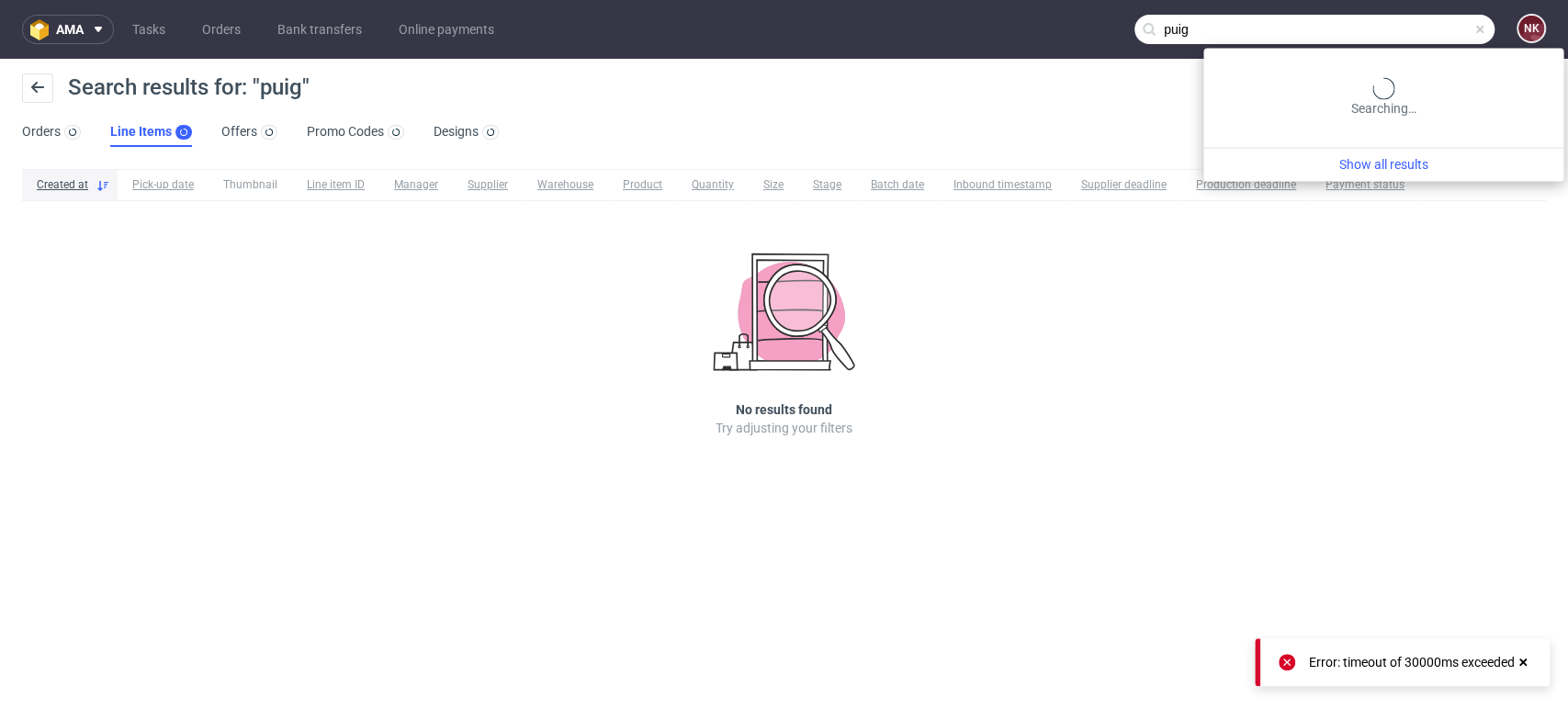
click at [1411, 34] on input "puig" at bounding box center [1314, 29] width 360 height 29
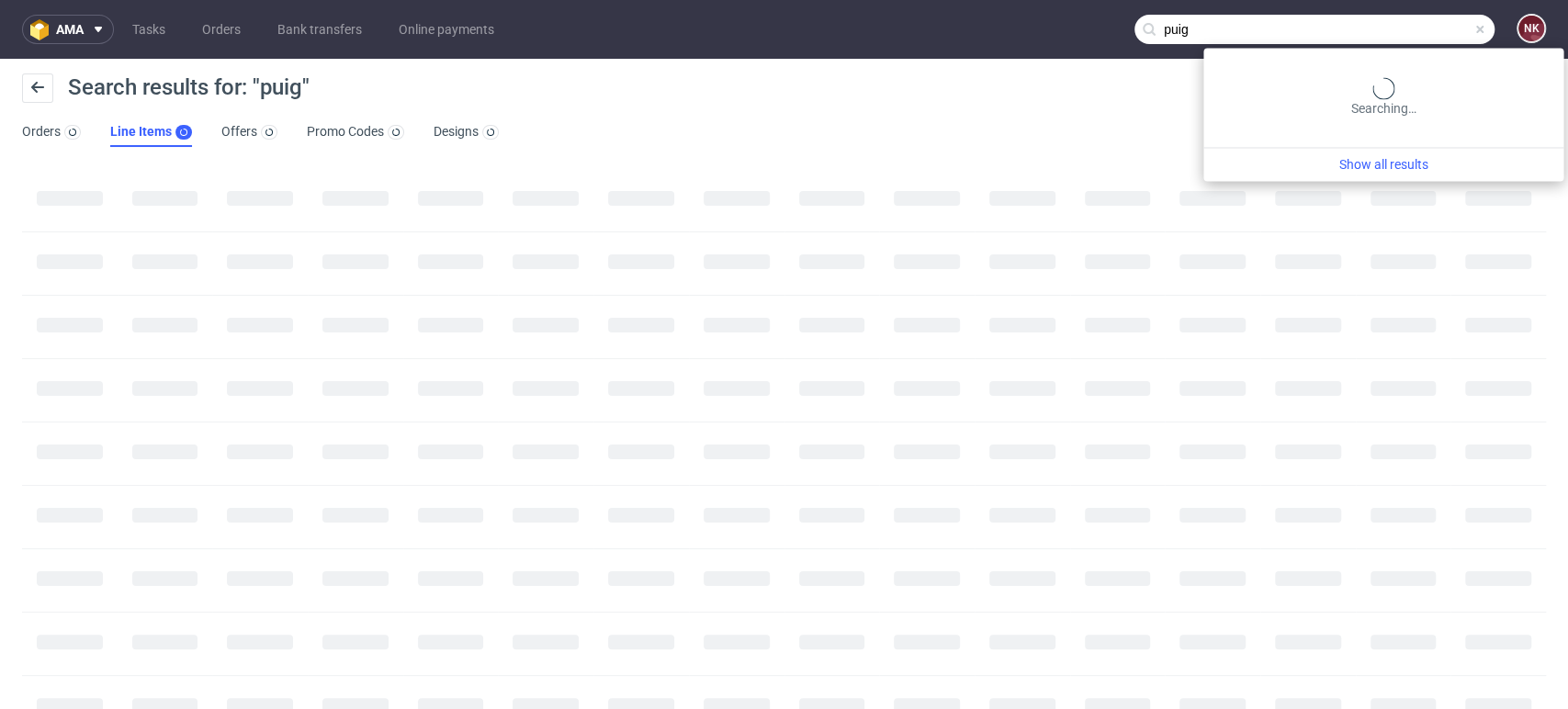
click at [1399, 34] on input "puig" at bounding box center [1314, 29] width 360 height 29
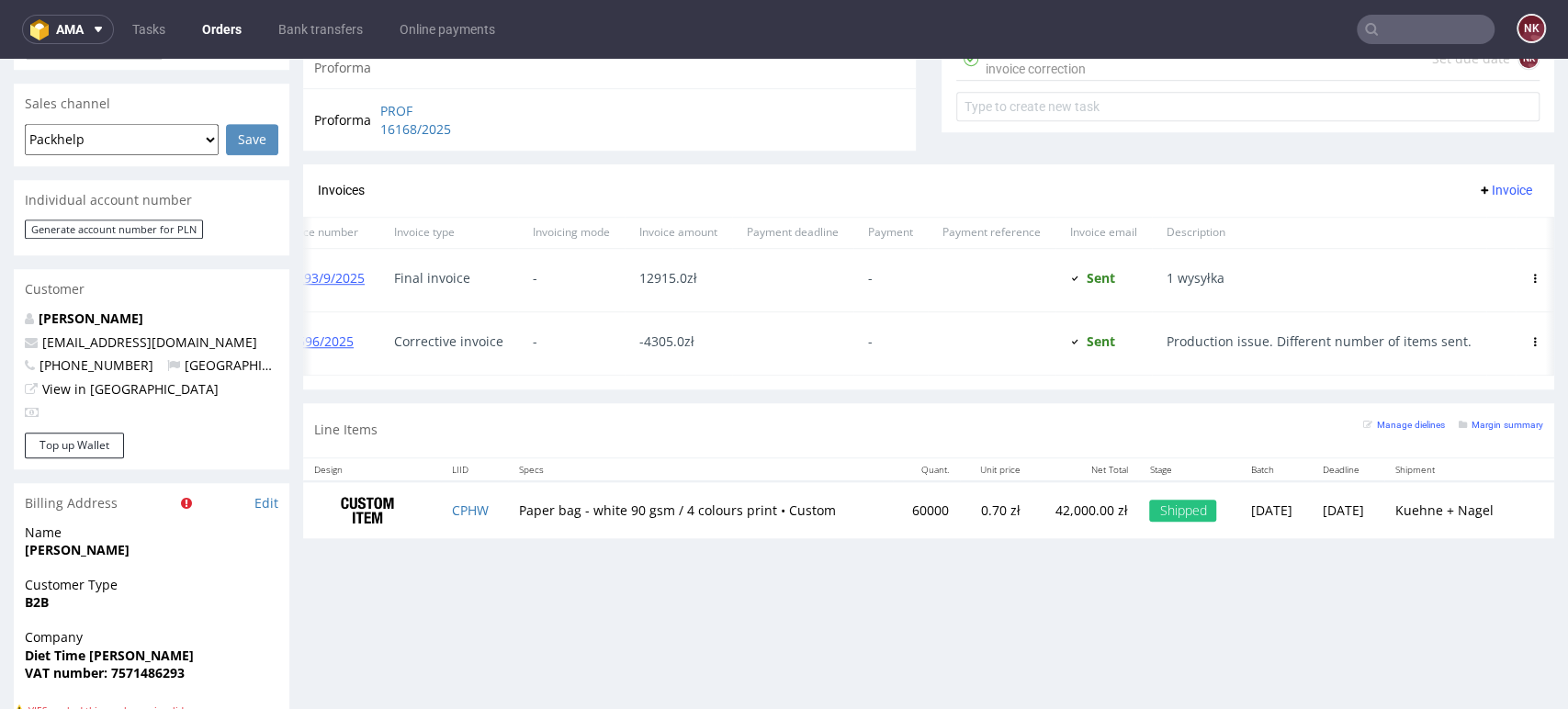
scroll to position [0, 61]
click at [1530, 279] on icon at bounding box center [1535, 279] width 9 height 9
click at [1423, 382] on span "Mark as paid" at bounding box center [1460, 378] width 111 height 18
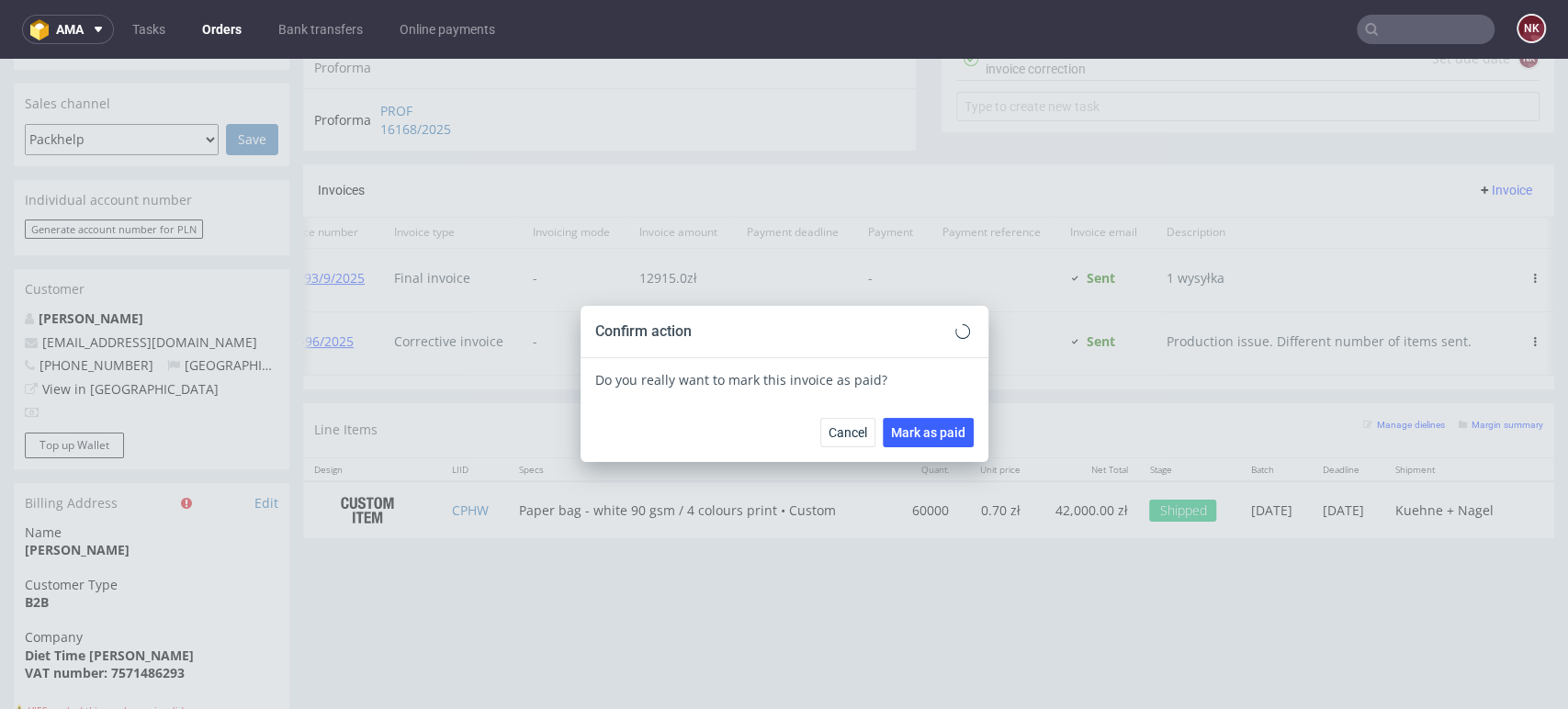
scroll to position [0, 45]
click at [904, 435] on span "Mark as paid" at bounding box center [928, 432] width 75 height 13
click at [957, 331] on icon at bounding box center [963, 331] width 11 height 11
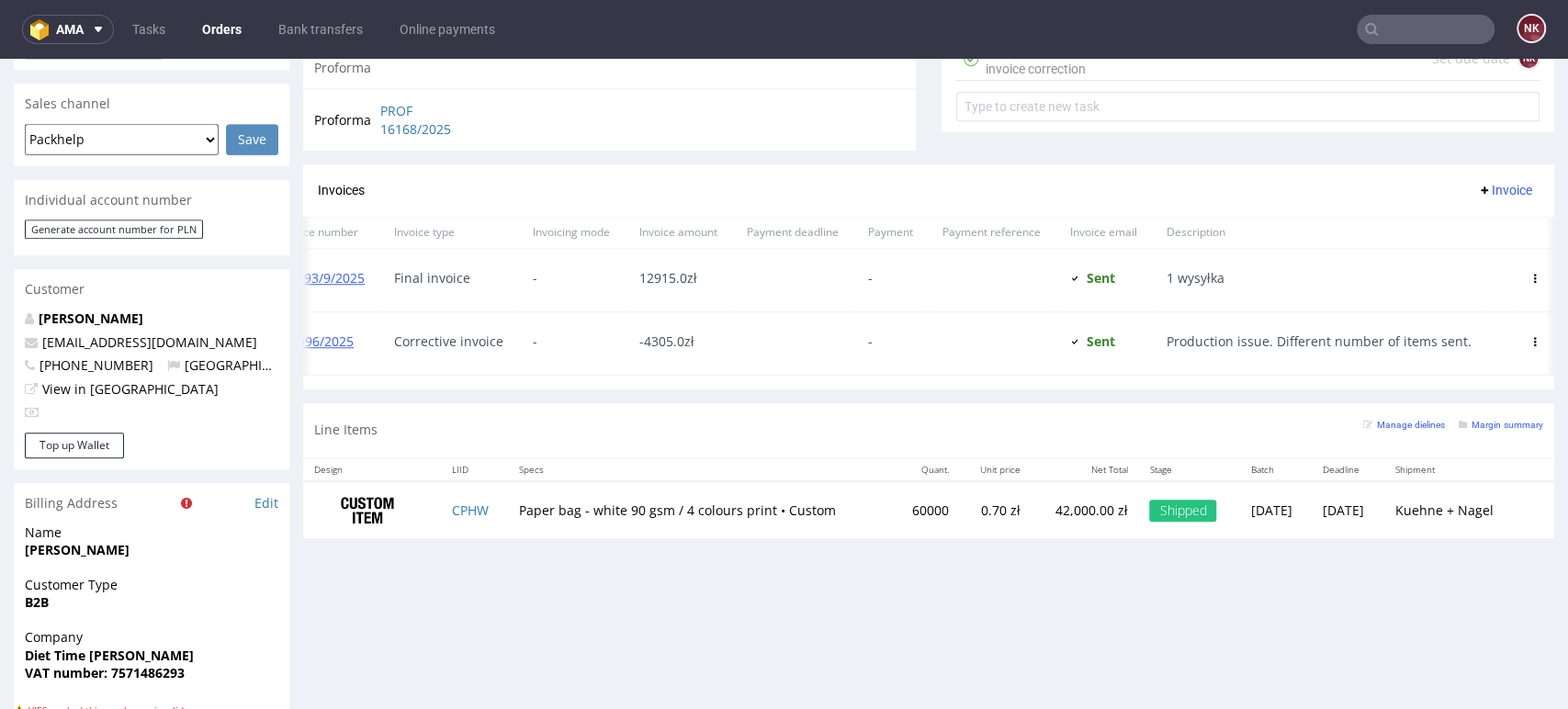
scroll to position [0, 61]
click at [1530, 343] on icon at bounding box center [1535, 341] width 9 height 9
click at [1435, 435] on span "Mark as paid" at bounding box center [1460, 440] width 111 height 18
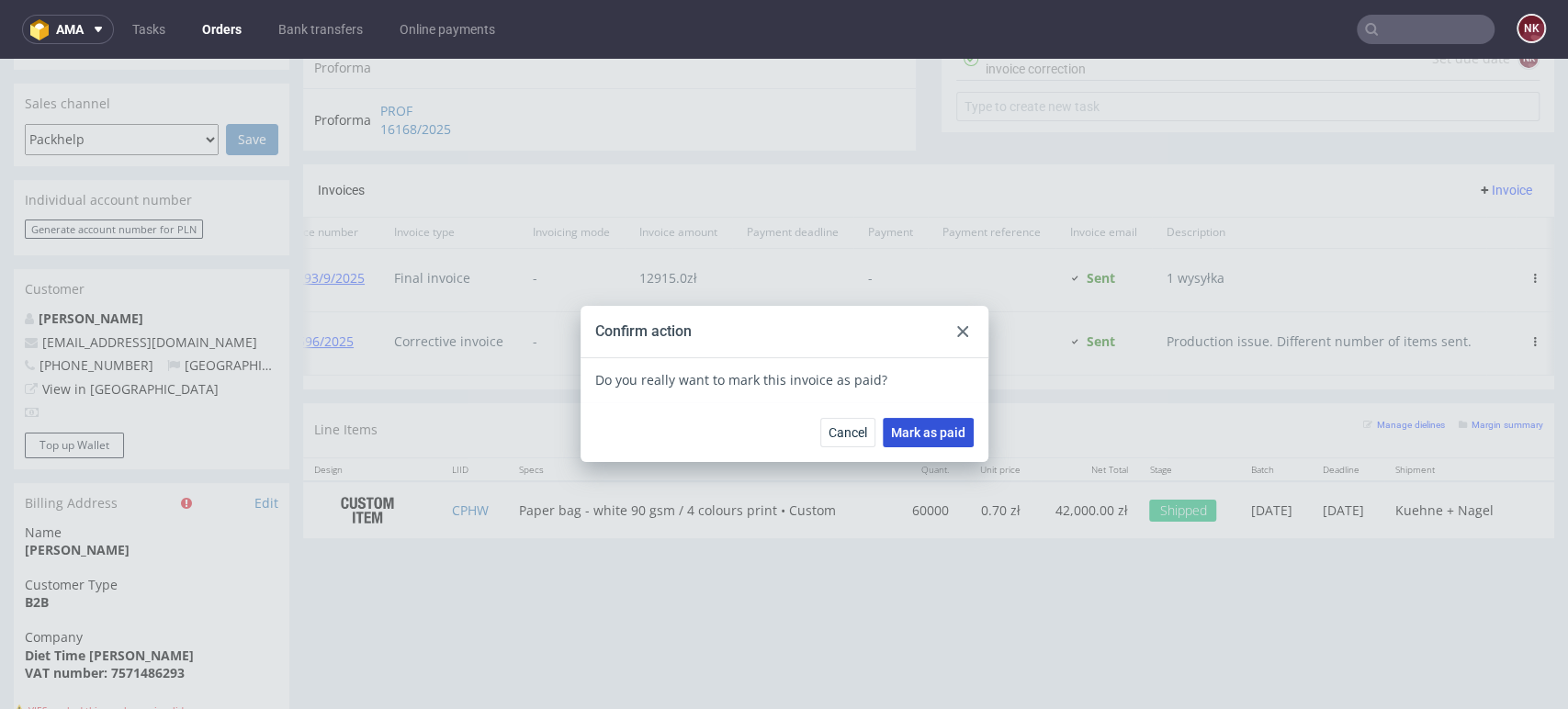
click at [920, 431] on span "Mark as paid" at bounding box center [928, 432] width 75 height 13
click at [957, 331] on icon at bounding box center [963, 331] width 11 height 11
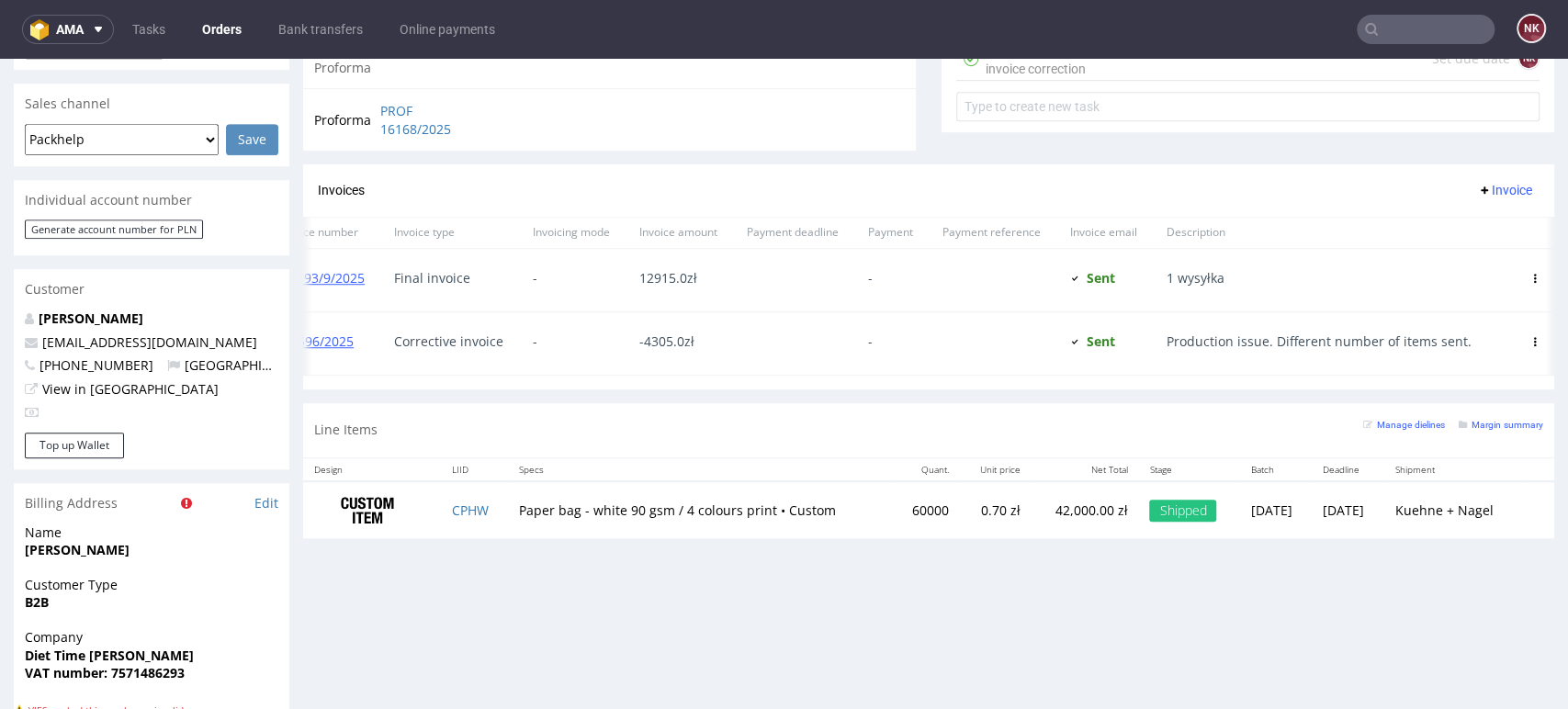
click at [1000, 472] on div "Design LIID Specs Quant. Unit price Net Total Stage Batch Deadline Shipment CPH…" at bounding box center [928, 497] width 1251 height 82
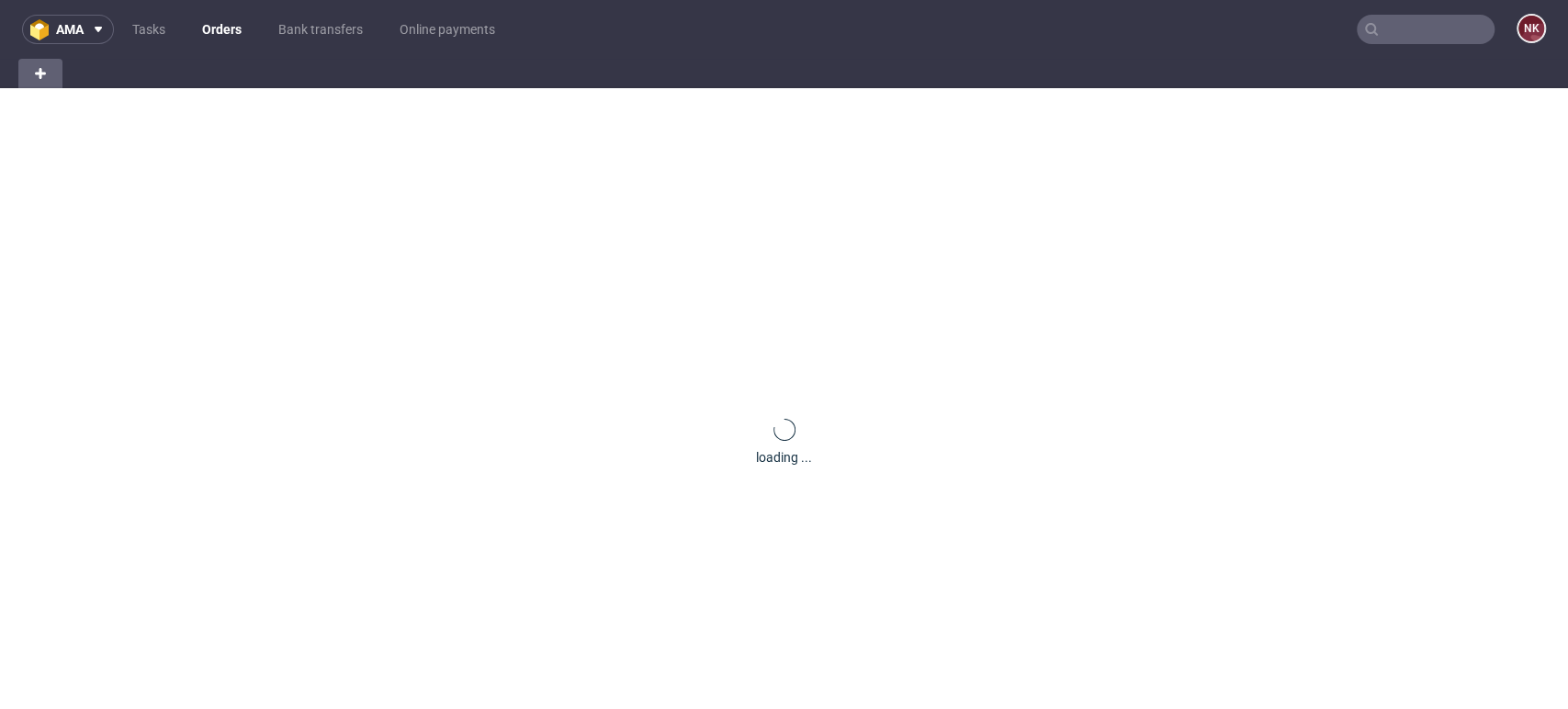
click at [1395, 42] on input "text" at bounding box center [1426, 29] width 138 height 29
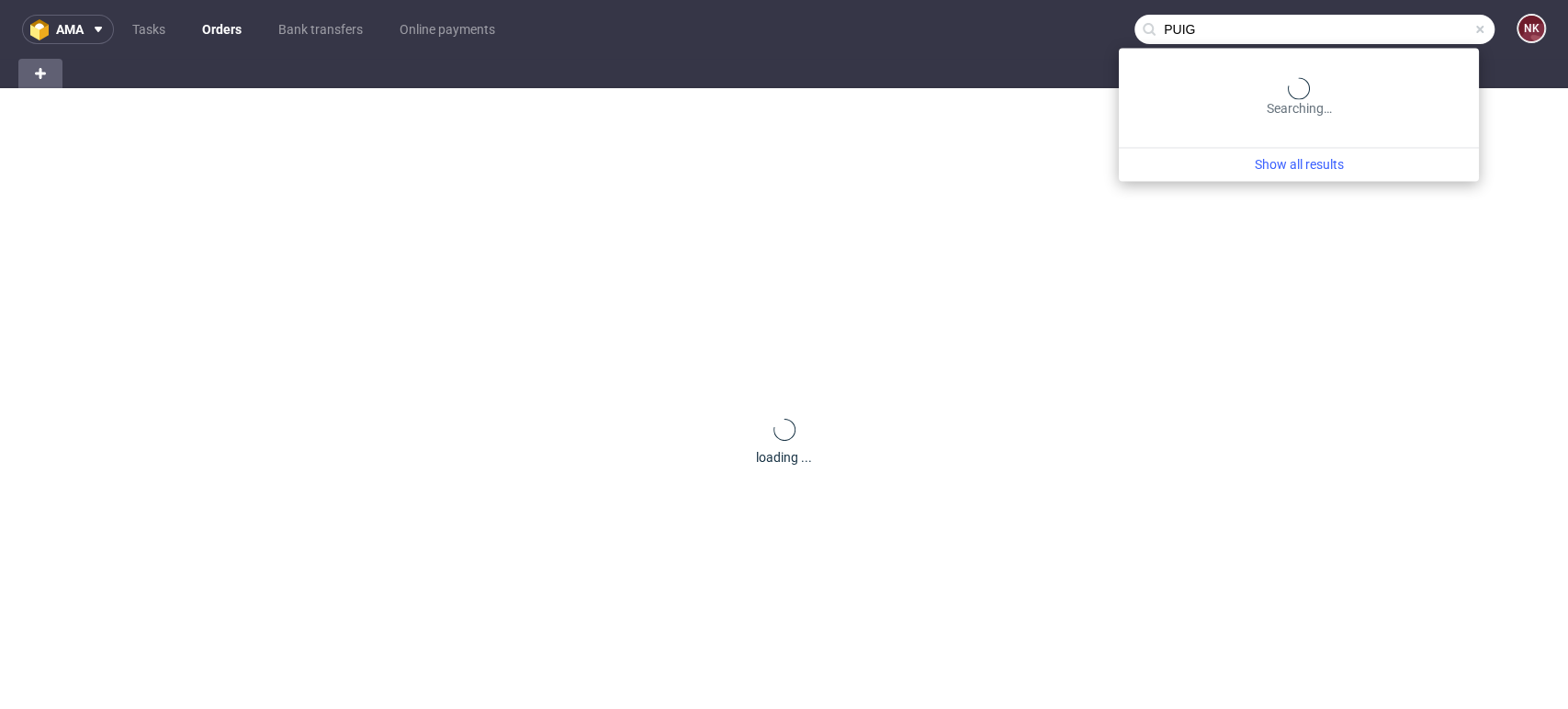
type input "PUIG"
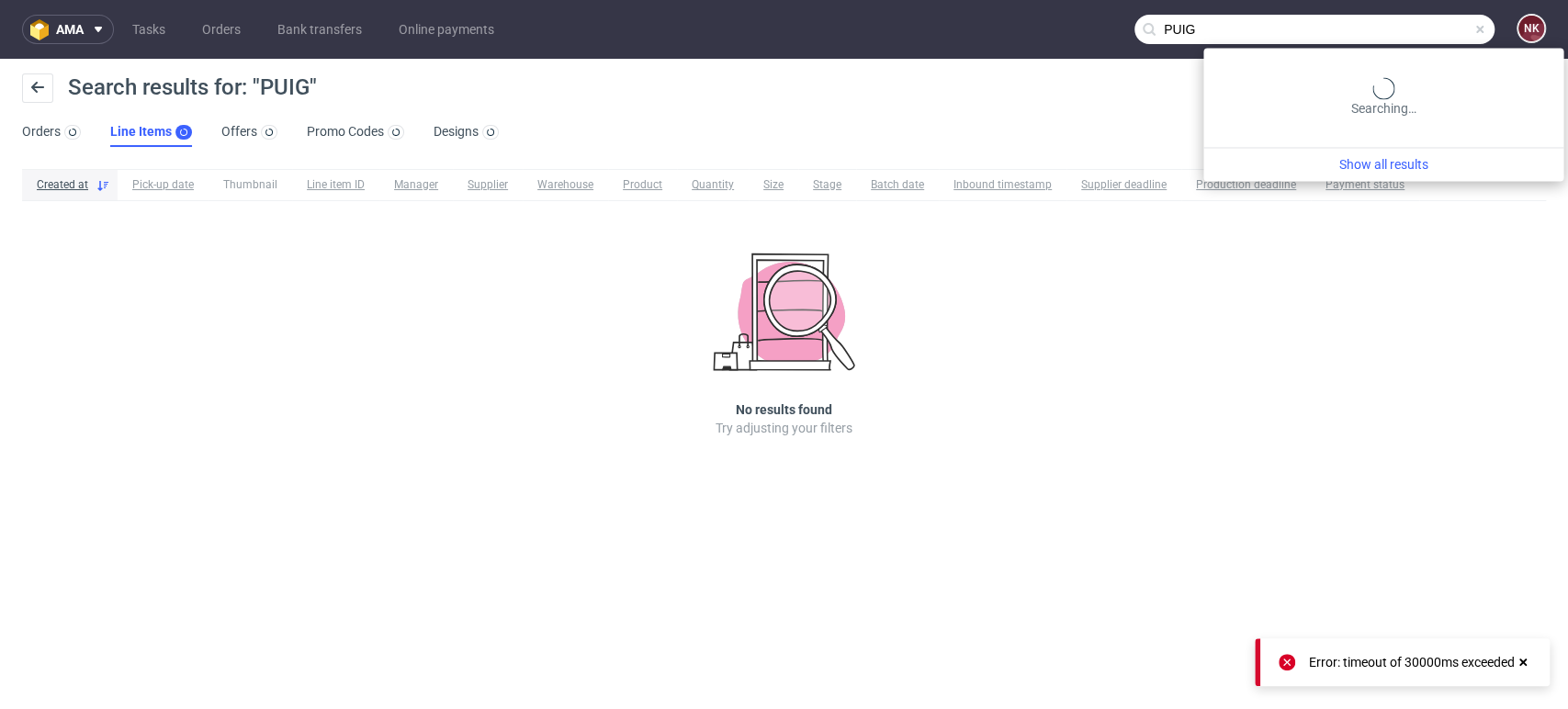
click at [1418, 20] on input "PUIG" at bounding box center [1314, 29] width 360 height 29
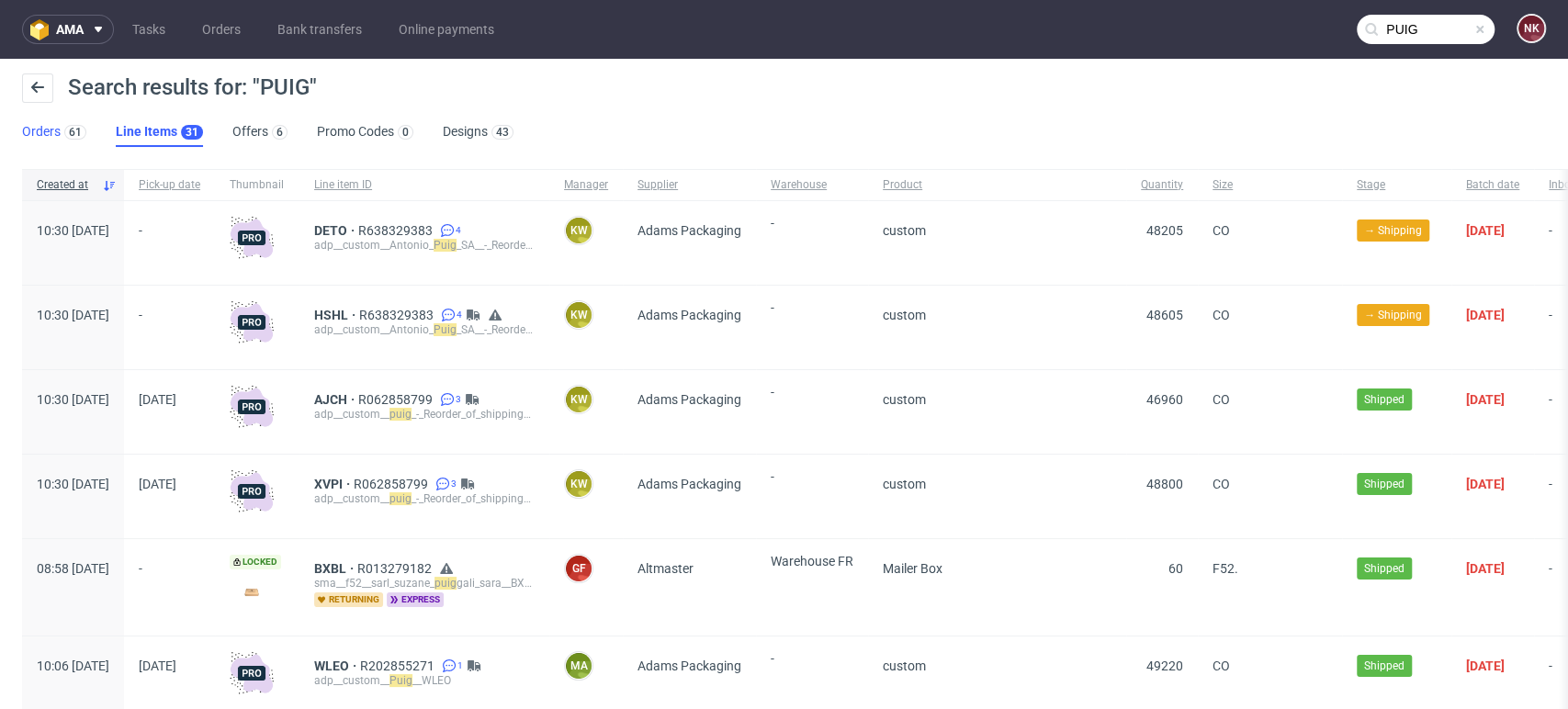
click at [52, 138] on link "Orders 61" at bounding box center [54, 132] width 64 height 29
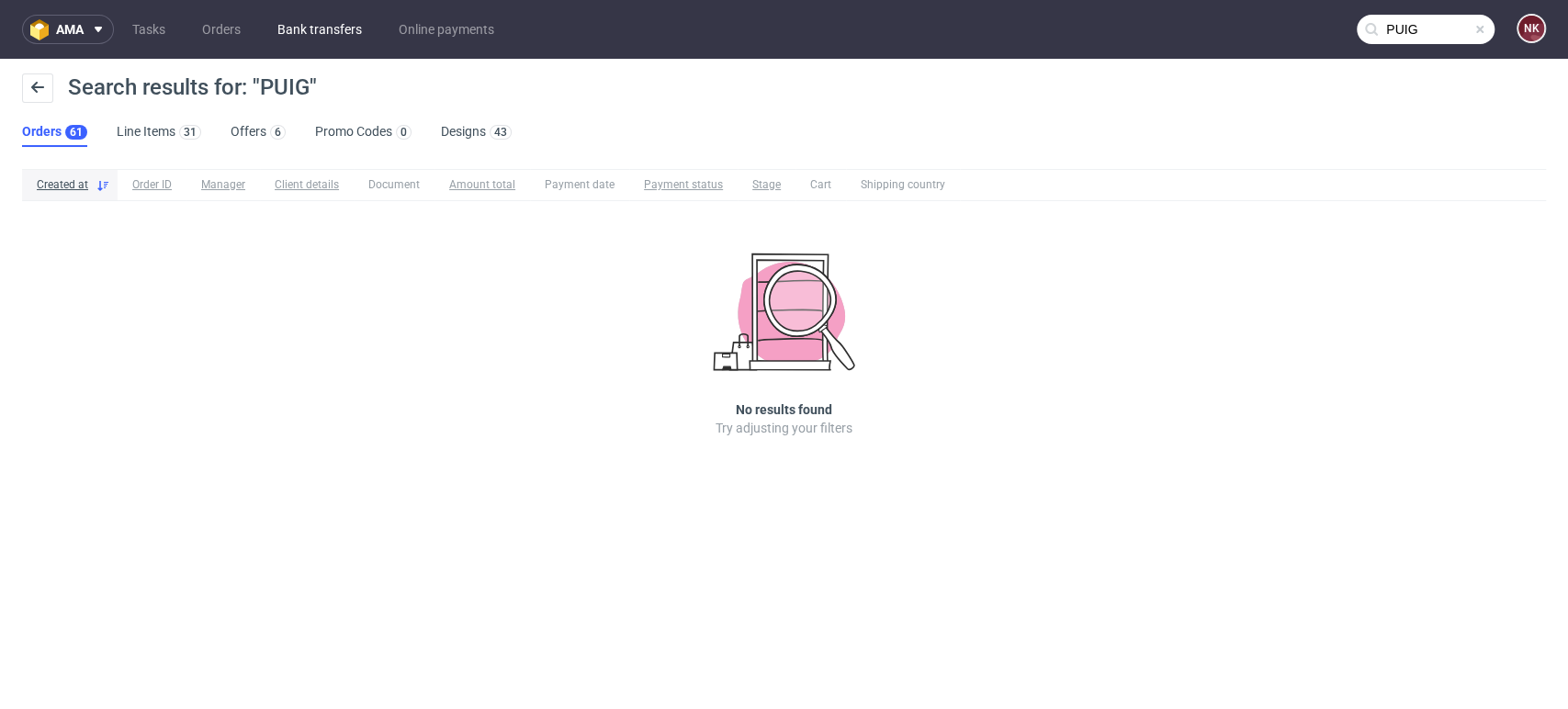
click at [326, 29] on link "Bank transfers" at bounding box center [320, 29] width 107 height 29
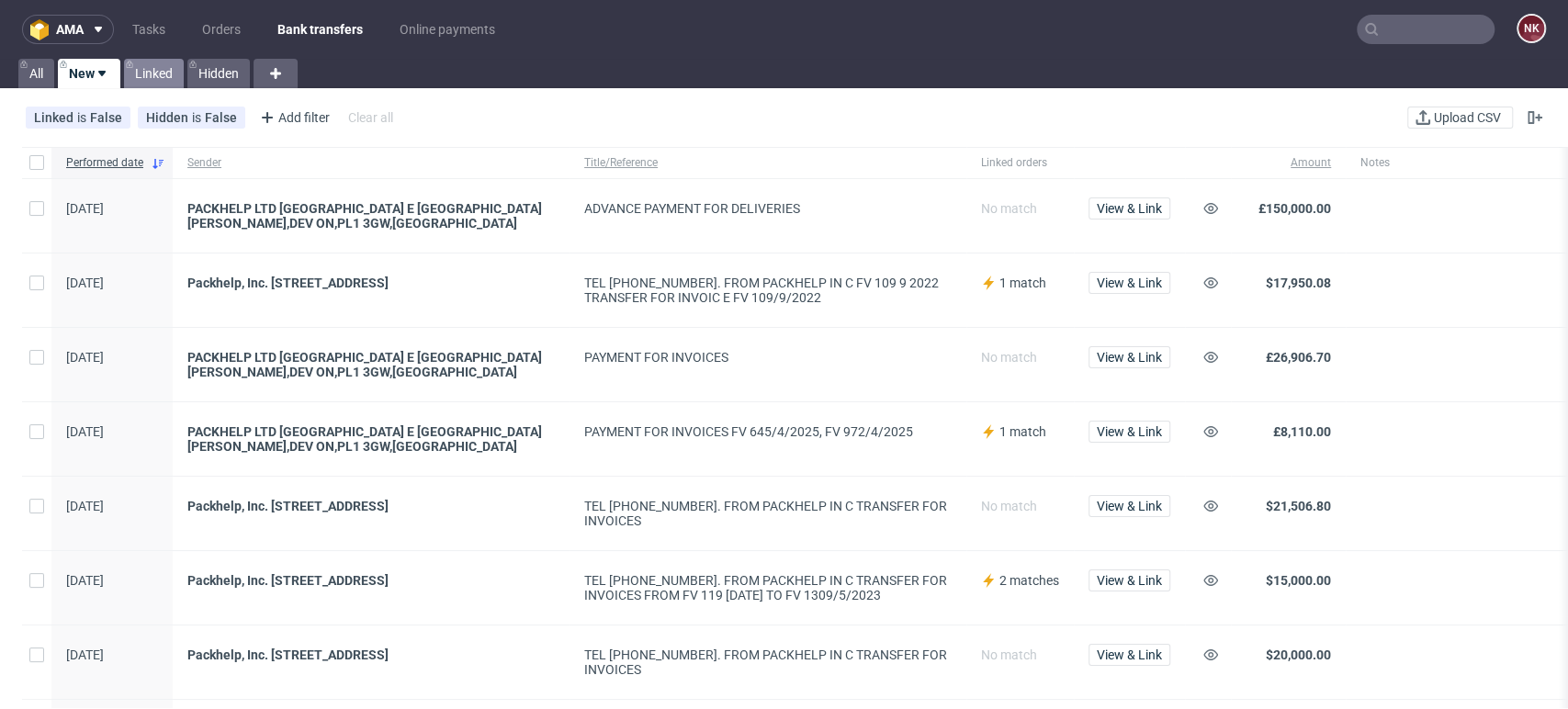
click at [147, 64] on link "Linked" at bounding box center [154, 74] width 60 height 29
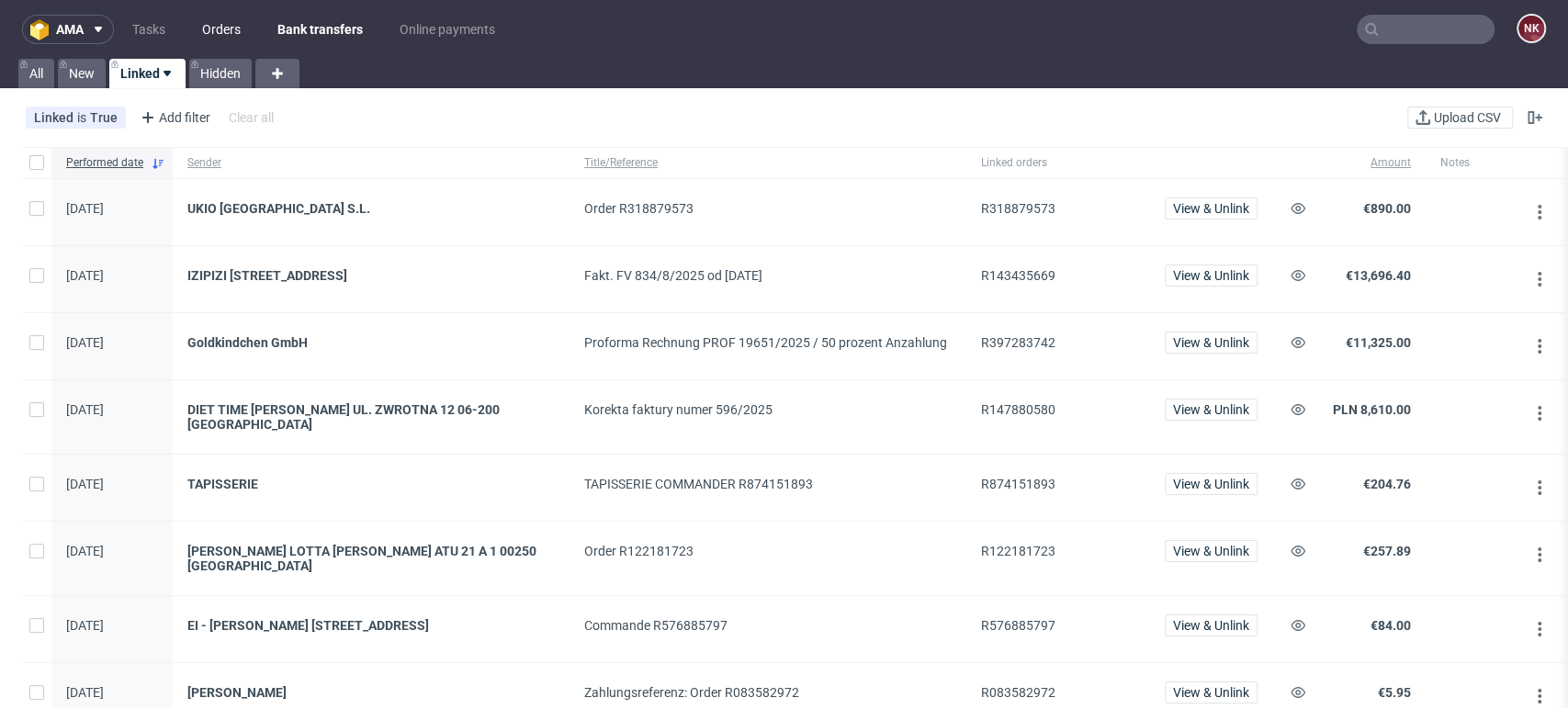
click at [225, 39] on link "Orders" at bounding box center [222, 29] width 61 height 29
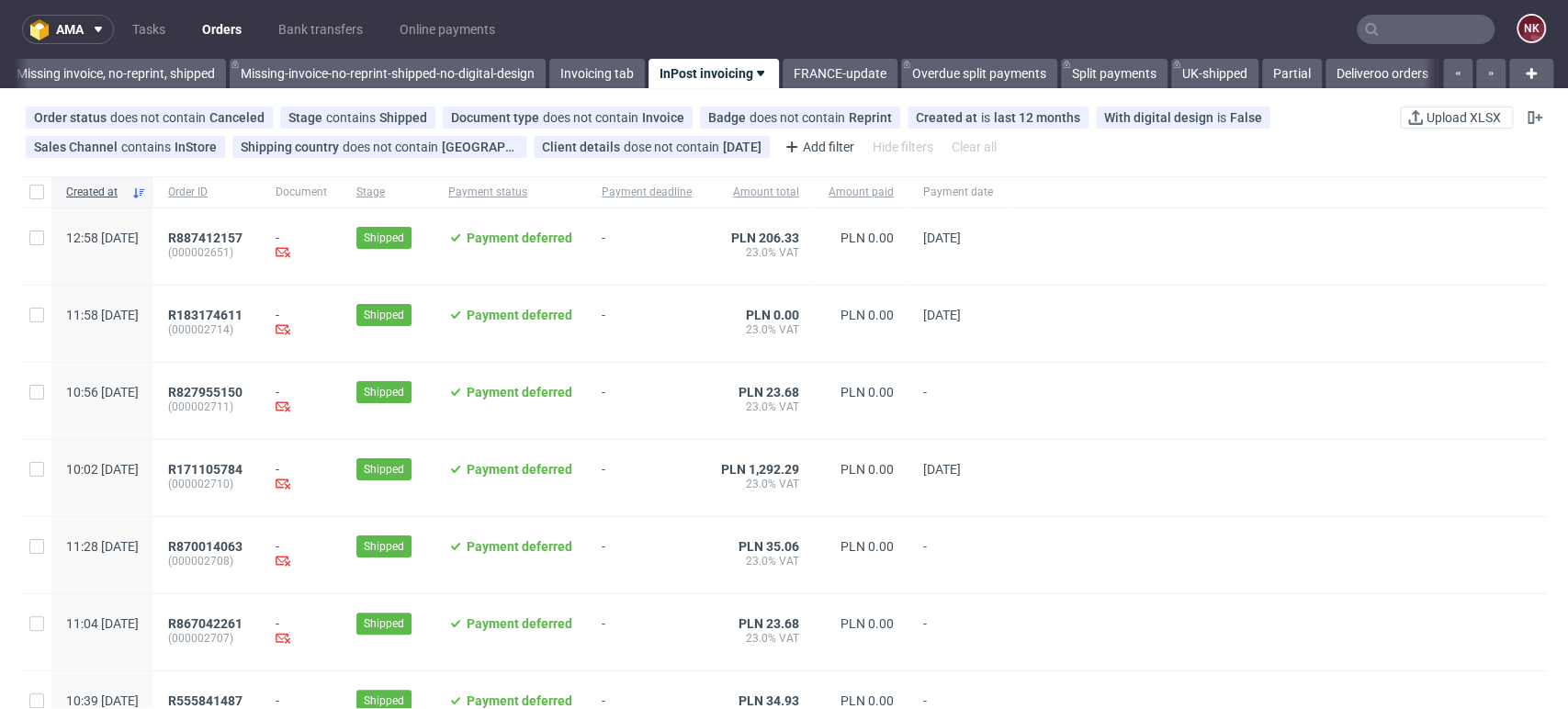
scroll to position [0, 2911]
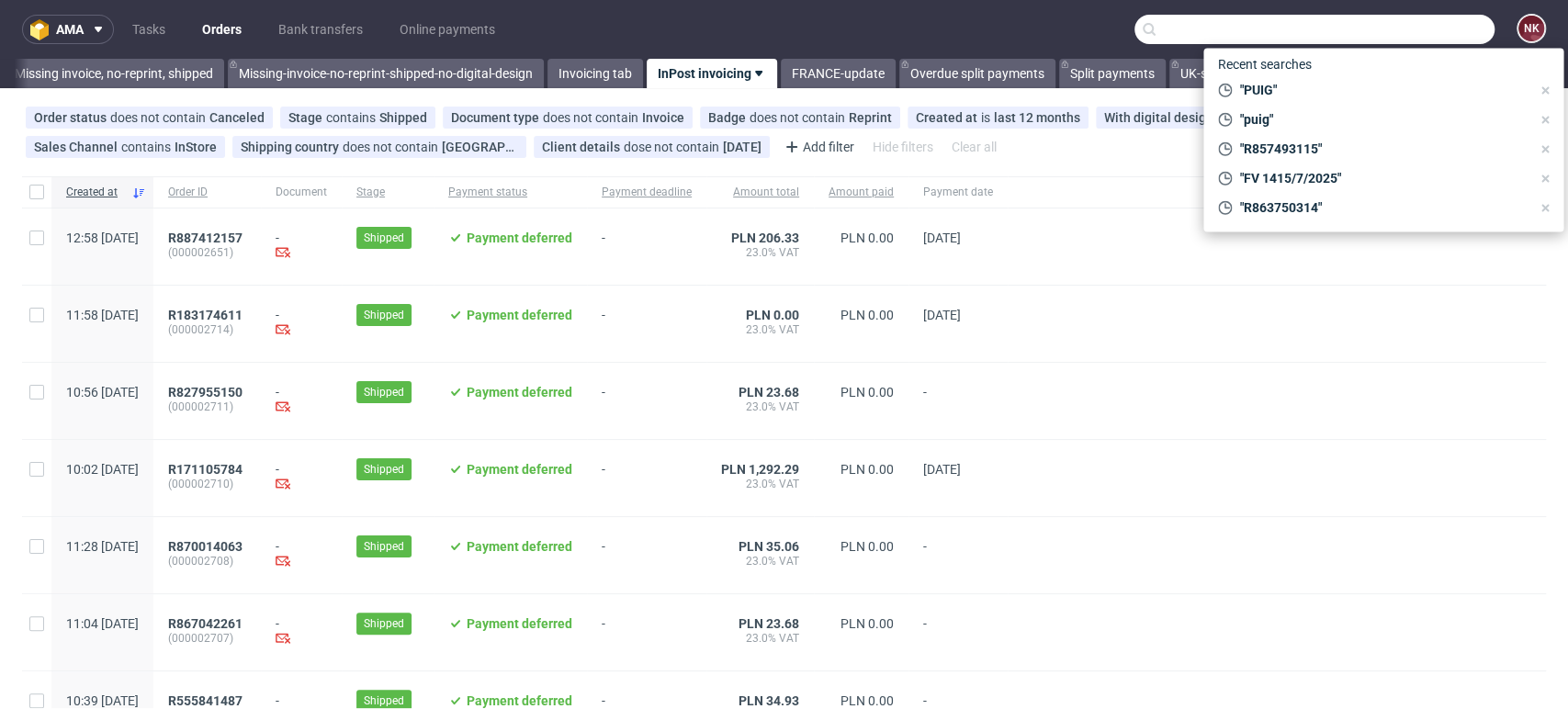
click at [1402, 30] on input "text" at bounding box center [1314, 29] width 360 height 29
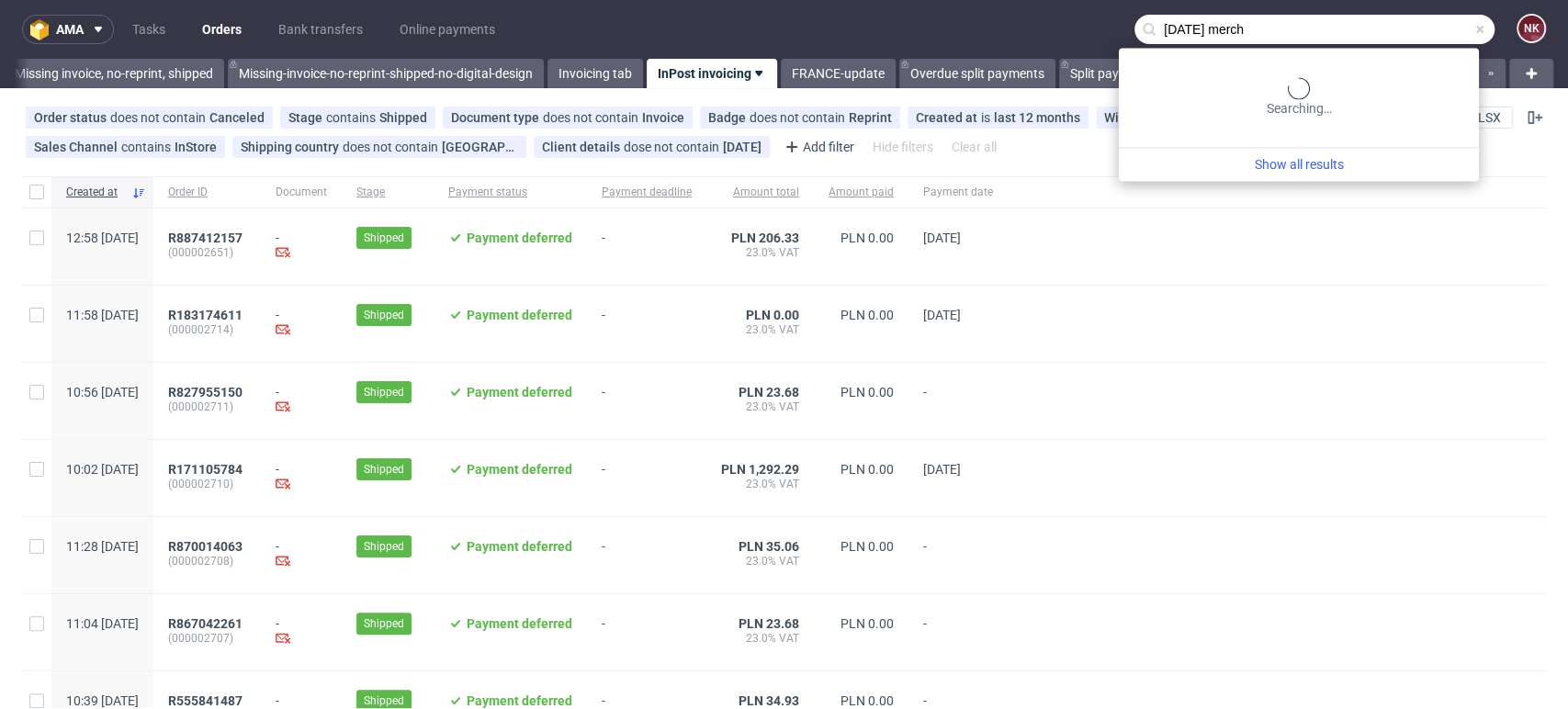
type input "[DATE] merch"
